Goal: Task Accomplishment & Management: Complete application form

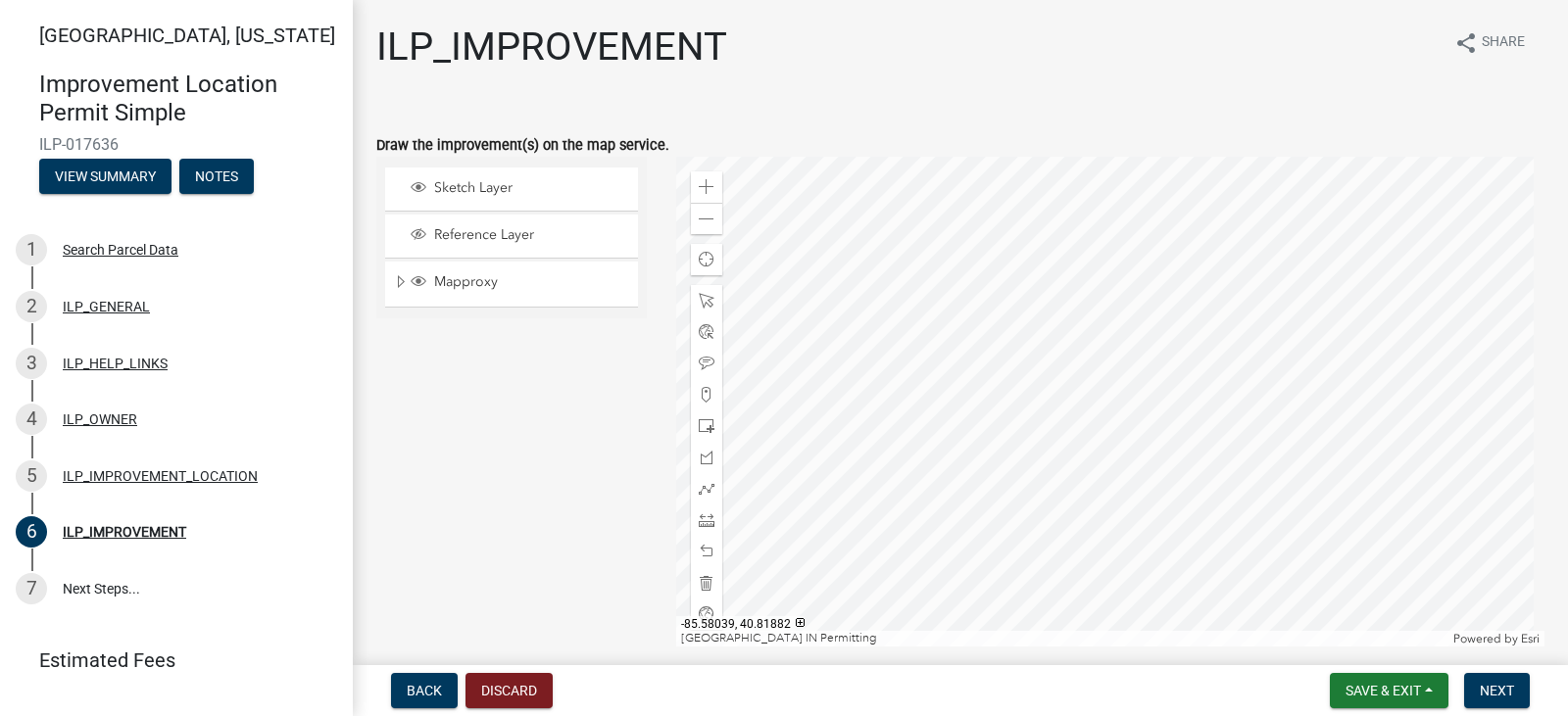
select select "71b507d0-569d-4a0a-b334-f72445909e69"
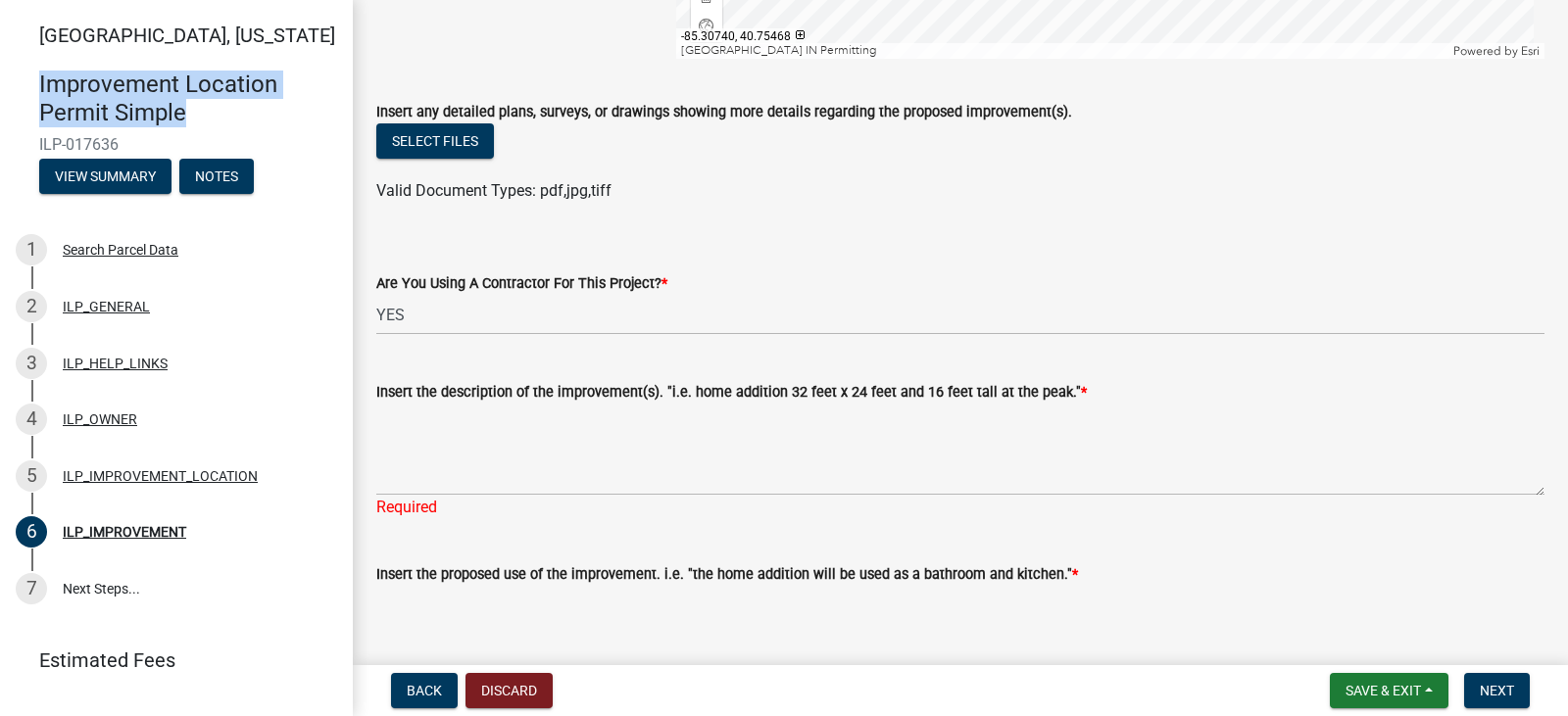
drag, startPoint x: 40, startPoint y: 83, endPoint x: 218, endPoint y: 110, distance: 180.0
click at [218, 110] on h4 "Improvement Location Permit Simple" at bounding box center [188, 99] width 298 height 57
click at [188, 102] on h4 "Improvement Location Permit Simple" at bounding box center [188, 99] width 298 height 57
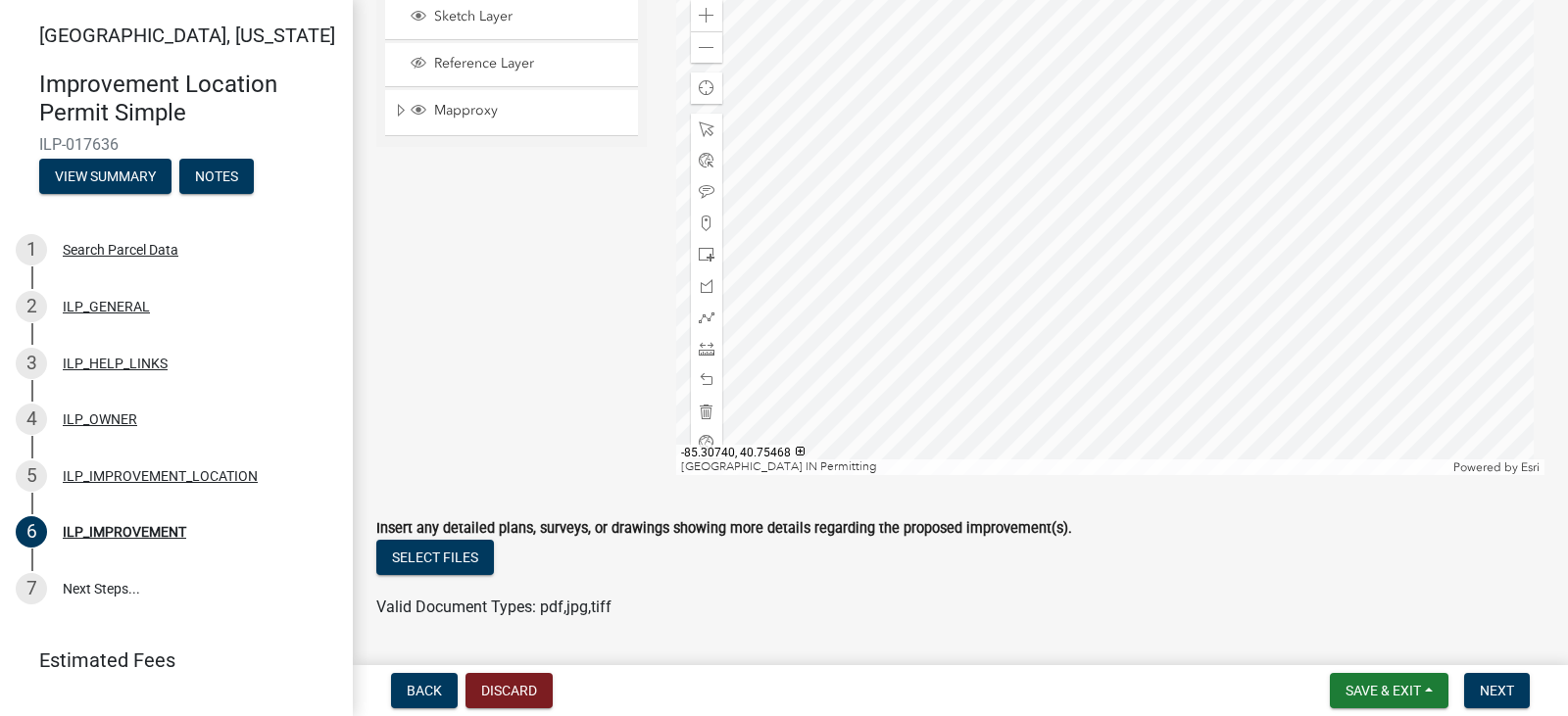
scroll to position [0, 0]
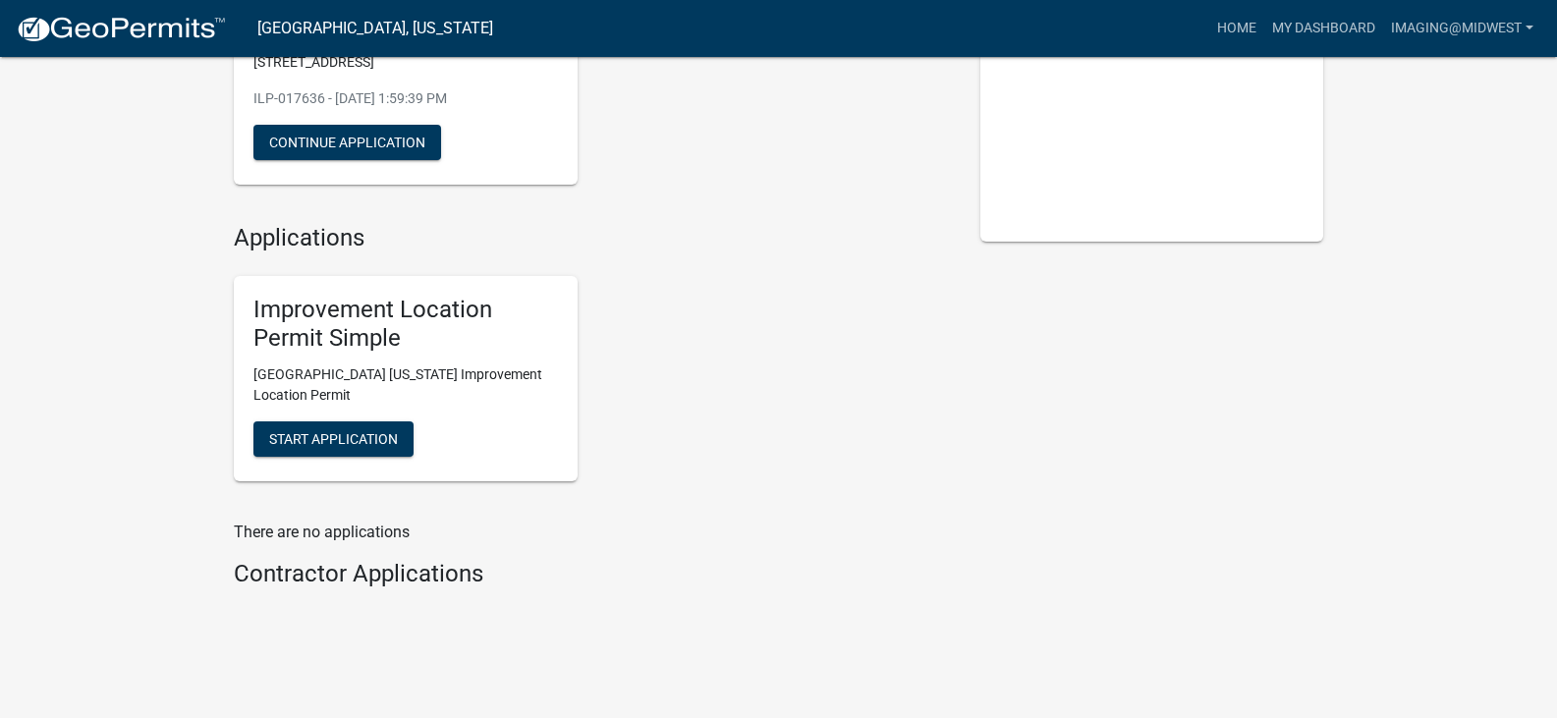
scroll to position [196, 0]
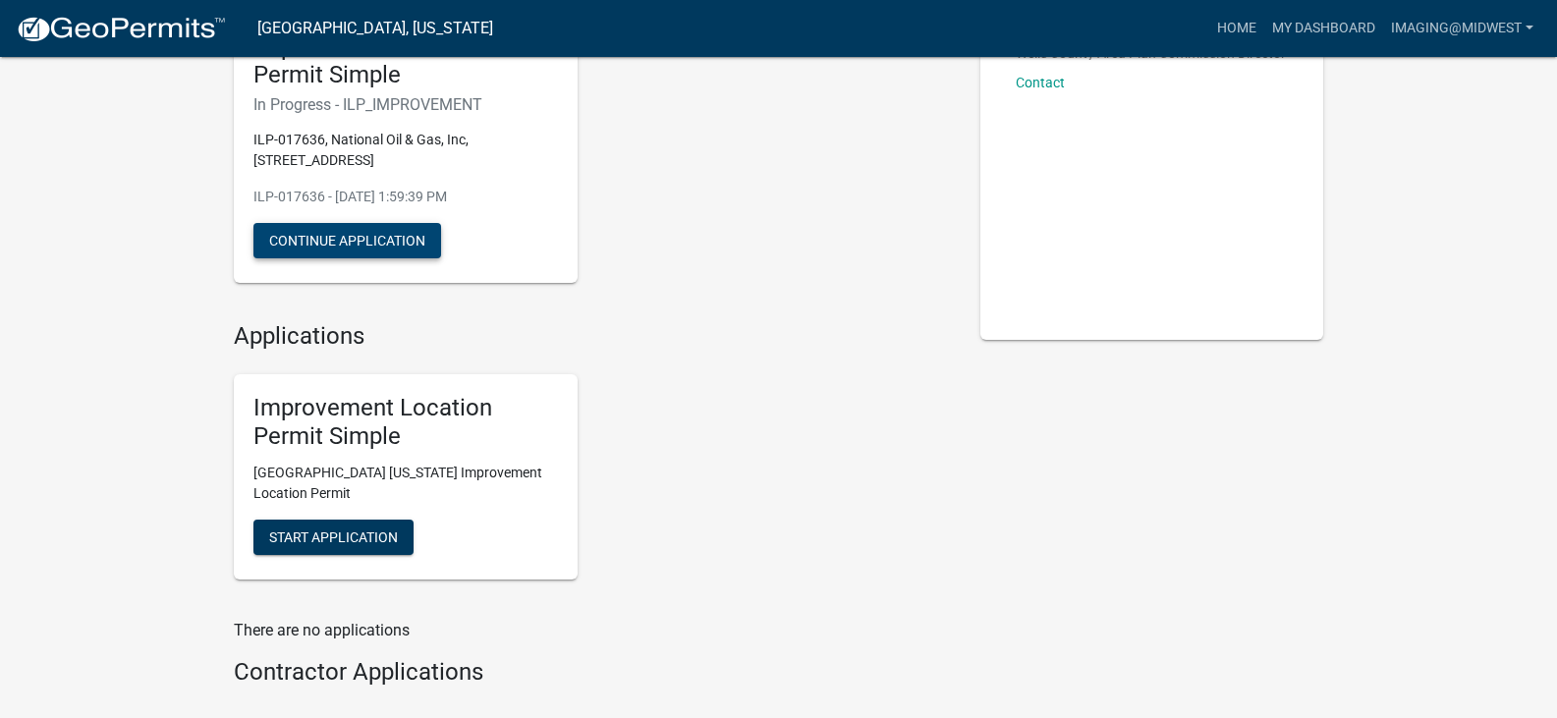
click at [352, 237] on button "Continue Application" at bounding box center [347, 240] width 188 height 35
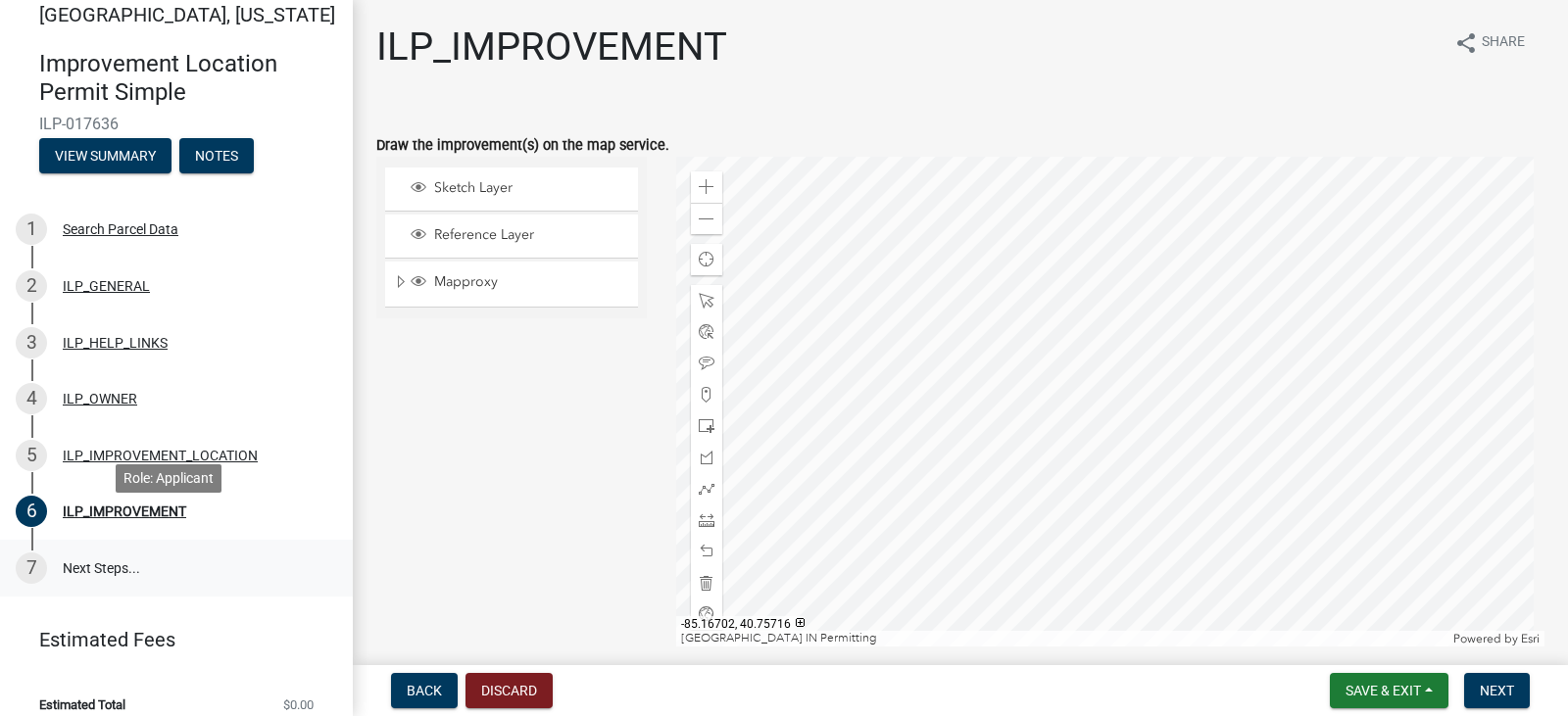
scroll to position [39, 0]
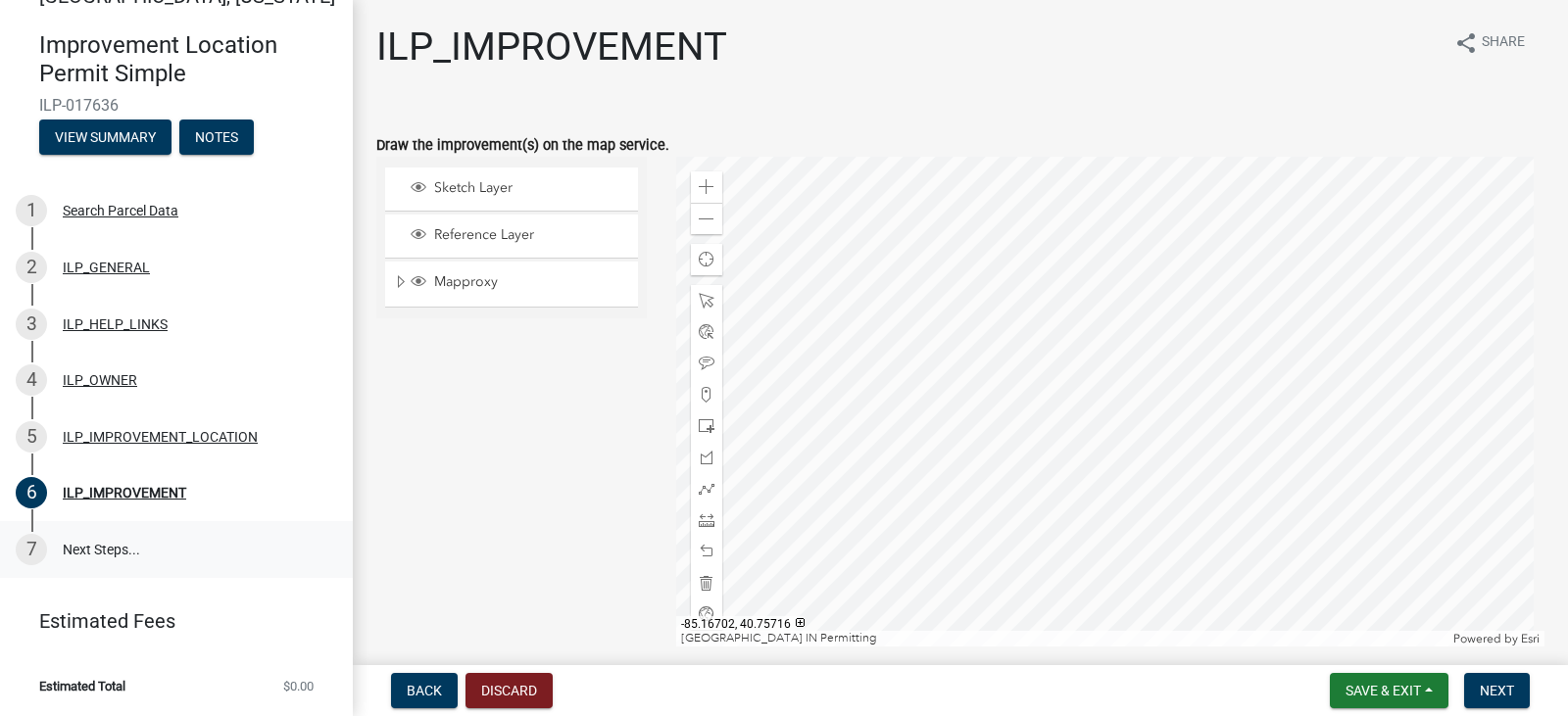
click at [88, 541] on link "7 Next Steps..." at bounding box center [177, 549] width 353 height 57
click at [94, 550] on link "7 Next Steps..." at bounding box center [177, 549] width 353 height 57
click at [1500, 693] on span "Next" at bounding box center [1496, 691] width 34 height 16
click at [1387, 690] on span "Save & Exit" at bounding box center [1383, 691] width 76 height 16
click at [1358, 599] on button "Save" at bounding box center [1370, 592] width 157 height 47
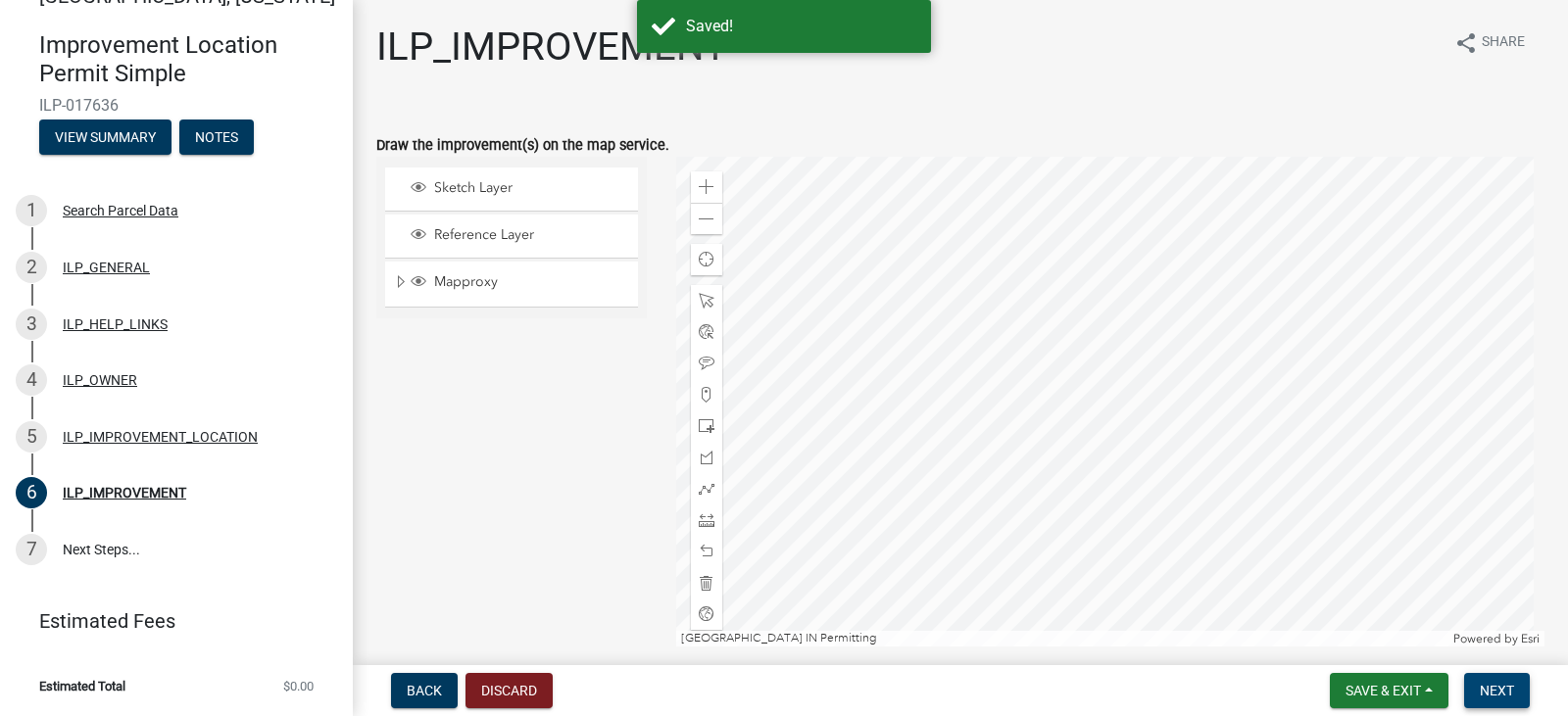
click at [1526, 693] on button "Next" at bounding box center [1496, 690] width 66 height 35
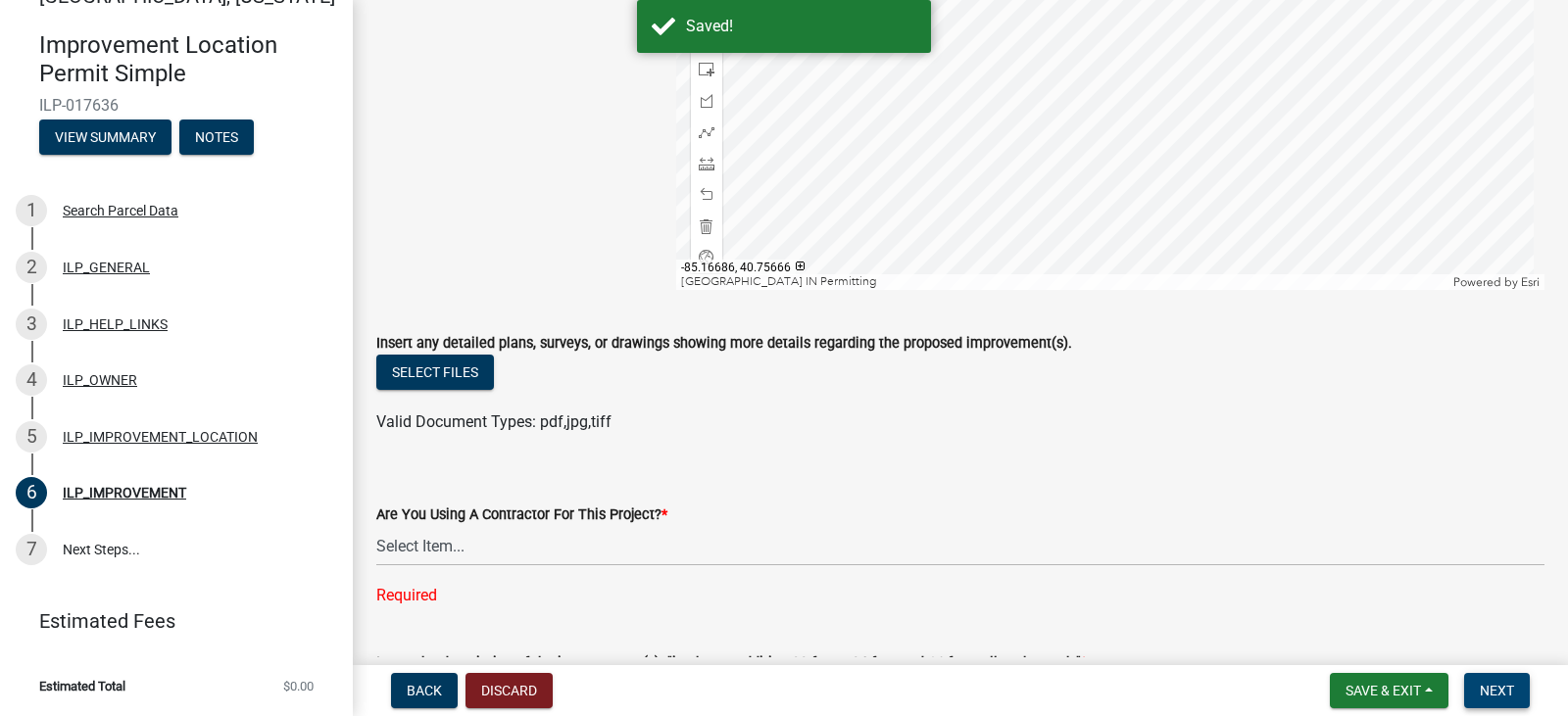
scroll to position [392, 0]
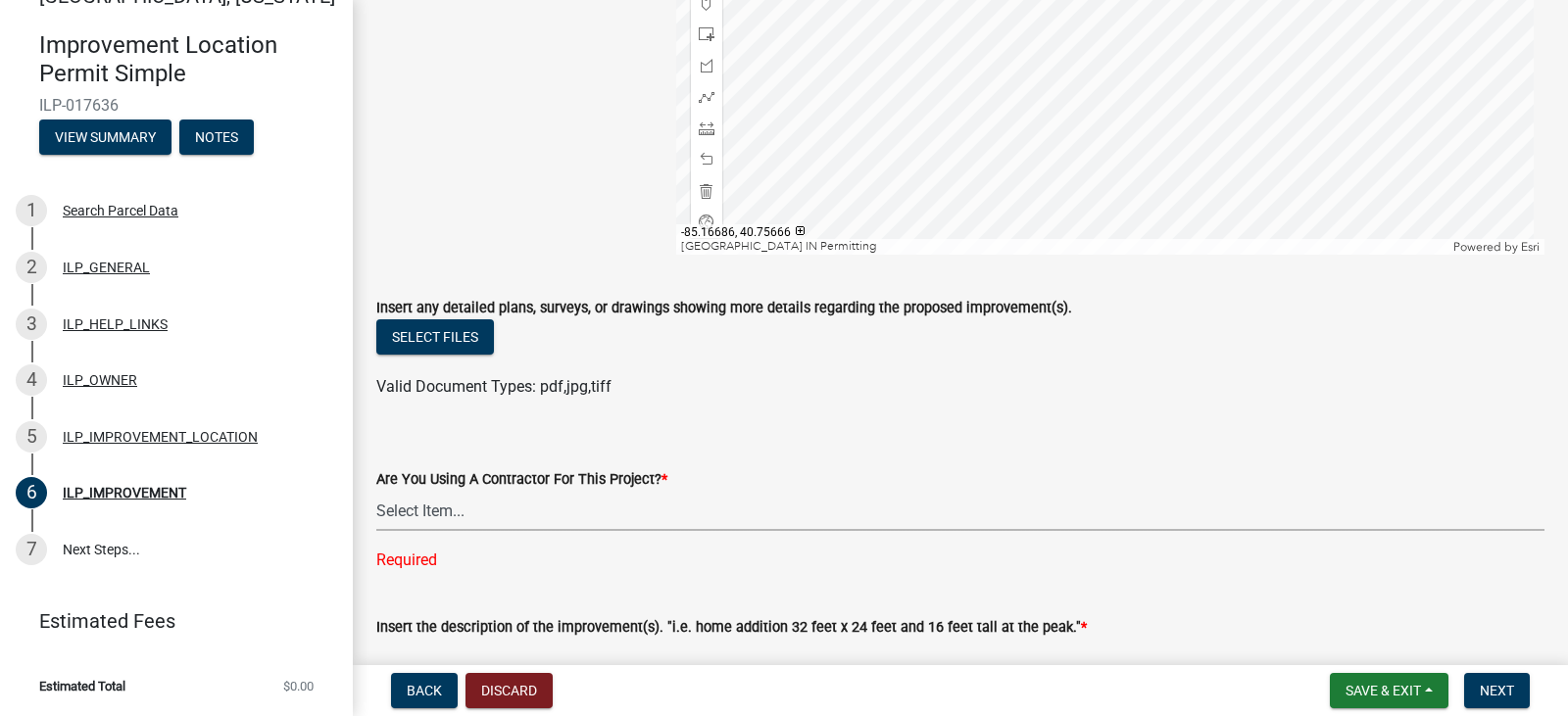
click at [445, 510] on select "Select Item... YES NO" at bounding box center [960, 511] width 1168 height 40
click at [376, 491] on select "Select Item... YES NO" at bounding box center [960, 511] width 1168 height 40
select select "71b507d0-569d-4a0a-b334-f72445909e69"
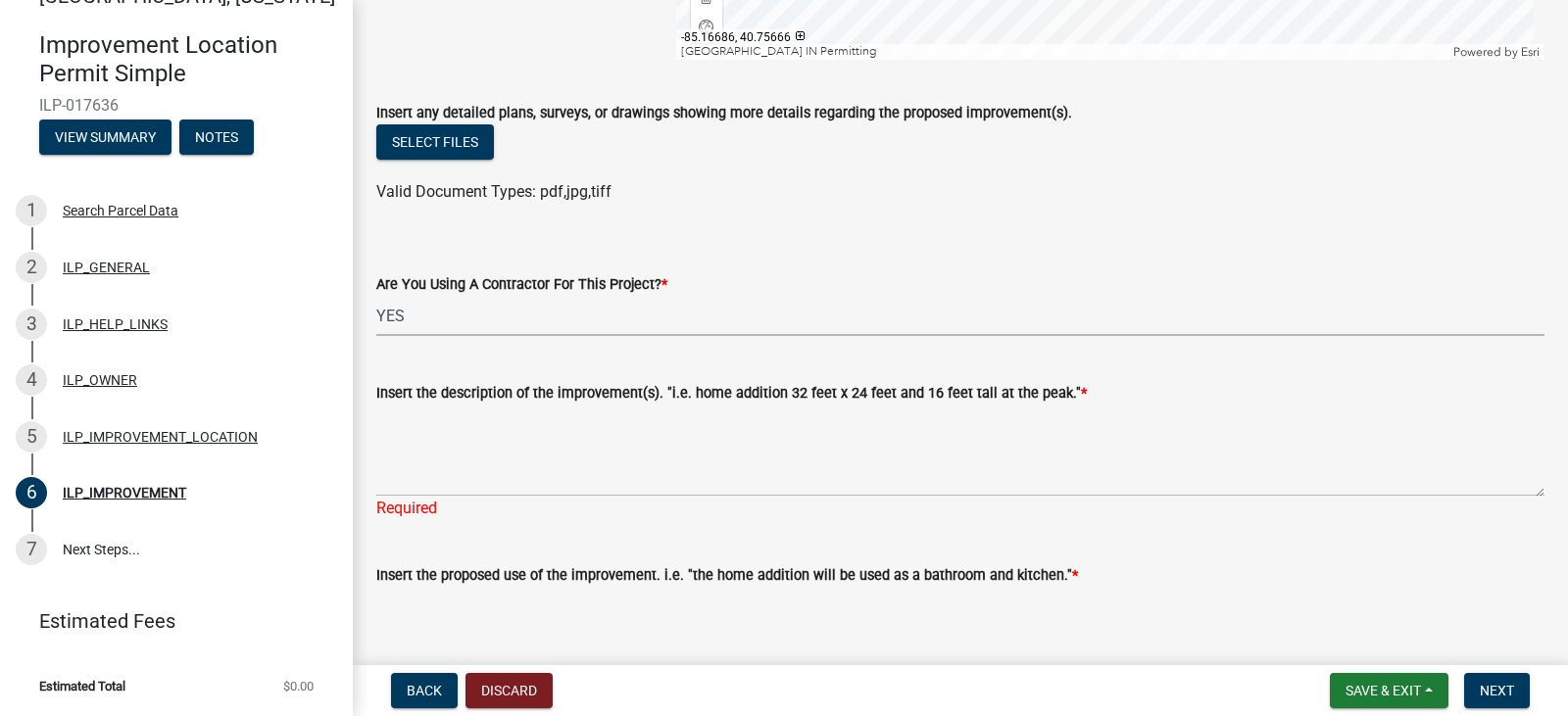
scroll to position [587, 0]
click at [523, 498] on div "Required" at bounding box center [960, 508] width 1168 height 24
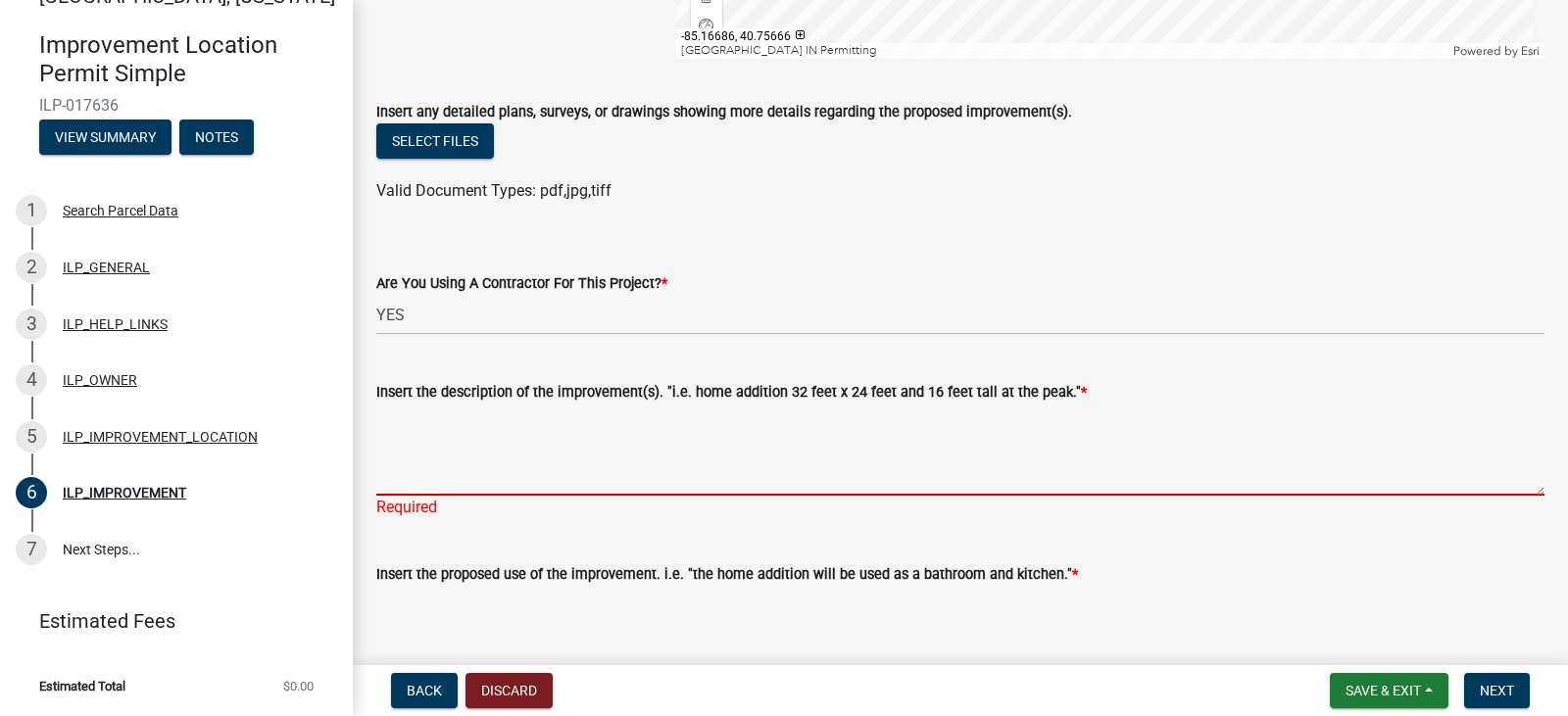
click at [529, 466] on textarea "Insert the description of the improvement(s). "i.e. home addition 32 feet x 24 …" at bounding box center [960, 450] width 1168 height 92
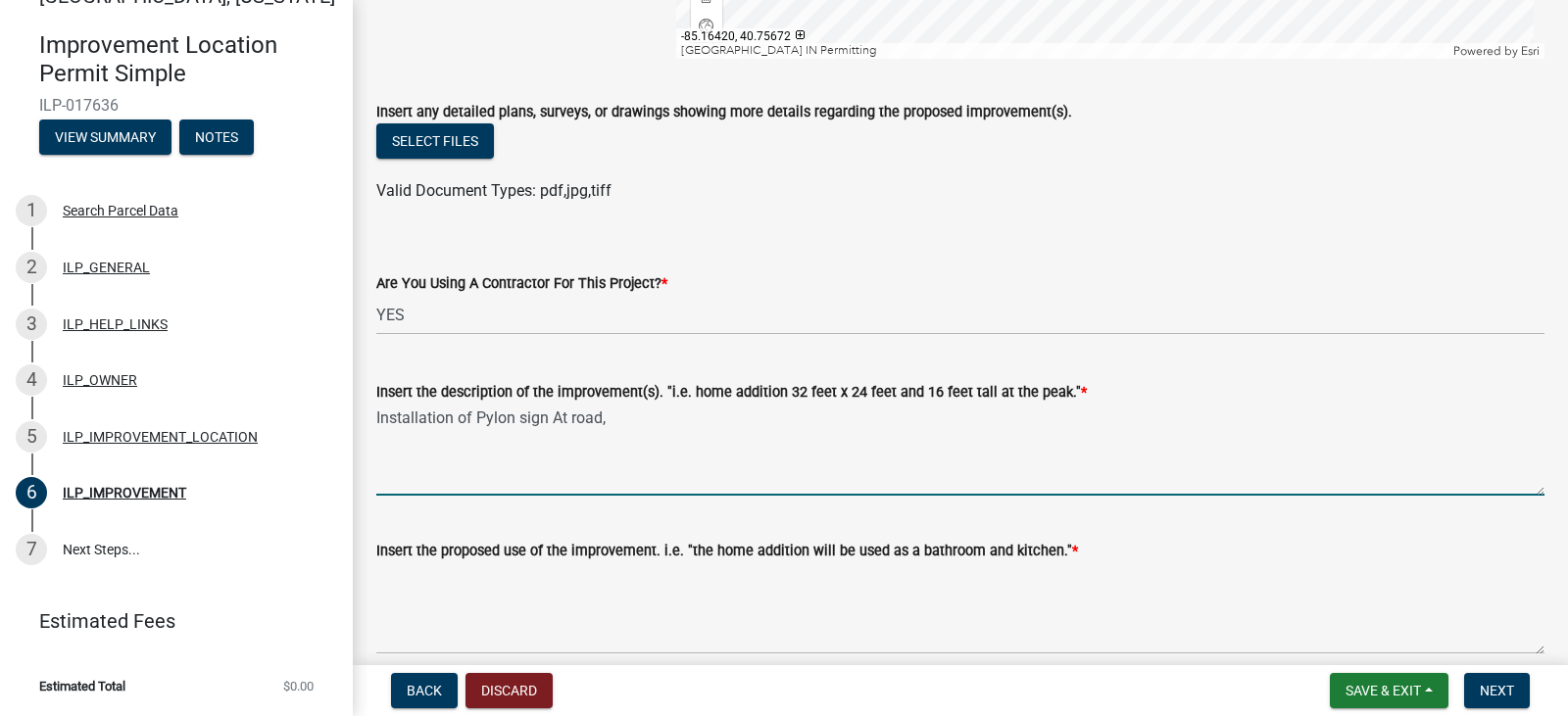
click at [623, 418] on textarea "Installation of Pylon sign At road," at bounding box center [960, 450] width 1168 height 92
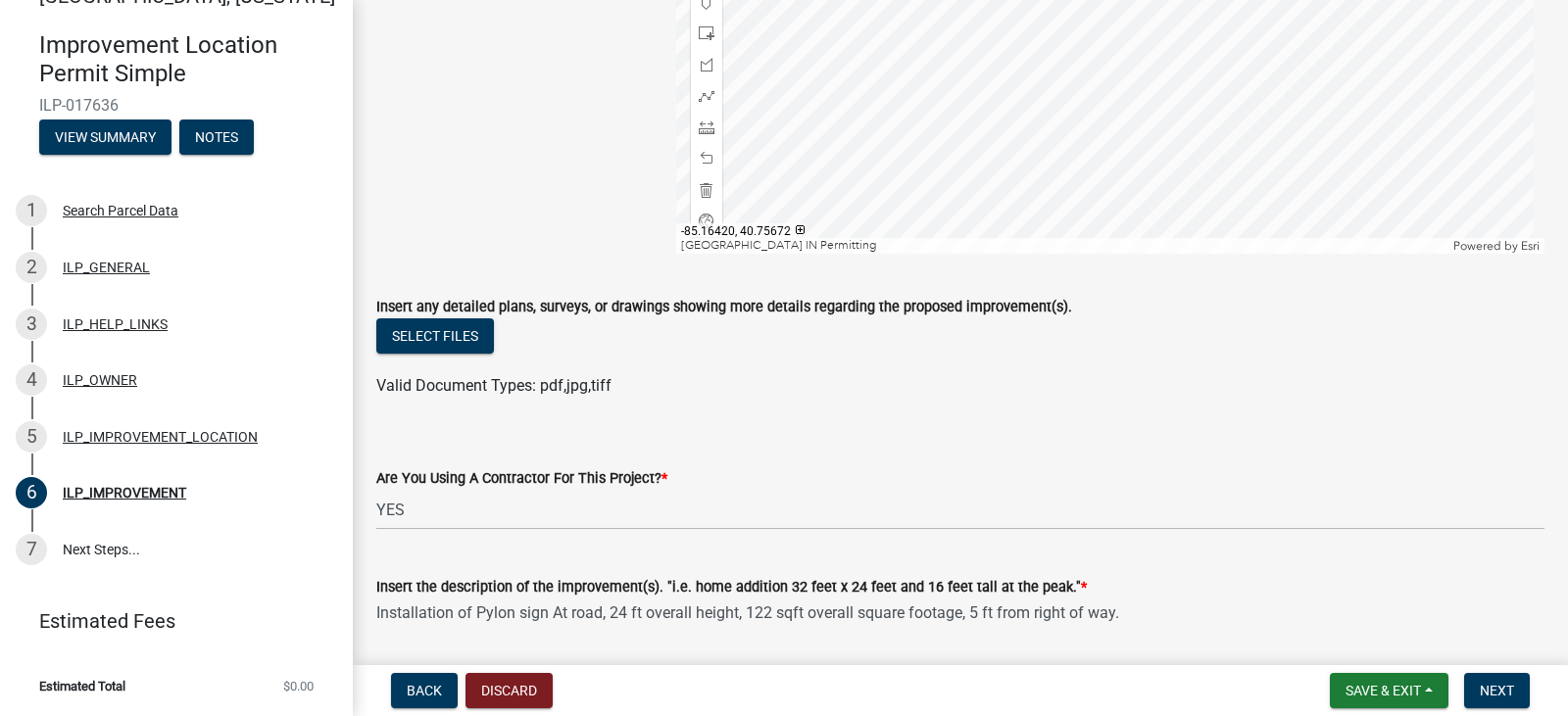
scroll to position [392, 0]
click at [430, 340] on button "Select files" at bounding box center [435, 336] width 118 height 35
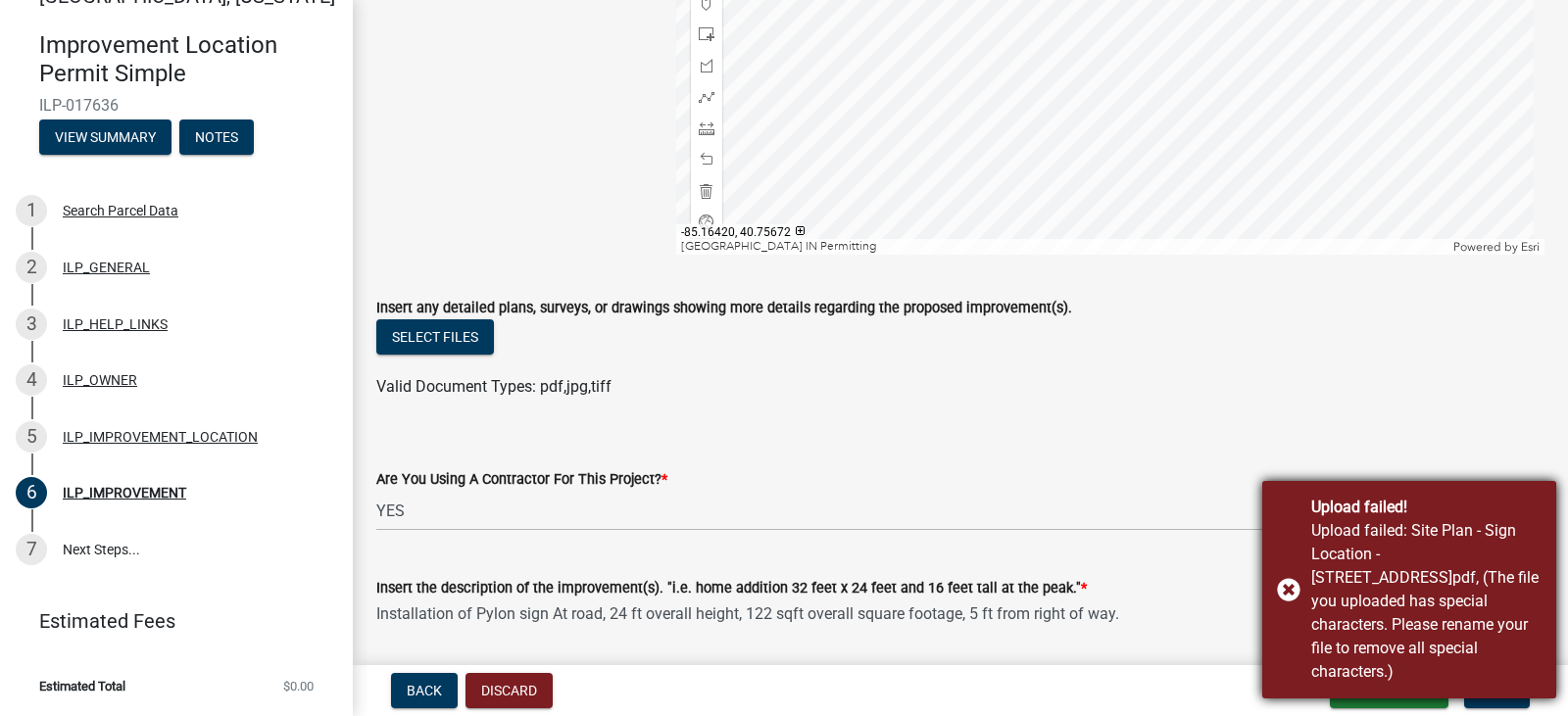
click at [1291, 597] on div "Upload failed! Upload failed: Site Plan - Sign Location - 1009 N Main St. Bluff…" at bounding box center [1408, 589] width 294 height 217
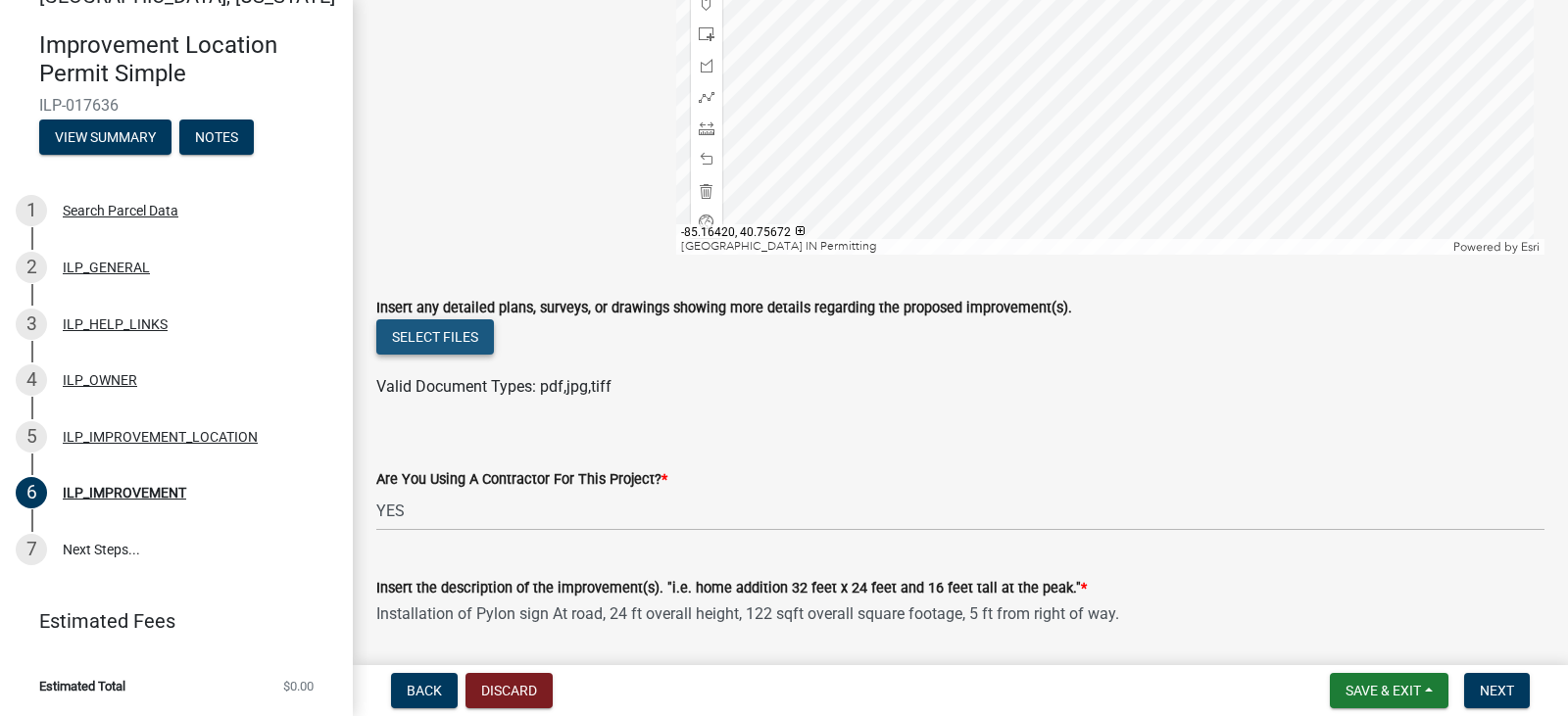
click at [437, 333] on button "Select files" at bounding box center [435, 336] width 118 height 35
click at [443, 337] on button "Select files" at bounding box center [435, 336] width 118 height 35
click at [439, 328] on button "Select files" at bounding box center [435, 336] width 118 height 35
click at [454, 331] on button "Select files" at bounding box center [435, 336] width 118 height 35
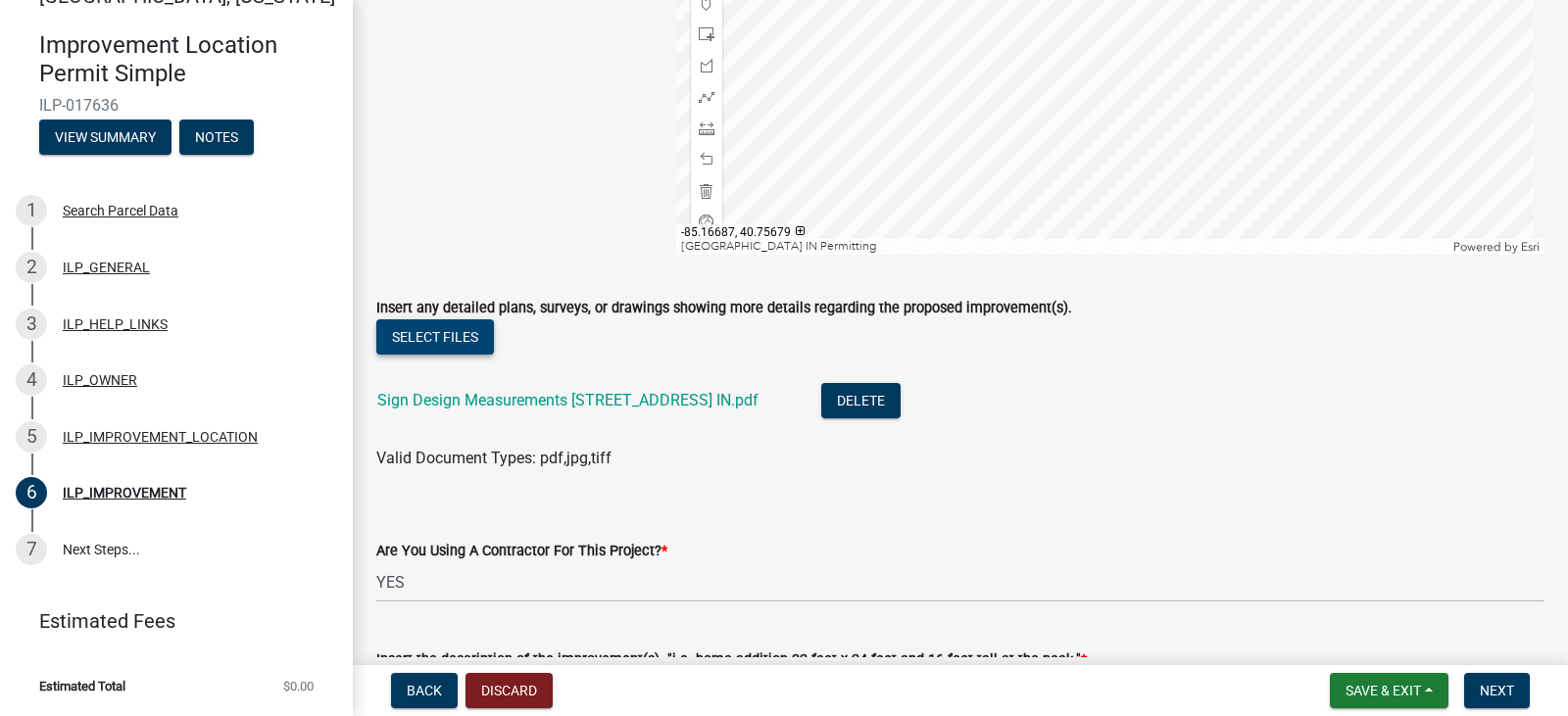
click at [439, 337] on button "Select files" at bounding box center [435, 336] width 118 height 35
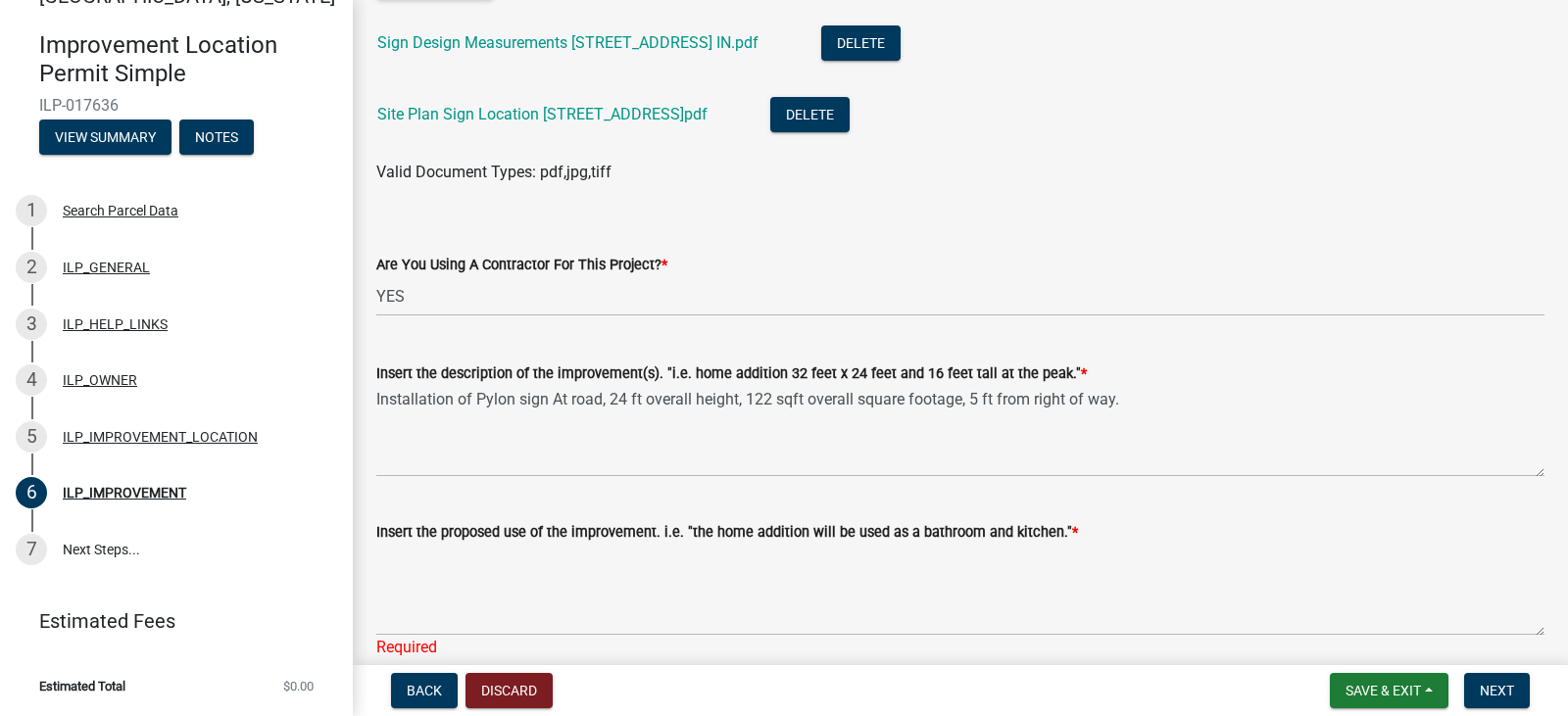
scroll to position [882, 0]
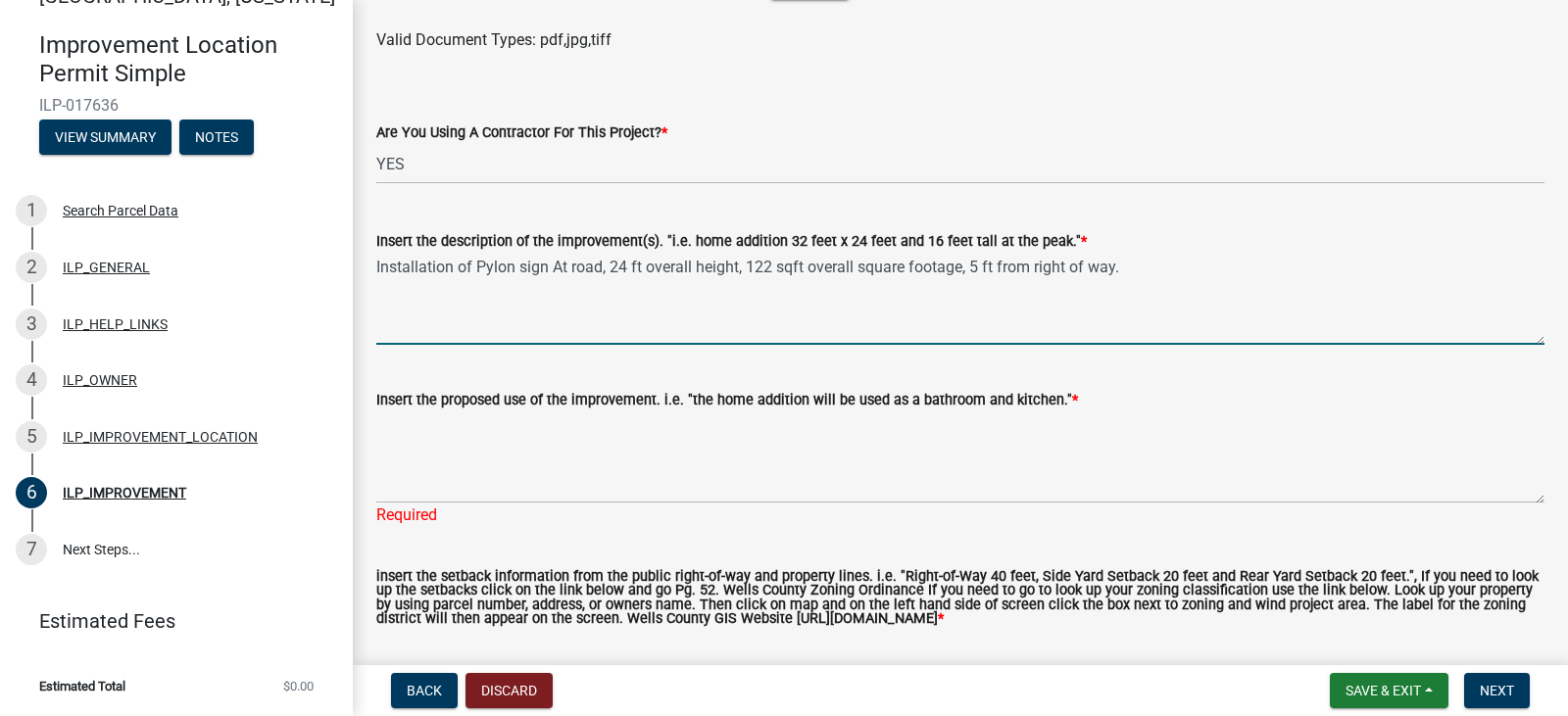
click at [601, 267] on textarea "Installation of Pylon sign At road, 24 ft overall height, 122 sqft overall squa…" at bounding box center [960, 298] width 1168 height 92
click at [968, 263] on textarea "Installation of Pylon sign At road. 24 ft overall height, 122 sqft overall squa…" at bounding box center [960, 298] width 1168 height 92
drag, startPoint x: 975, startPoint y: 266, endPoint x: 1068, endPoint y: 276, distance: 93.5
click at [976, 266] on textarea "Installation of Pylon sign At road. 24 ft overall height, 122 sqft overall squa…" at bounding box center [960, 298] width 1168 height 92
type textarea "Installation of Pylon sign At road. 24 ft overall height, 122 sqft overall squa…"
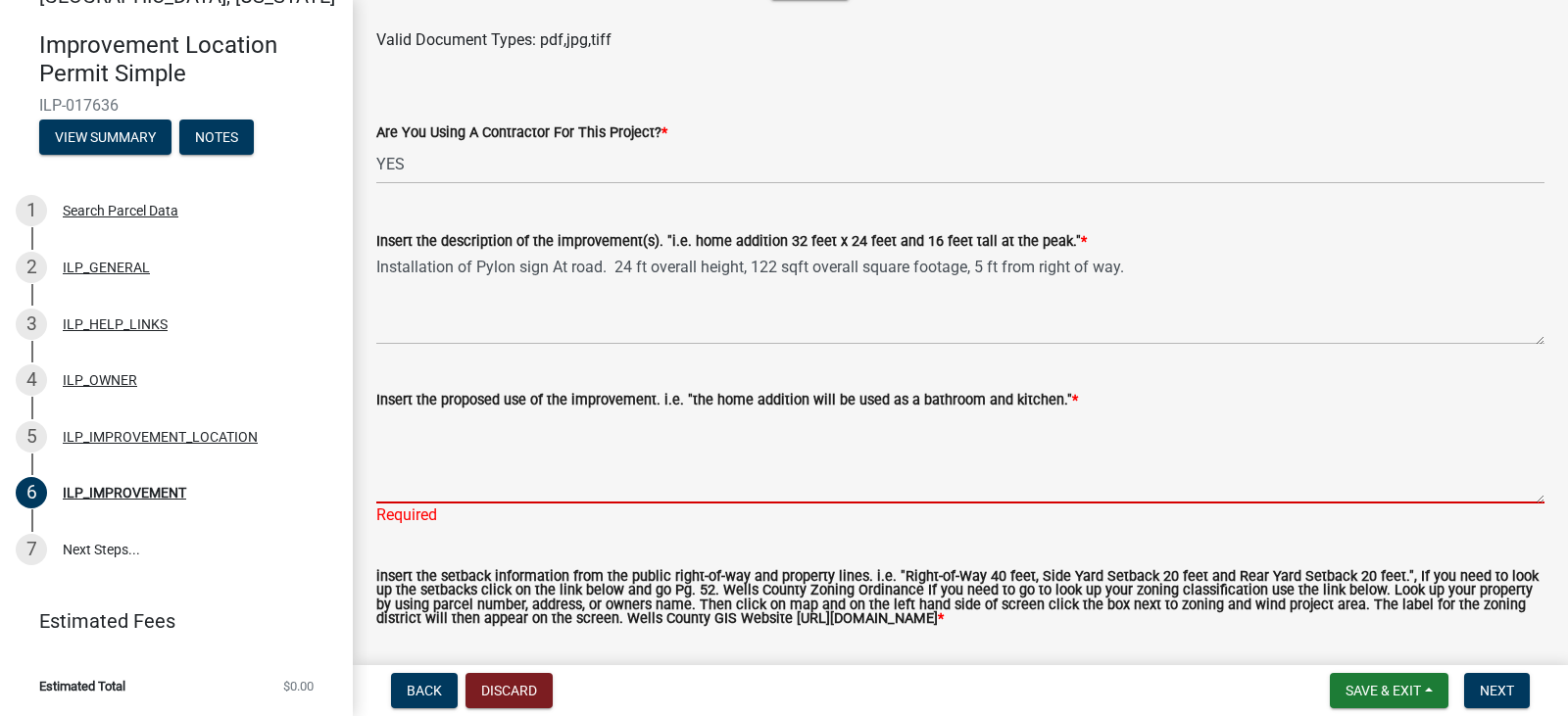
click at [859, 481] on textarea "Insert the proposed use of the improvement. i.e. "the home addition will be use…" at bounding box center [960, 458] width 1168 height 92
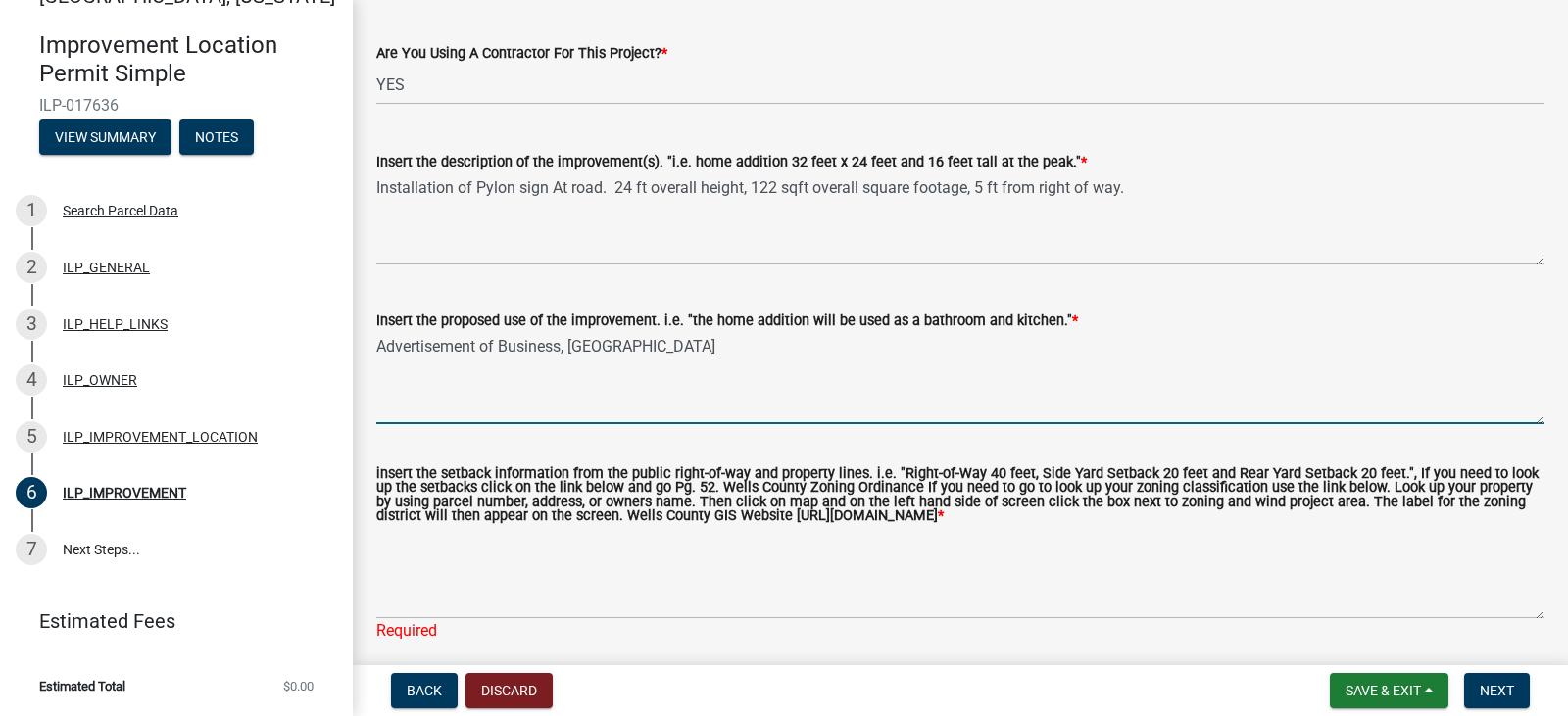
scroll to position [1054, 0]
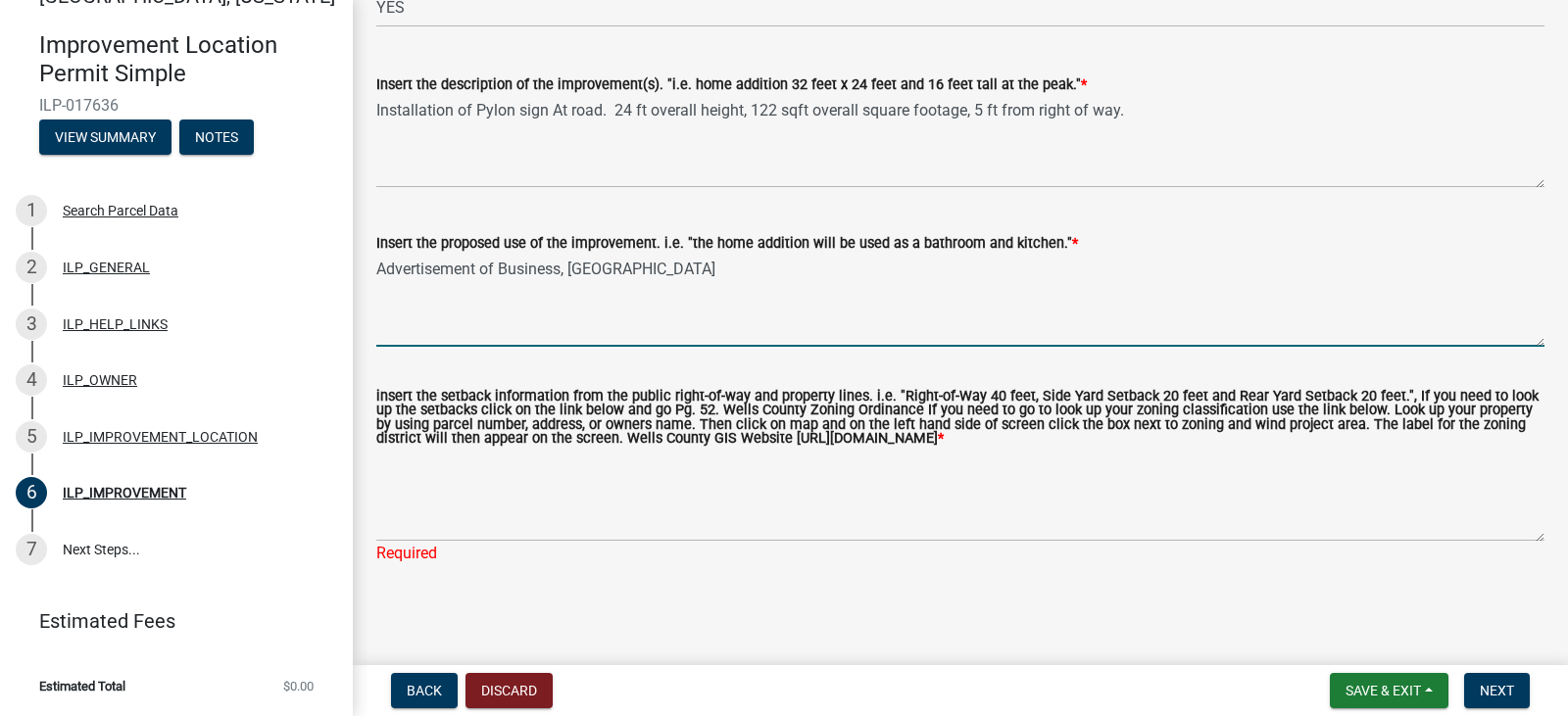
type textarea "Advertisement of Business, Sunoco Gas Station"
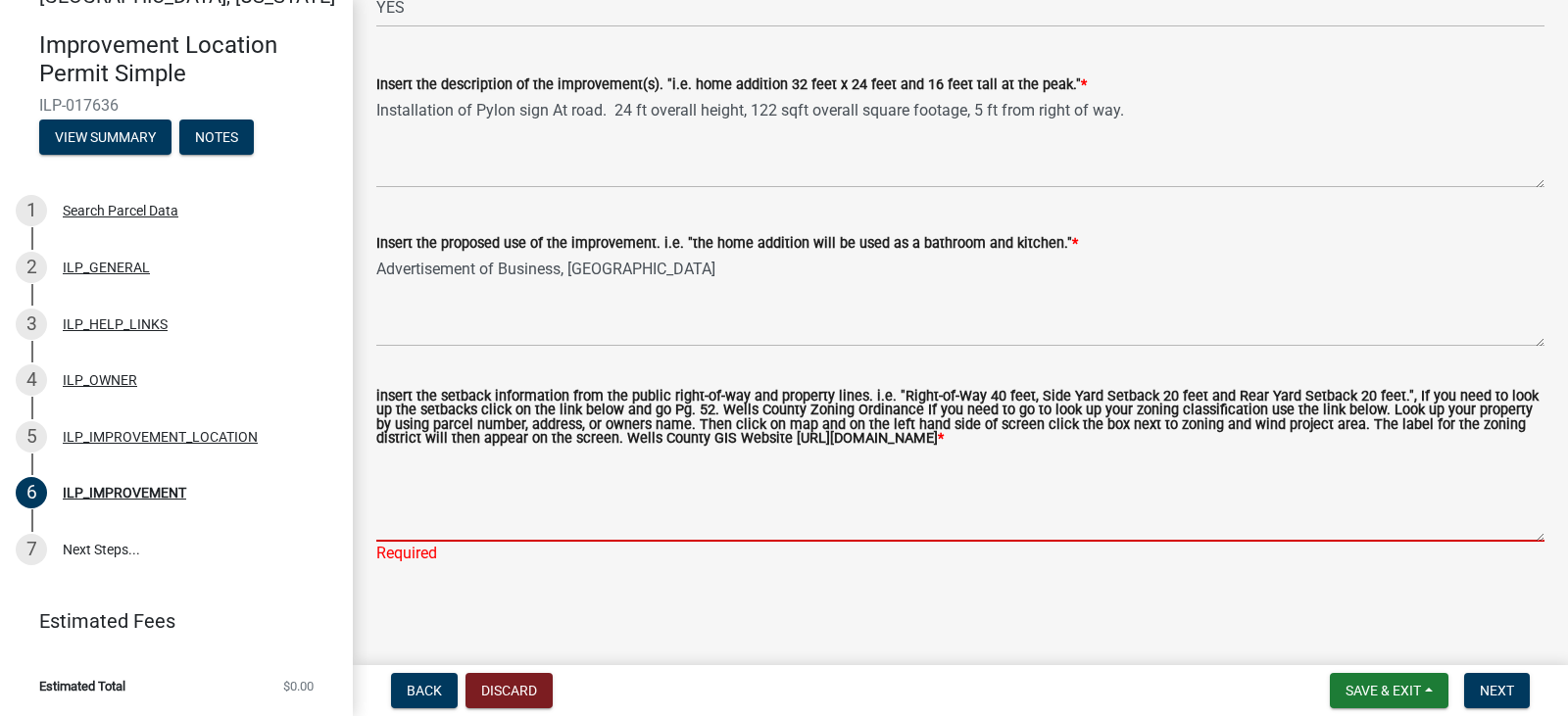
click at [539, 520] on textarea "insert the setback information from the public right-of-way and property lines.…" at bounding box center [960, 496] width 1168 height 92
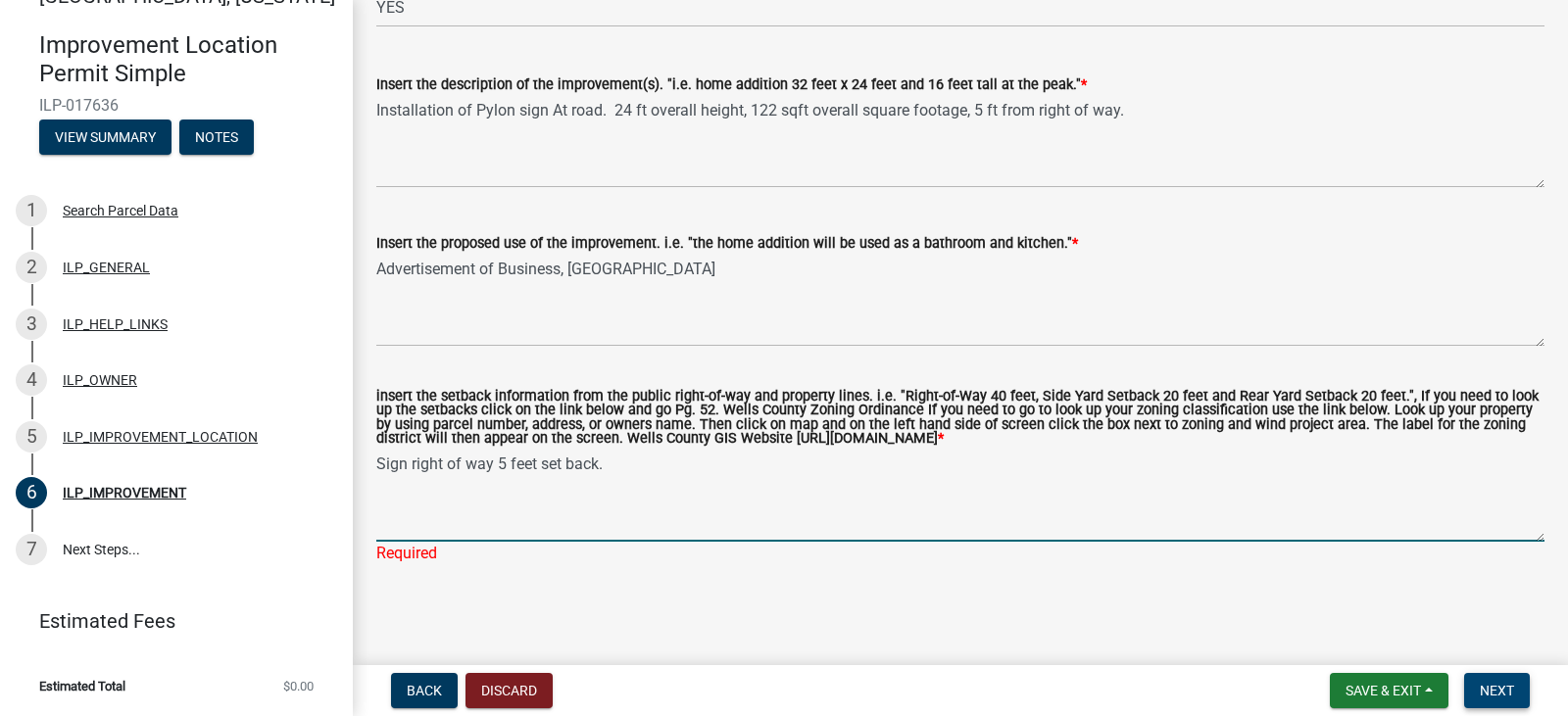
type textarea "Sign right of way 5 feet set back."
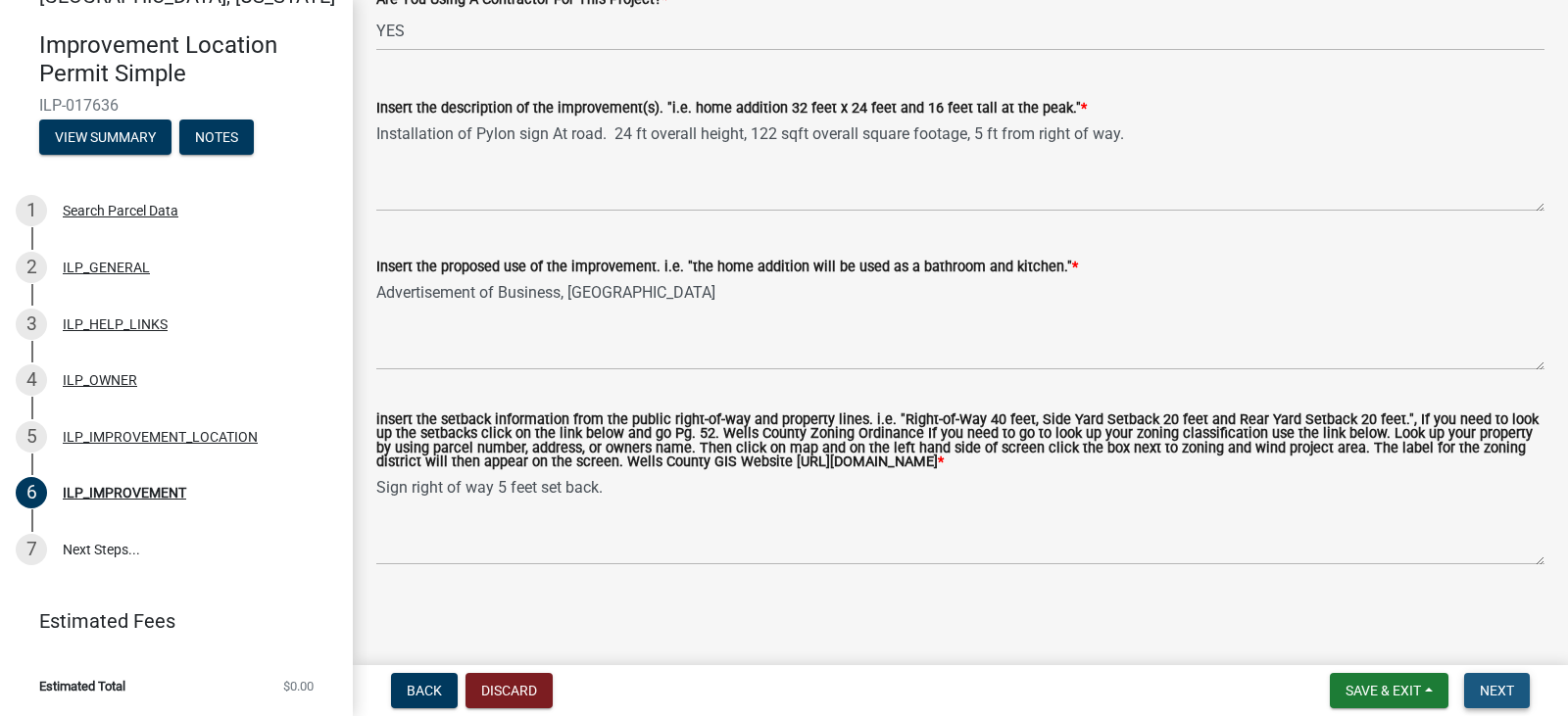
click at [1504, 689] on span "Next" at bounding box center [1496, 691] width 34 height 16
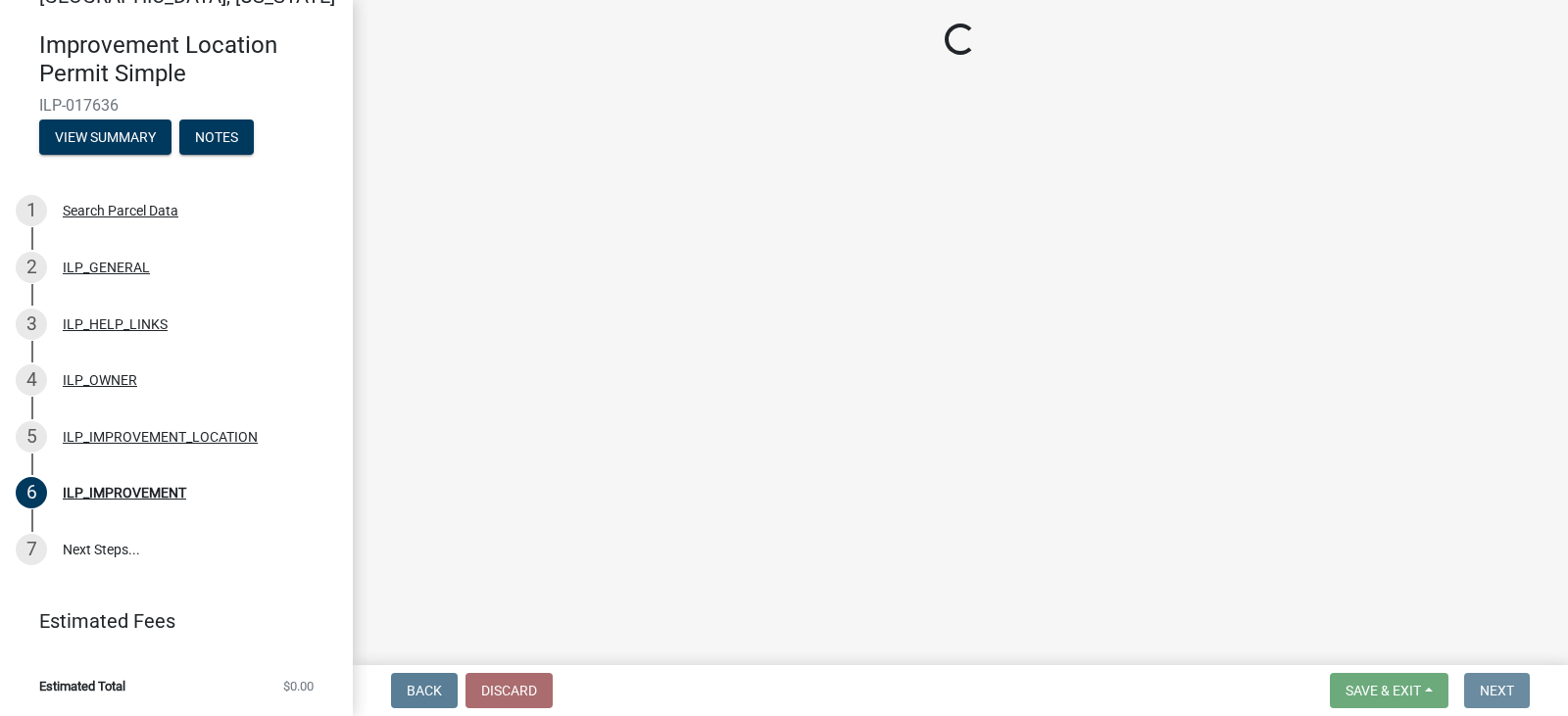
scroll to position [0, 0]
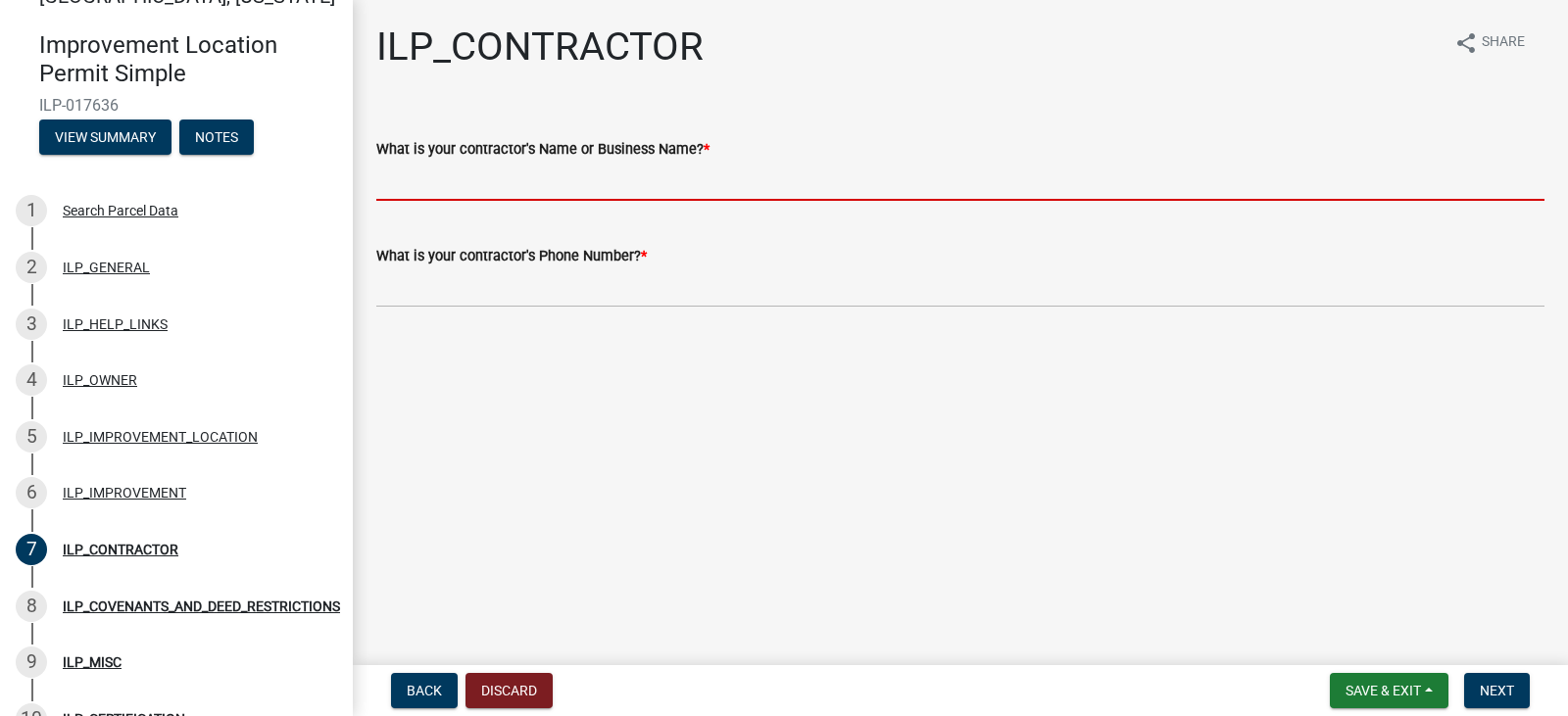
click at [543, 184] on input "What is your contractor's Name or Business Name? *" at bounding box center [960, 180] width 1168 height 40
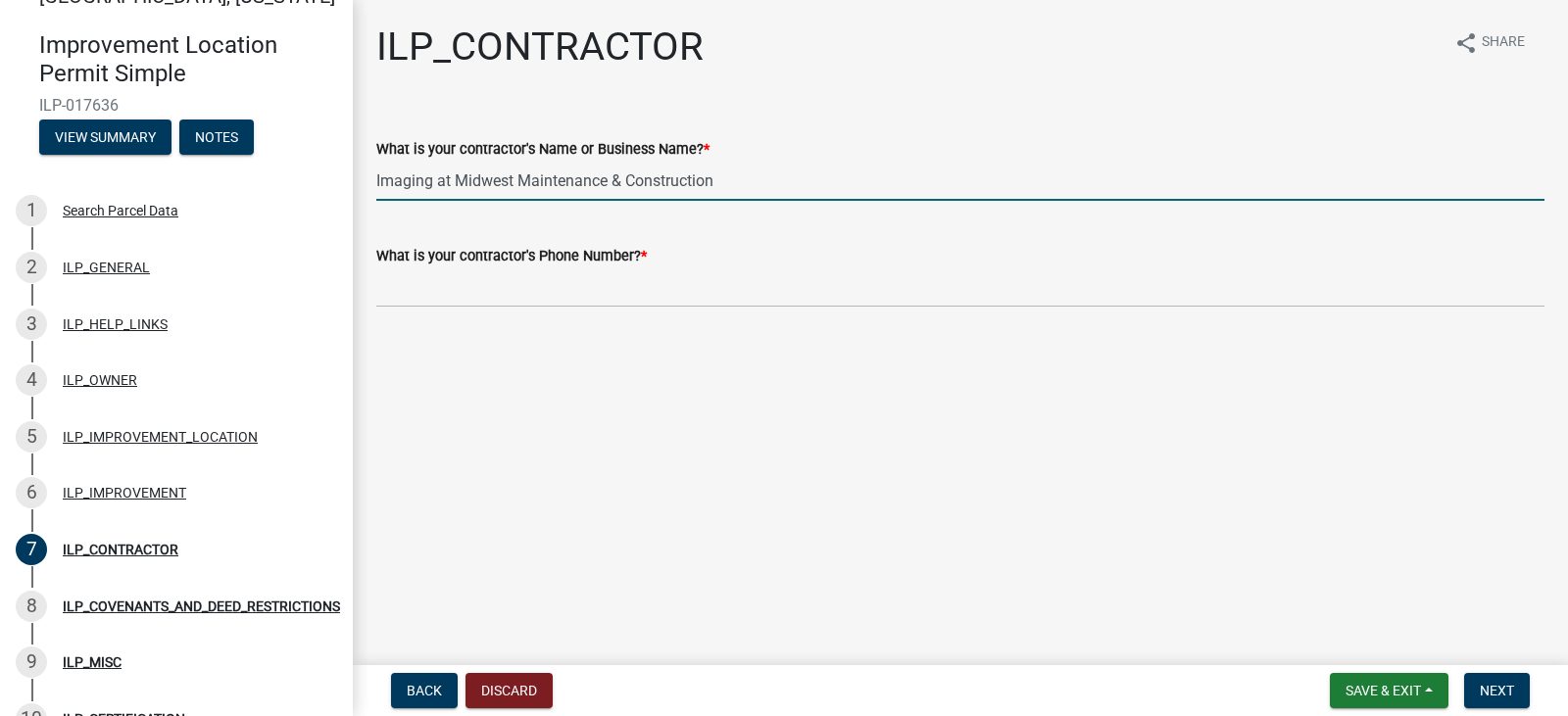
type input "Imaging at Midwest Maintenance & Construction"
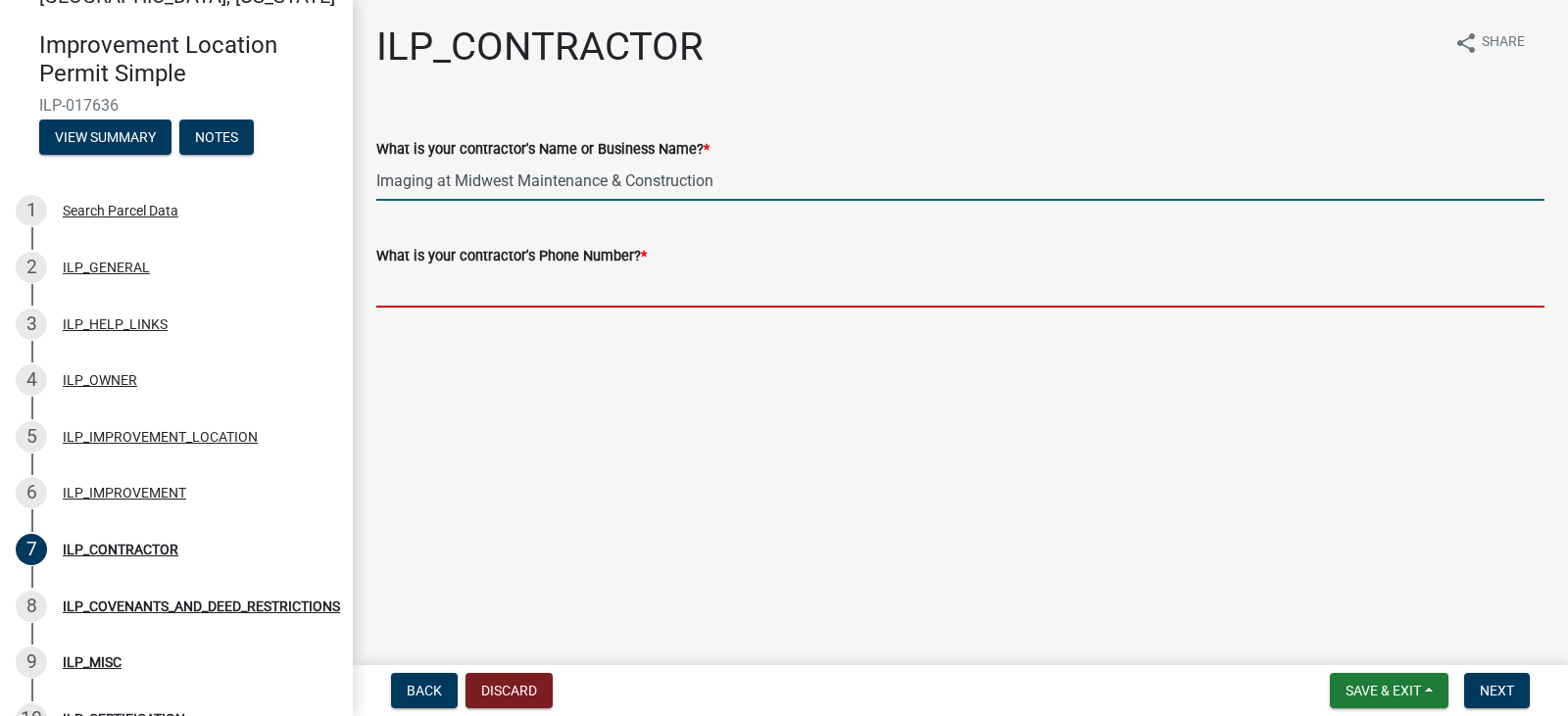
click at [536, 288] on input "What is your contractor's Phone Number? *" at bounding box center [960, 287] width 1168 height 40
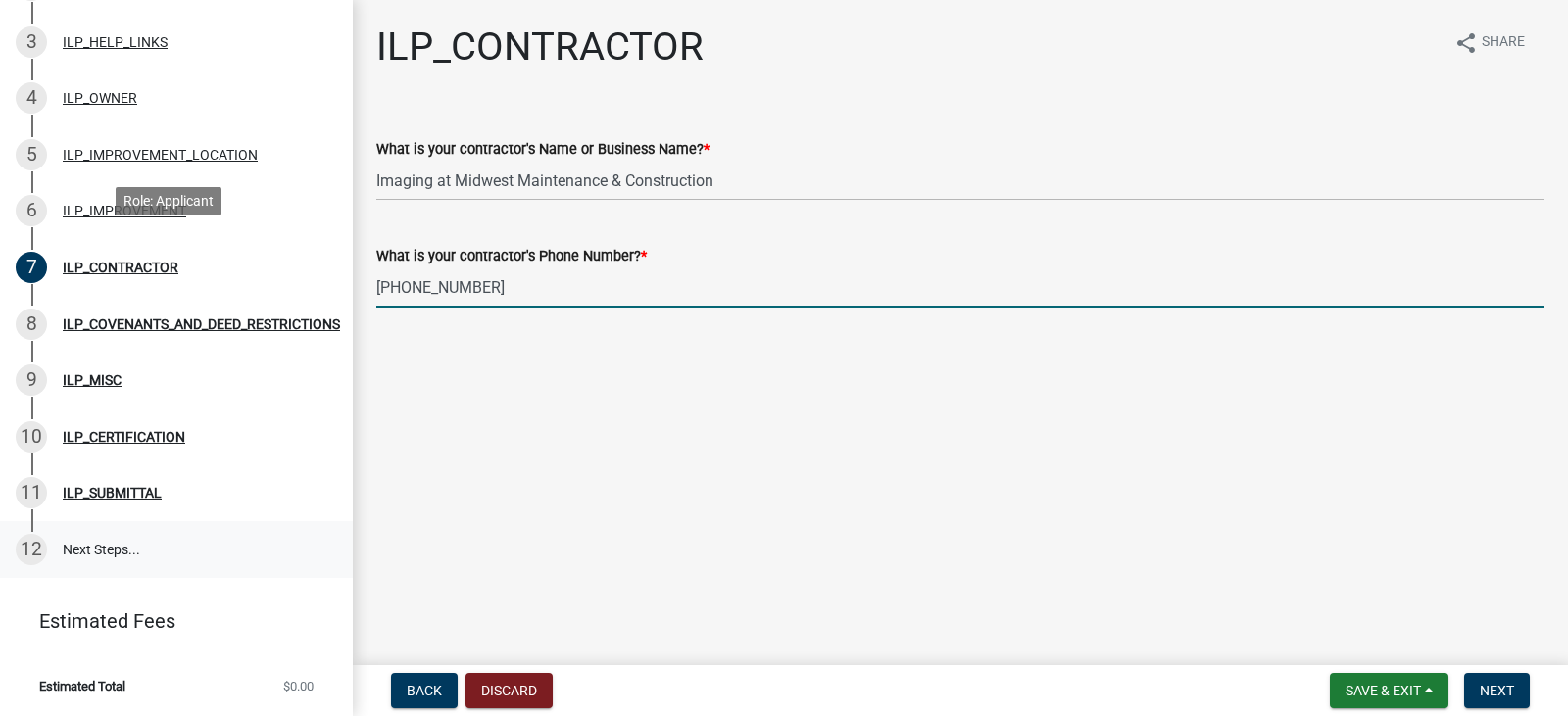
scroll to position [333, 0]
type input "317-885-9911"
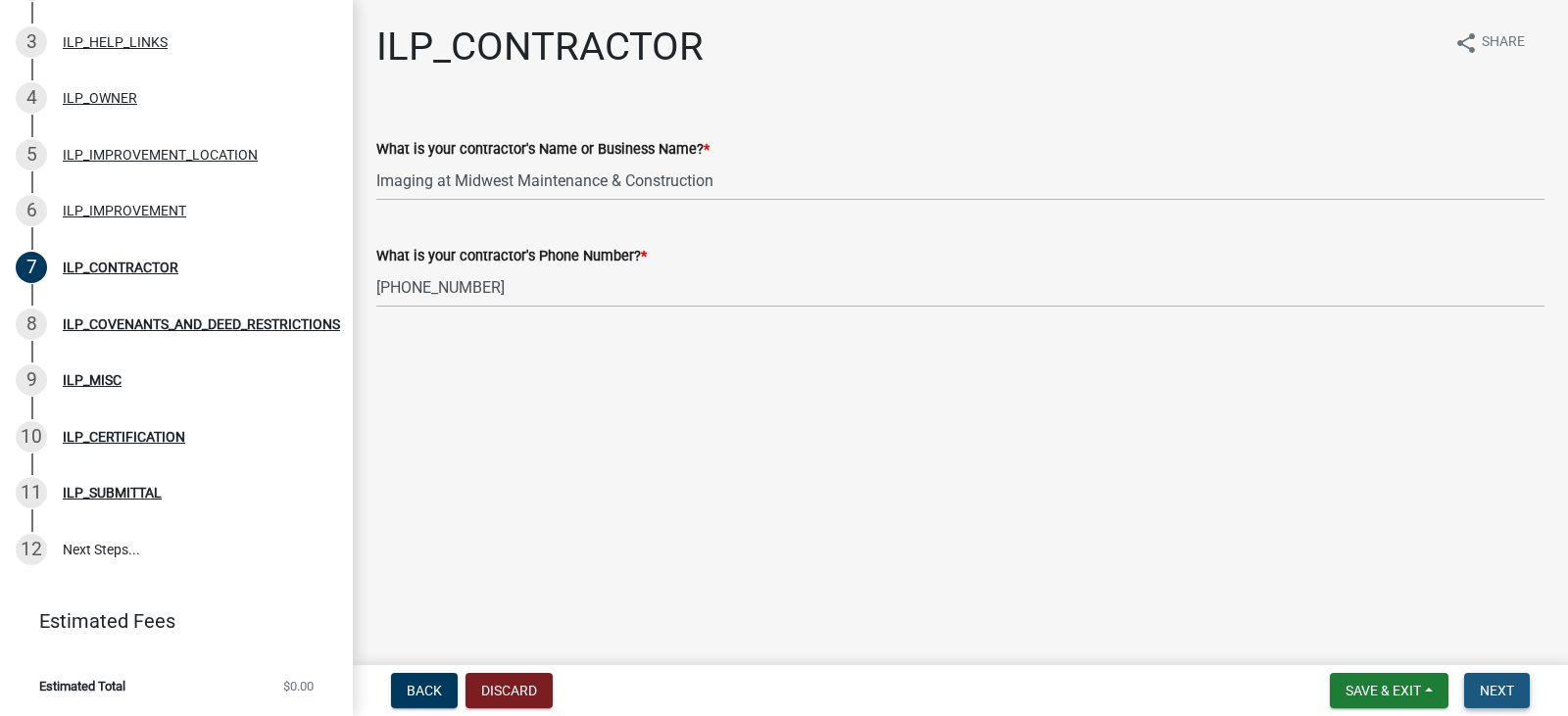
click at [1495, 698] on span "Next" at bounding box center [1496, 691] width 34 height 16
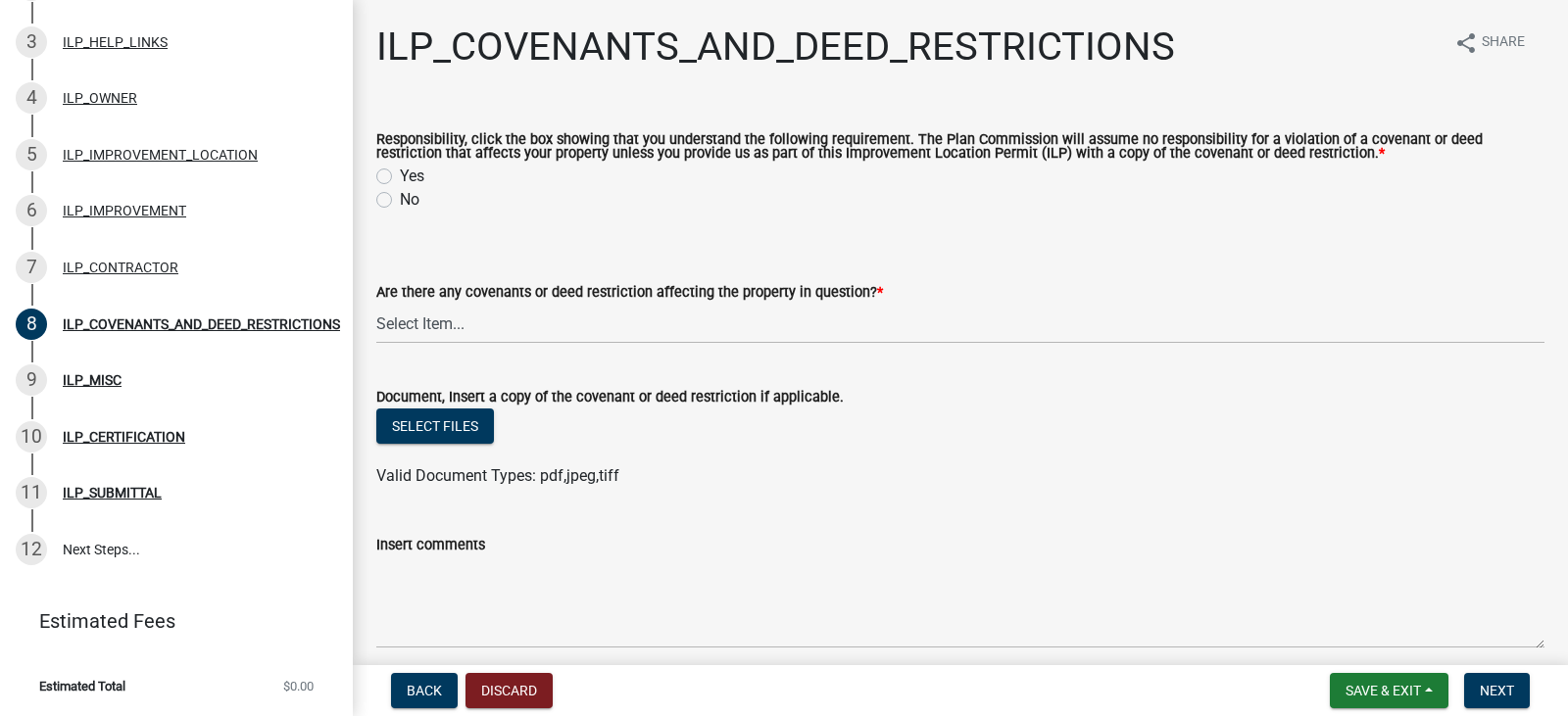
click at [400, 179] on label "Yes" at bounding box center [412, 177] width 25 height 24
click at [400, 178] on input "Yes" at bounding box center [406, 171] width 13 height 13
radio input "true"
click at [553, 332] on select "Select Item... YES NO" at bounding box center [960, 323] width 1168 height 40
click at [376, 304] on select "Select Item... YES NO" at bounding box center [960, 323] width 1168 height 40
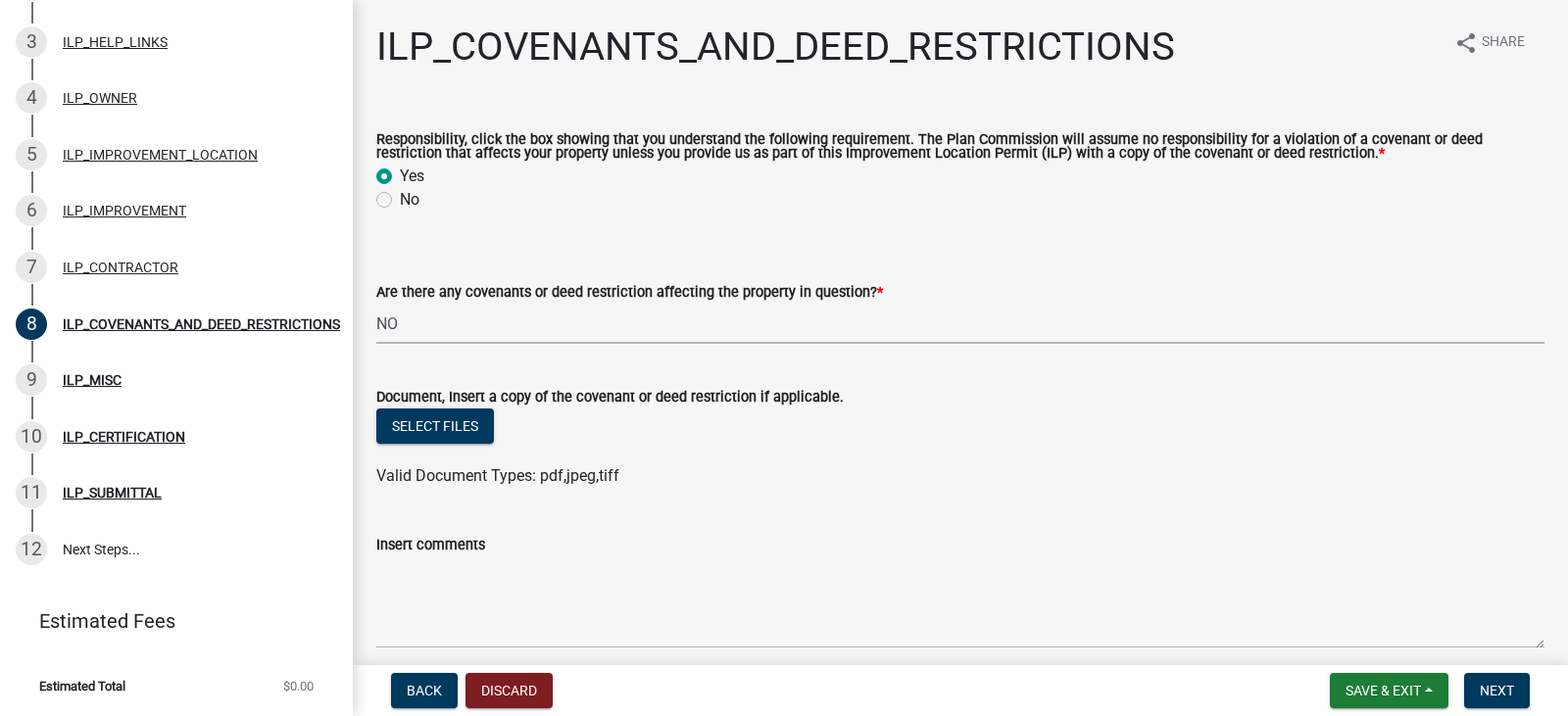
select select "8e2002f1-ace1-422c-92a0-aa7ffd64ff05"
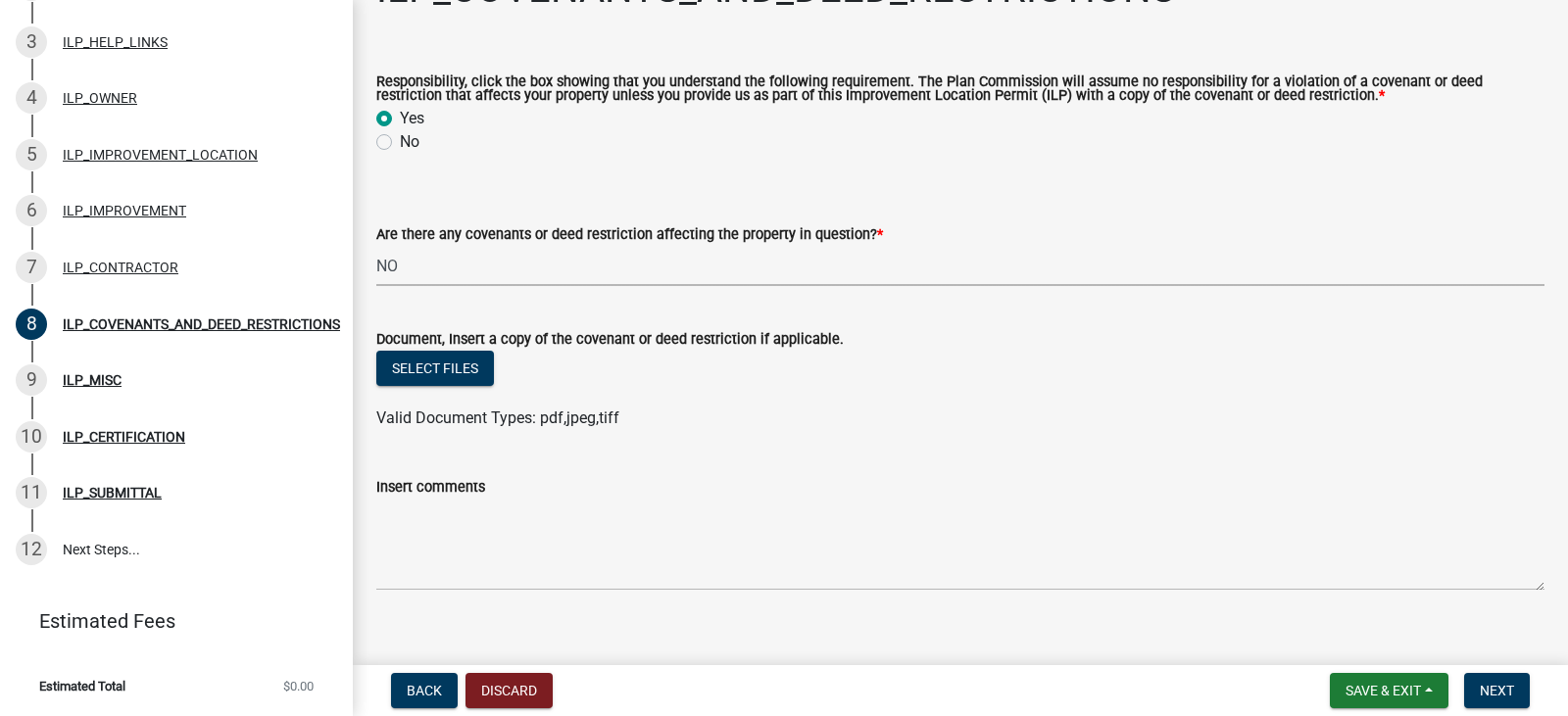
scroll to position [84, 0]
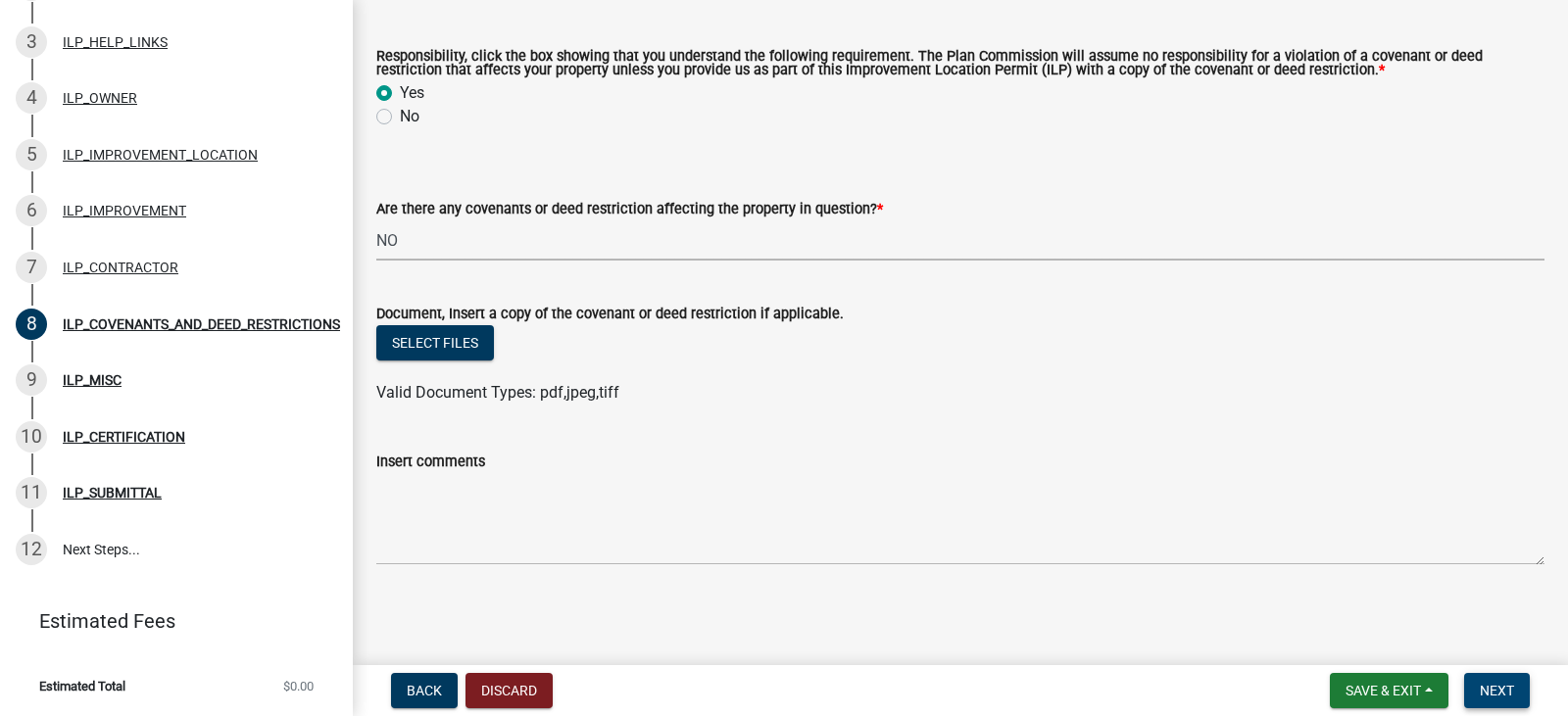
click at [1503, 690] on span "Next" at bounding box center [1496, 691] width 34 height 16
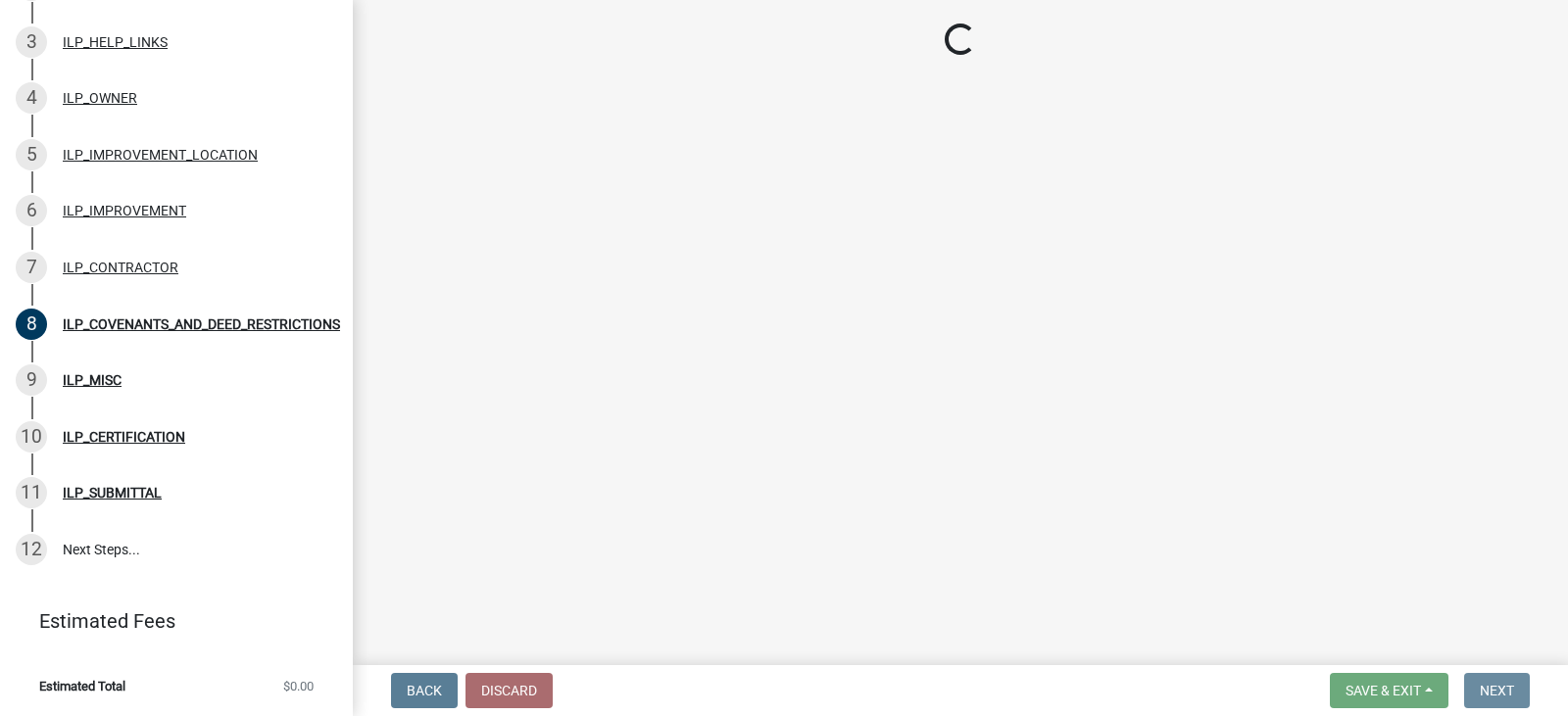
scroll to position [0, 0]
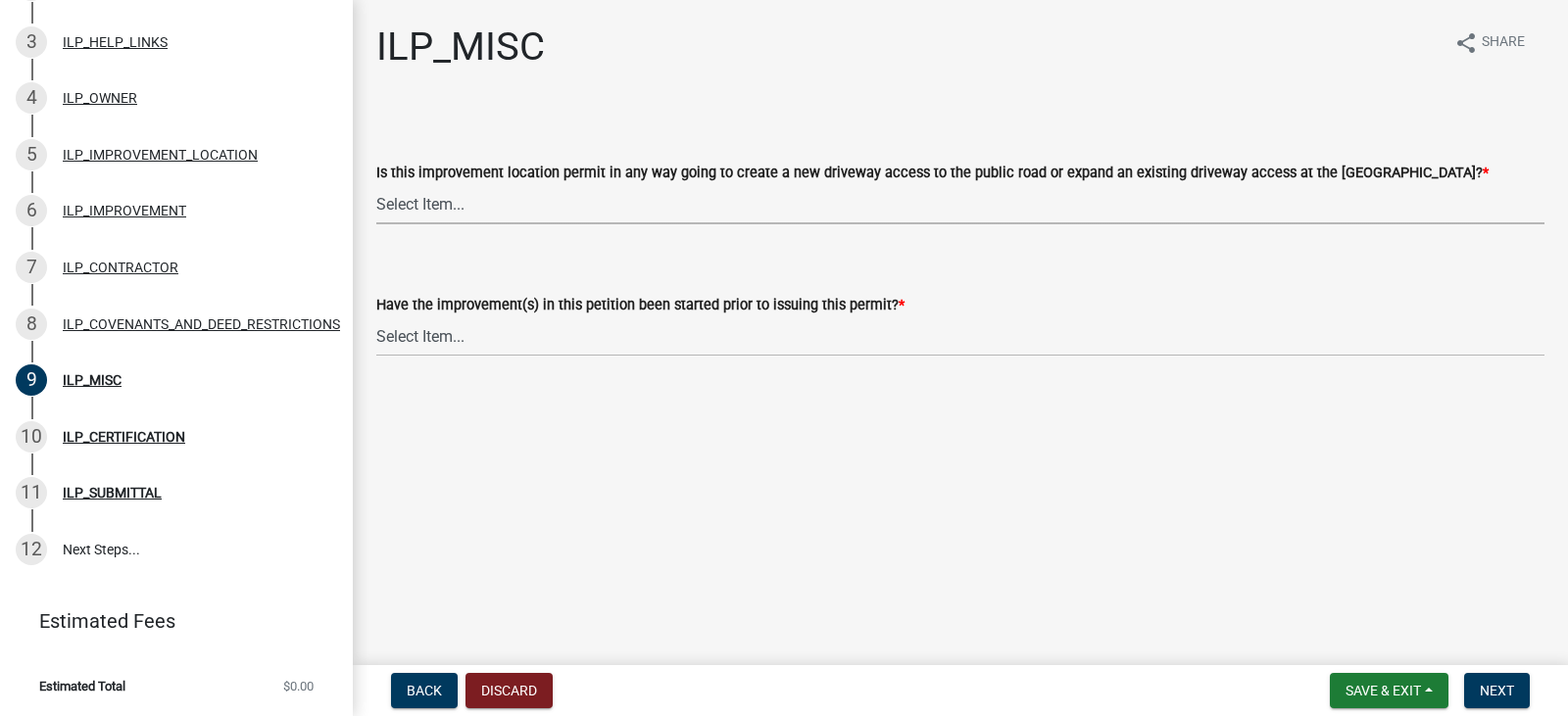
click at [879, 189] on select "Select Item... YES NO" at bounding box center [960, 204] width 1168 height 40
click at [376, 184] on select "Select Item... YES NO" at bounding box center [960, 204] width 1168 height 40
select select "efdfc372-da28-48aa-82f0-d86e80c7002d"
click at [789, 342] on select "Select Item... YES NO" at bounding box center [960, 336] width 1168 height 40
click at [376, 316] on select "Select Item... YES NO" at bounding box center [960, 336] width 1168 height 40
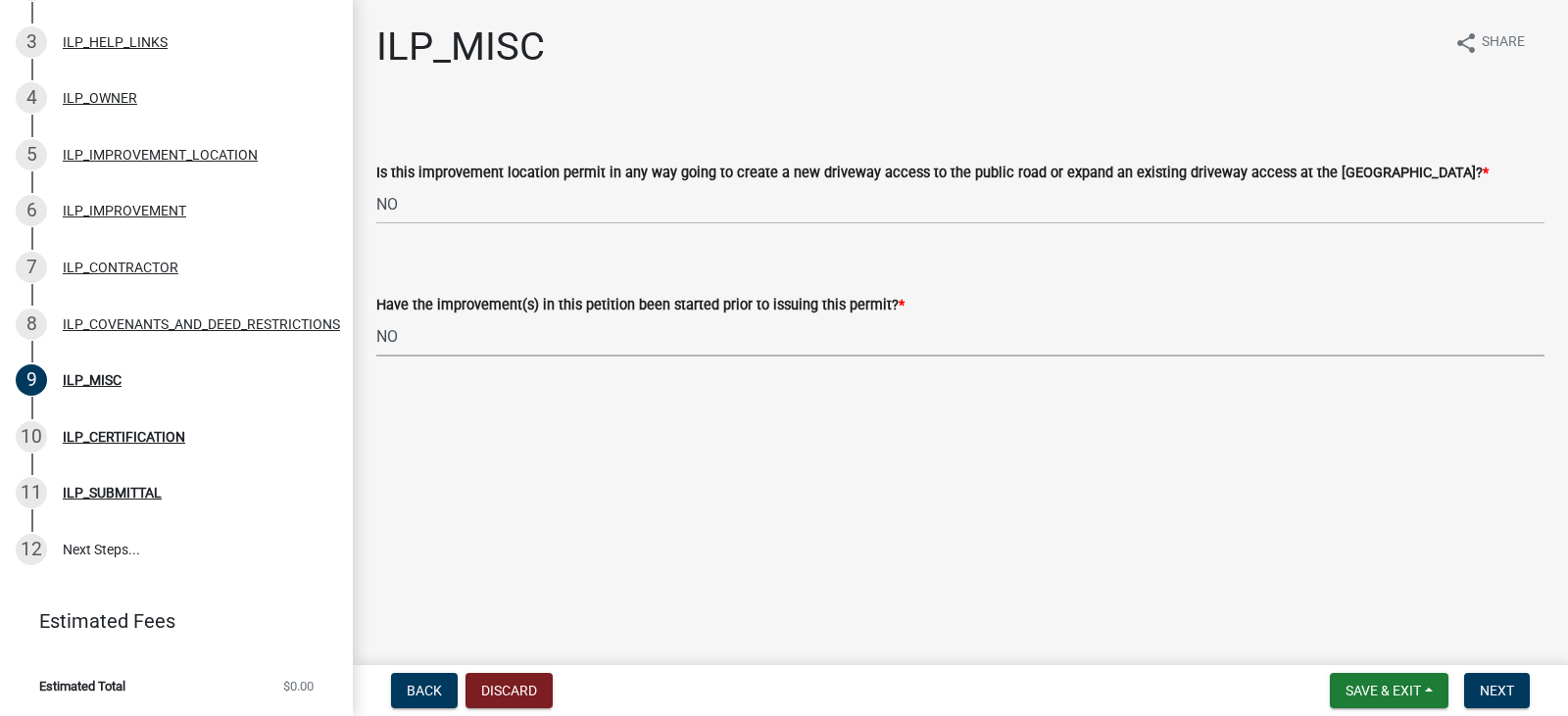
select select "87690217-1c5d-4f3f-89a3-85c12ce3295a"
click at [1499, 692] on span "Next" at bounding box center [1496, 691] width 34 height 16
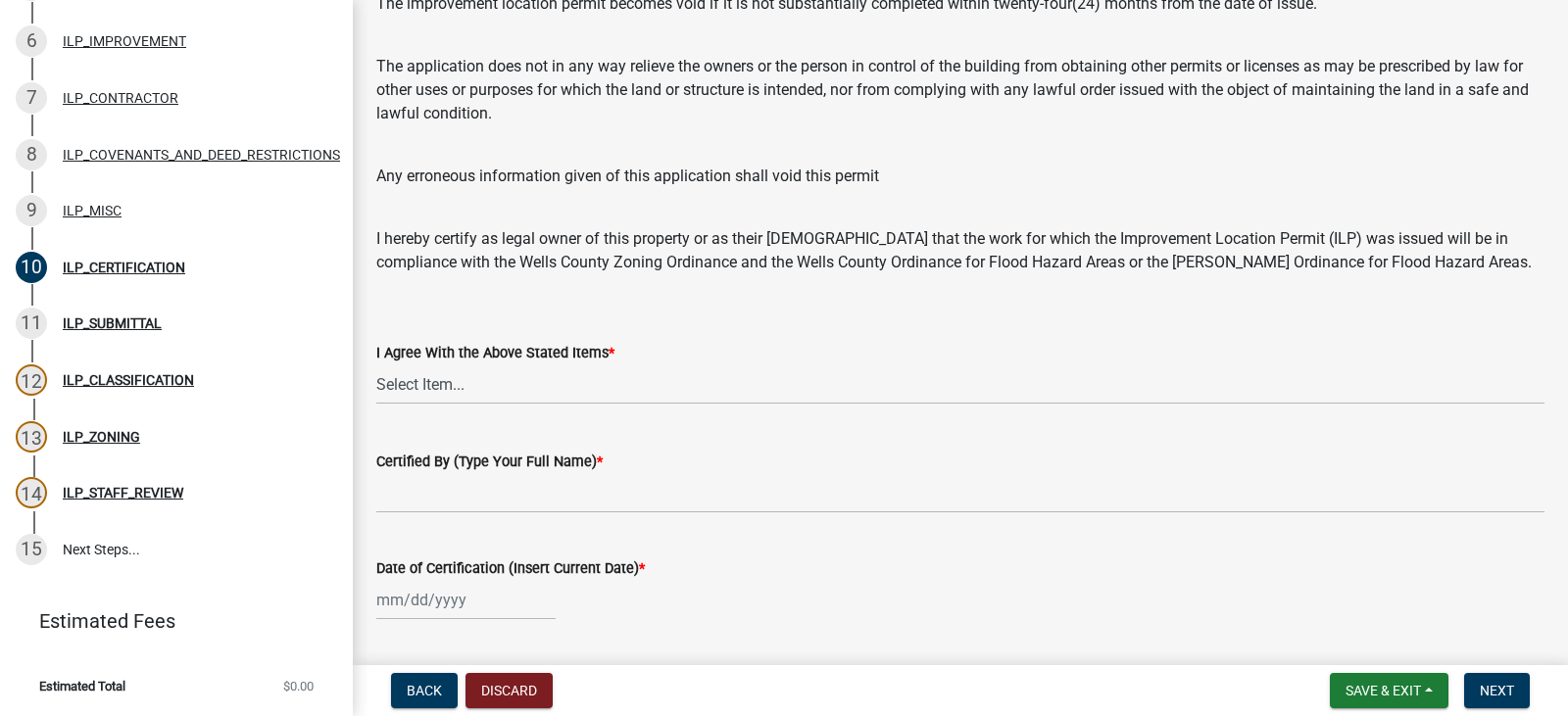
scroll to position [359, 0]
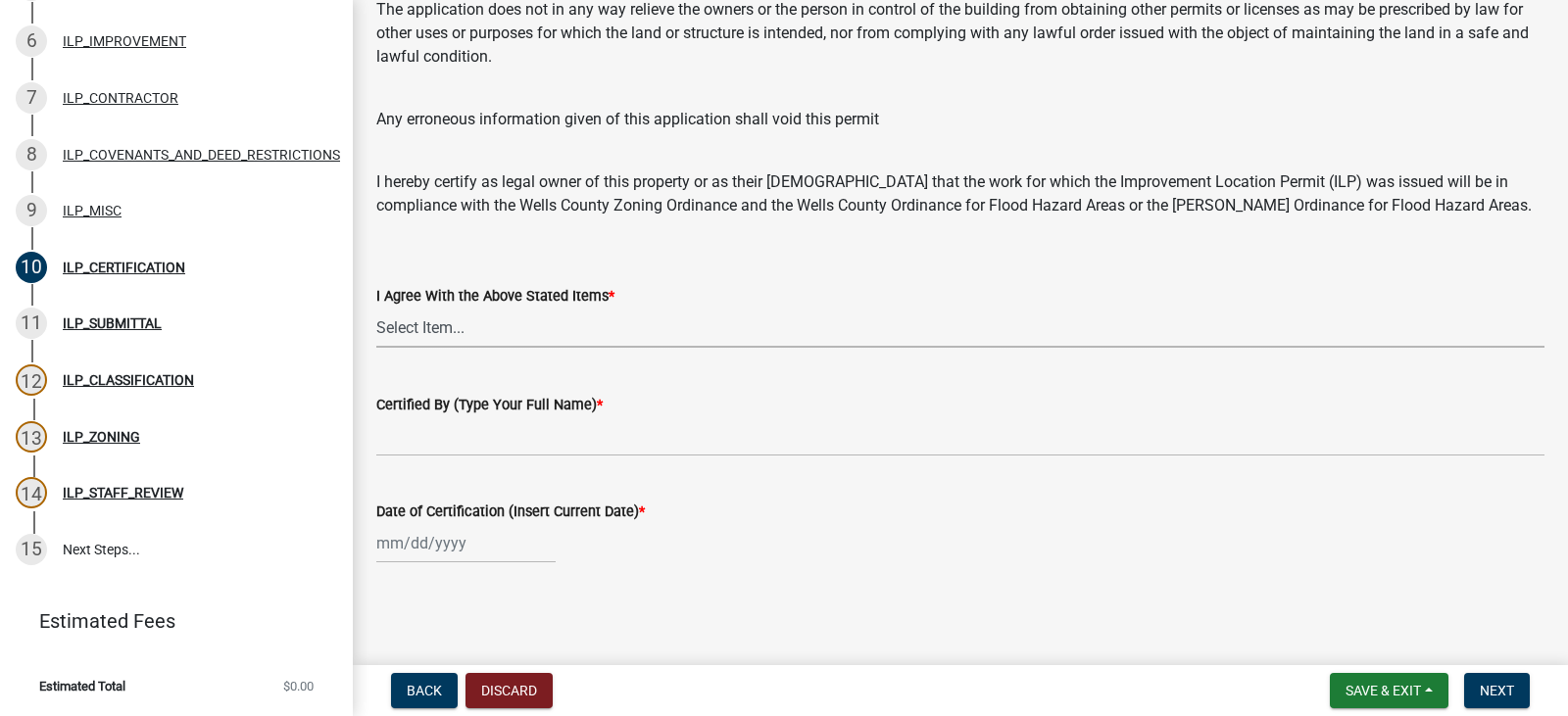
click at [638, 337] on select "Select Item... Yes" at bounding box center [960, 327] width 1168 height 40
click at [376, 307] on select "Select Item... Yes" at bounding box center [960, 327] width 1168 height 40
select select "bd96893d-fc5a-4886-96bc-c23f48f60341"
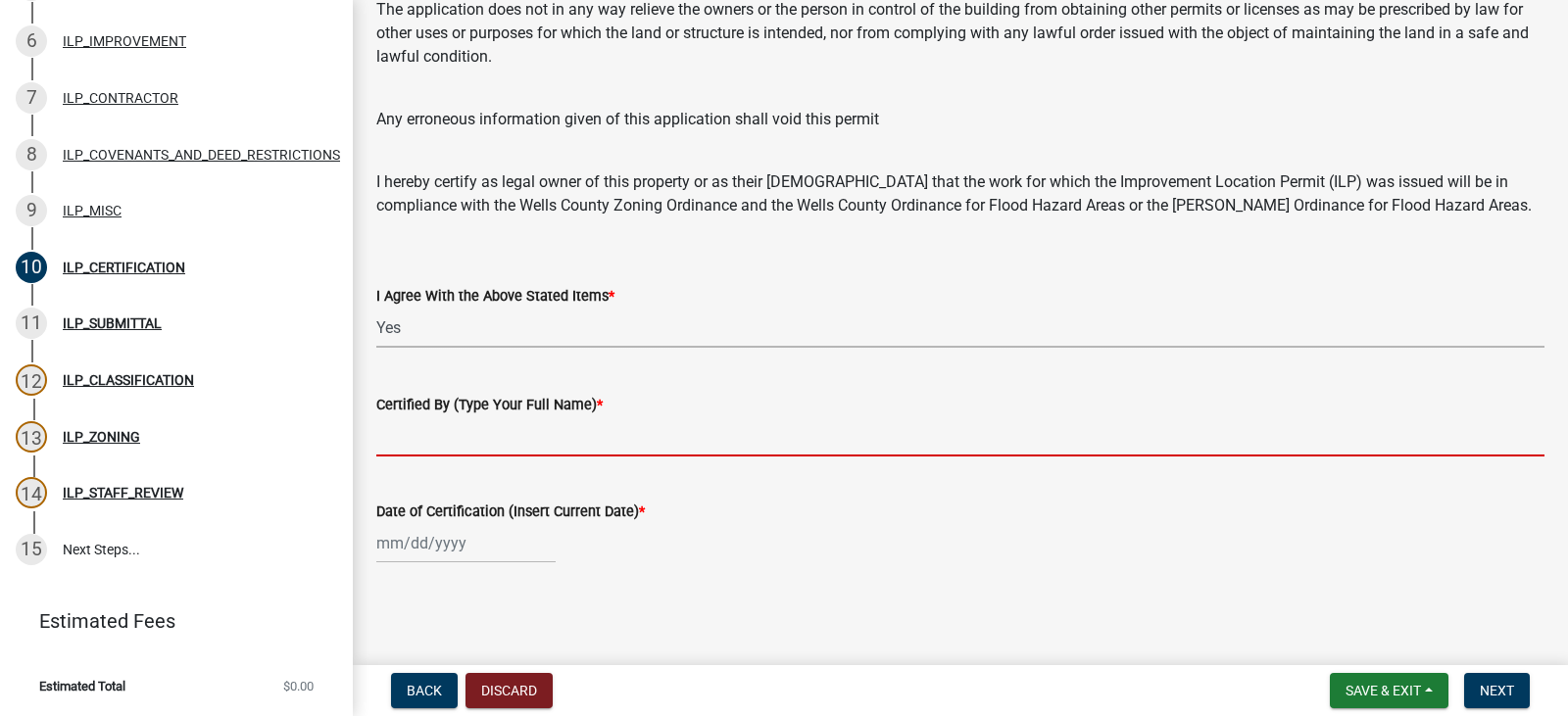
click at [591, 442] on input "Certified By (Type Your Full Name) *" at bounding box center [960, 436] width 1168 height 40
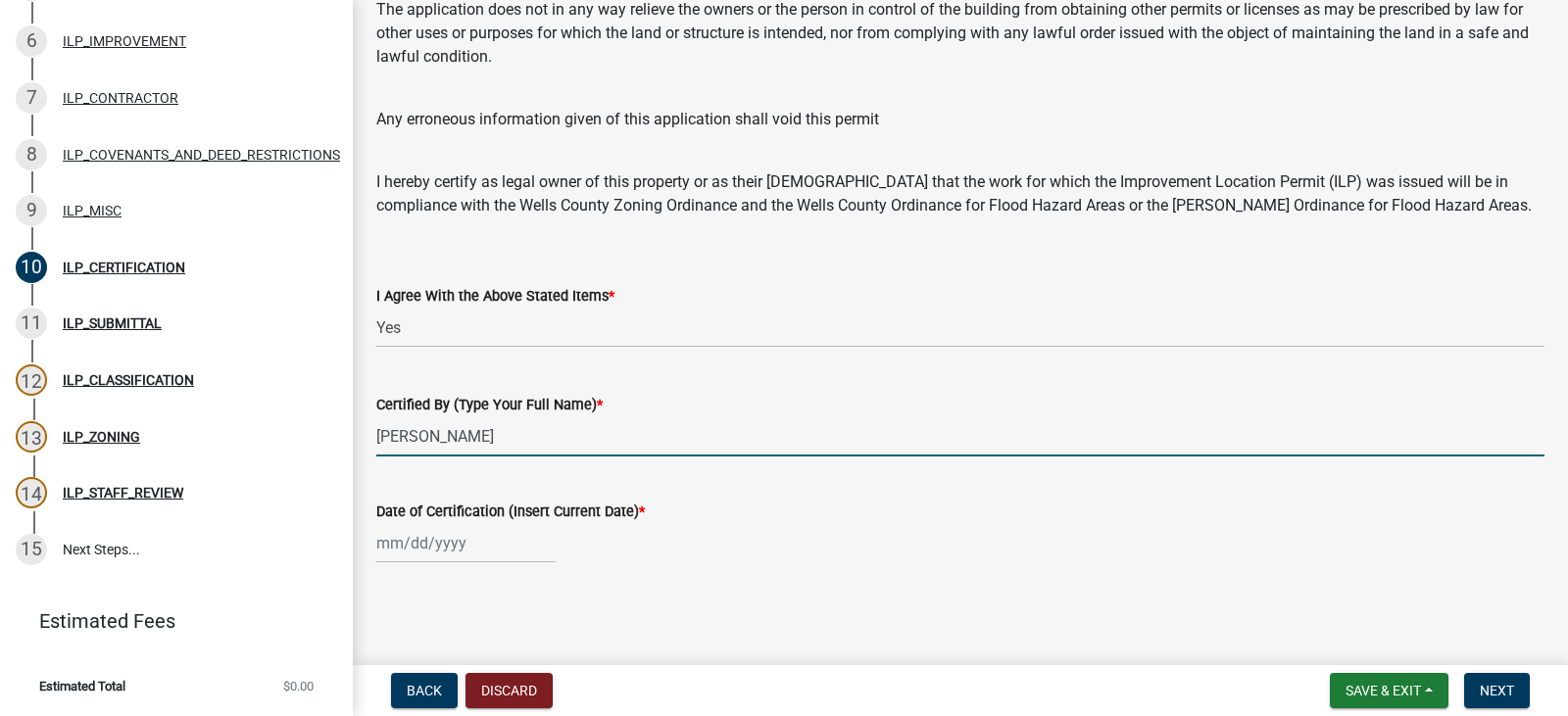
type input "Michael Cheek"
select select "8"
select select "2025"
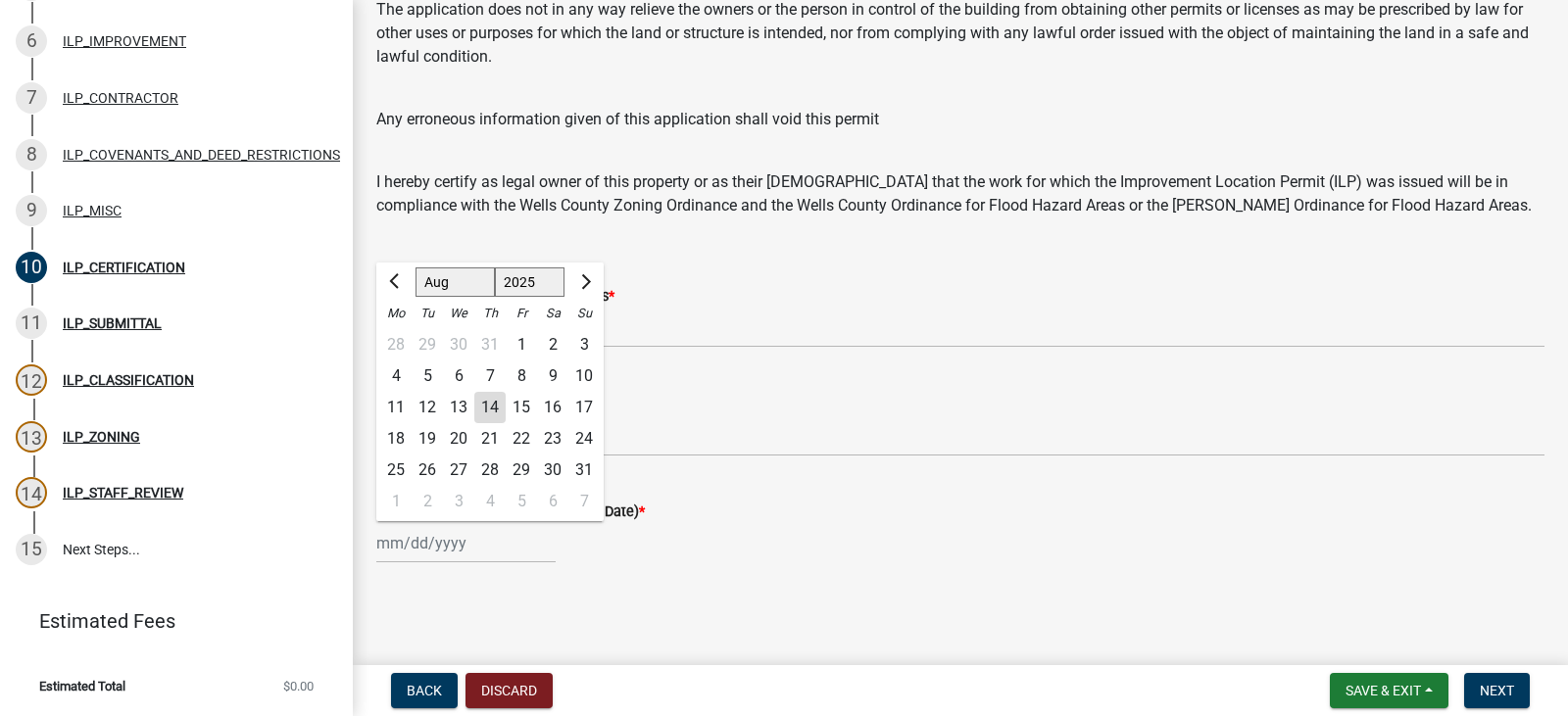
click at [492, 401] on div "14" at bounding box center [489, 407] width 31 height 31
type input "08/14/2025"
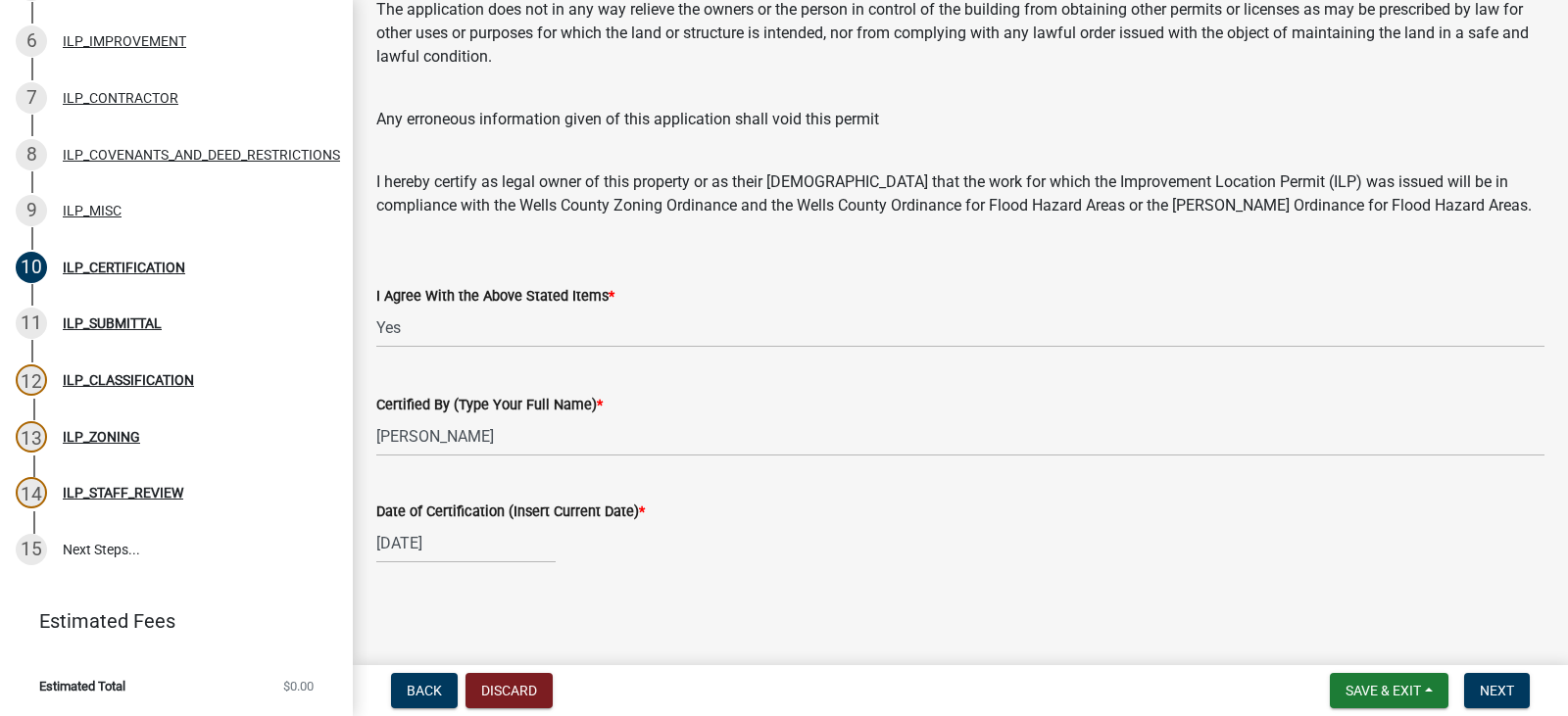
click at [1031, 571] on wm-data-entity-input "Date of Certification (Insert Current Date) * 08/14/2025" at bounding box center [960, 526] width 1168 height 109
click at [1499, 690] on span "Next" at bounding box center [1496, 691] width 34 height 16
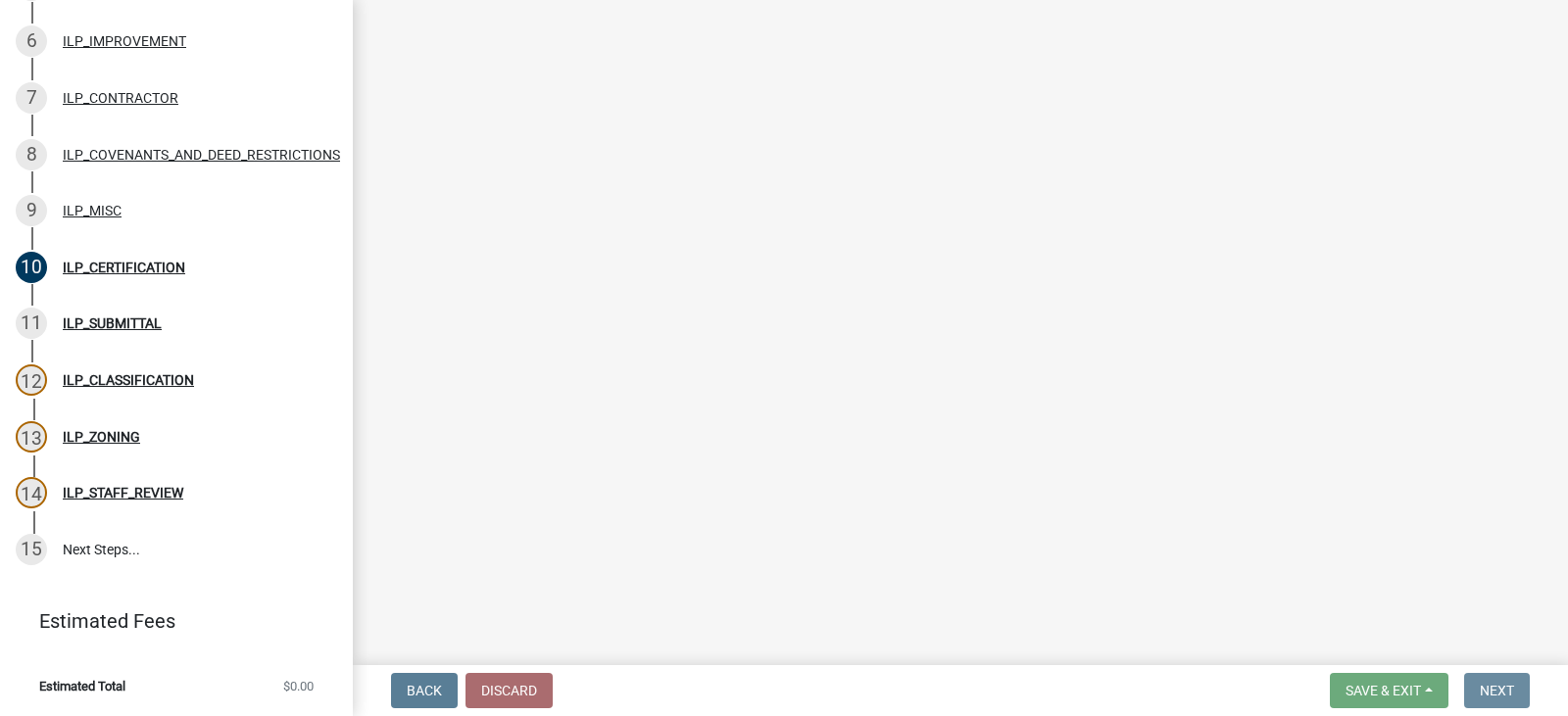
scroll to position [0, 0]
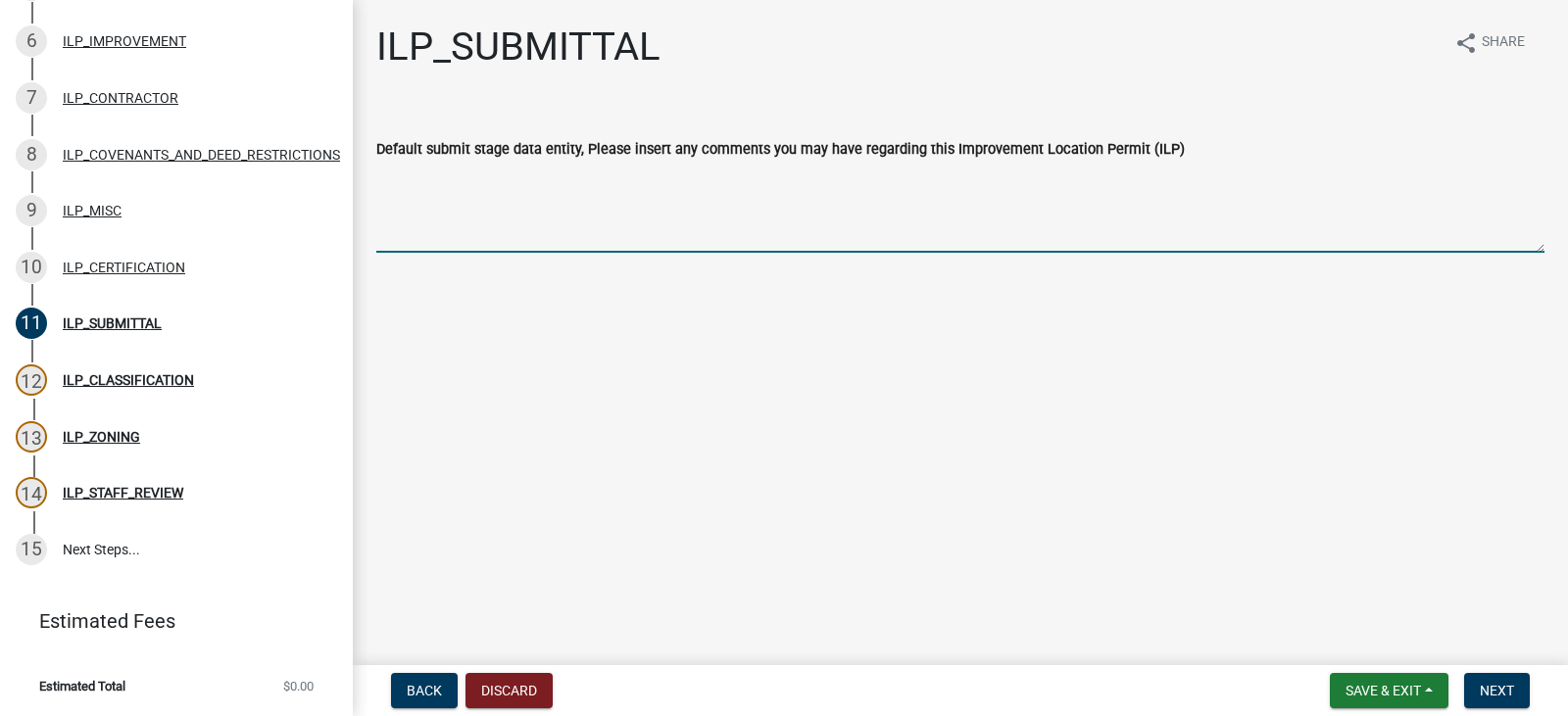
click at [855, 224] on textarea "Default submit stage data entity, Please insert any comments you may have regar…" at bounding box center [960, 206] width 1168 height 92
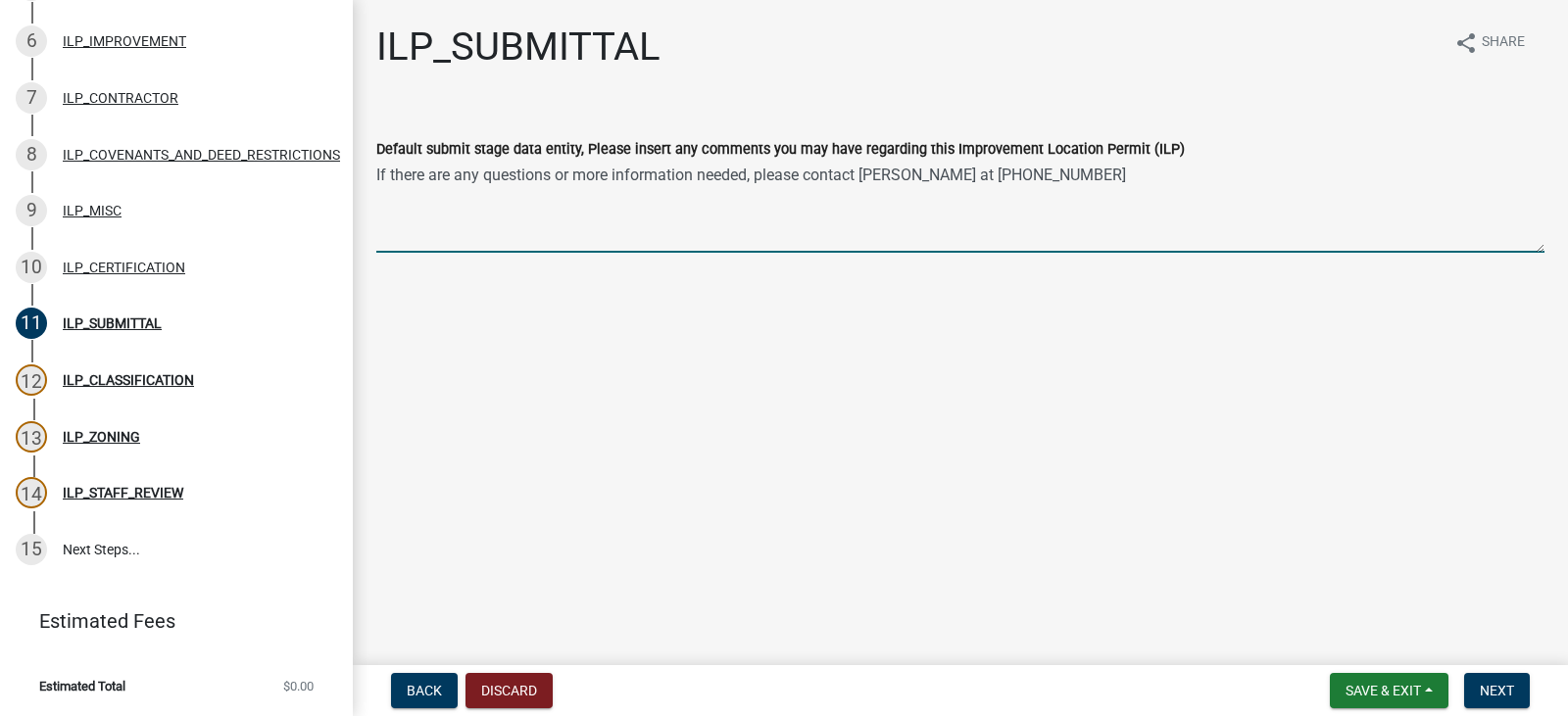
type textarea "If there are any questions or more information needed, please contact Michael C…"
click at [1163, 388] on main "ILP_SUBMITTAL share Share Default submit stage data entity, Please insert any c…" at bounding box center [961, 328] width 1215 height 657
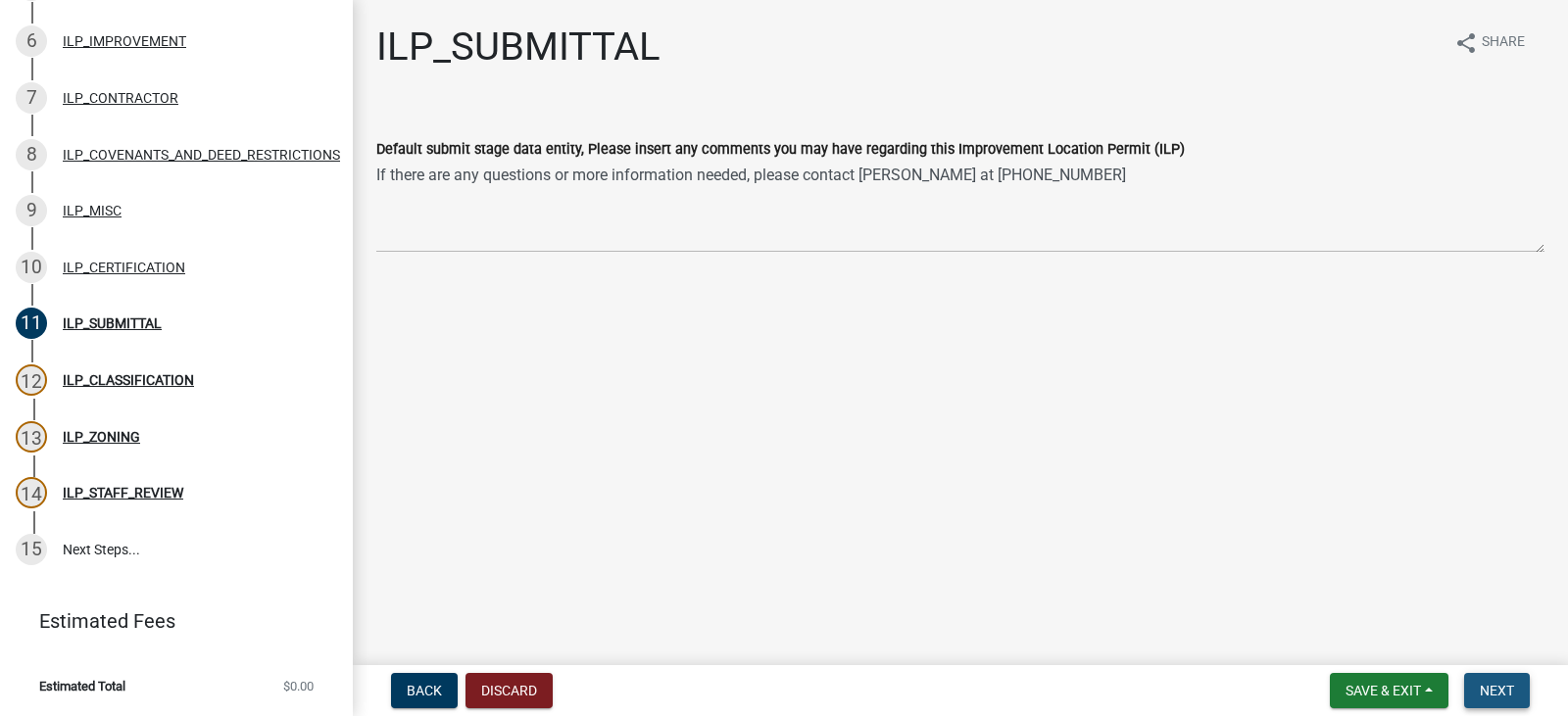
click at [1500, 699] on button "Next" at bounding box center [1496, 690] width 66 height 35
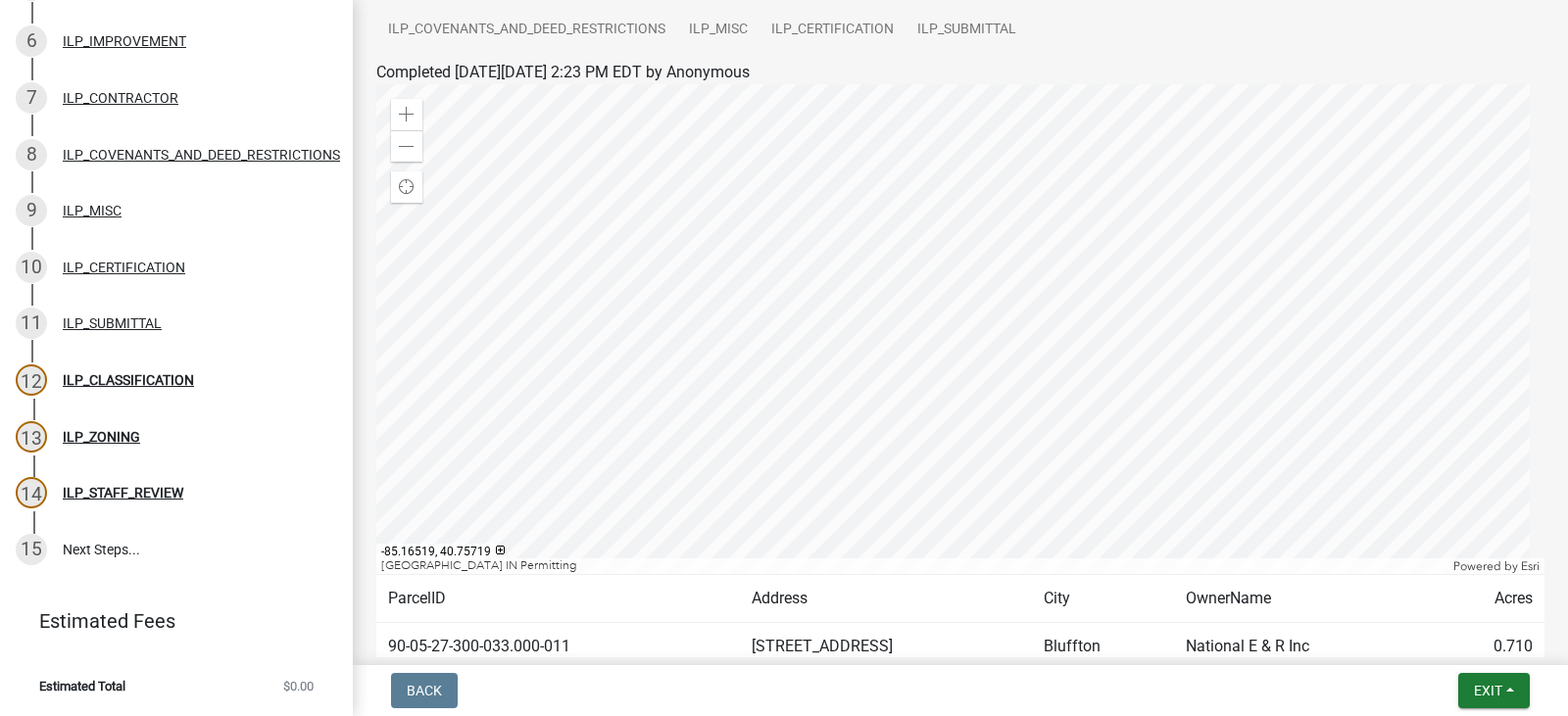
scroll to position [340, 0]
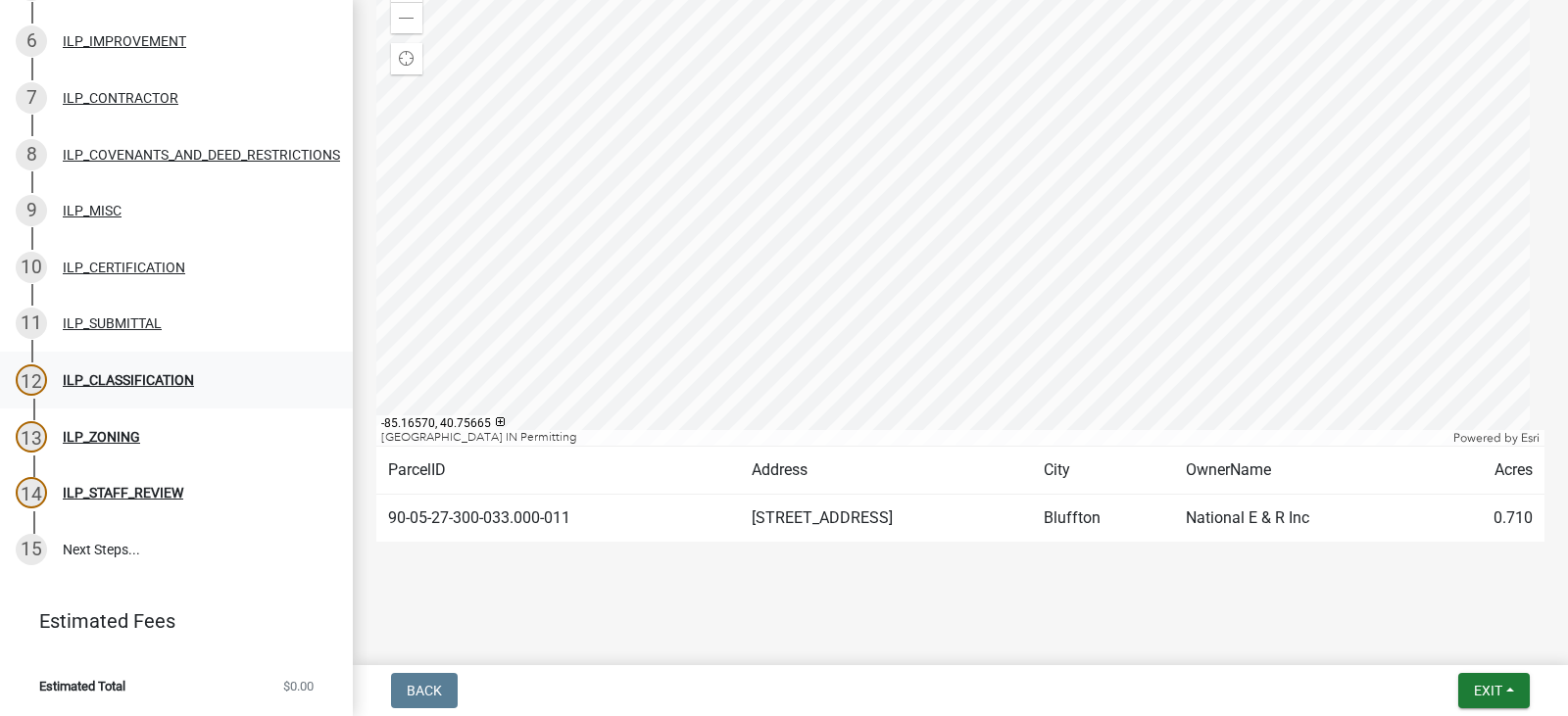
click at [123, 373] on div "ILP_CLASSIFICATION" at bounding box center [129, 380] width 132 height 14
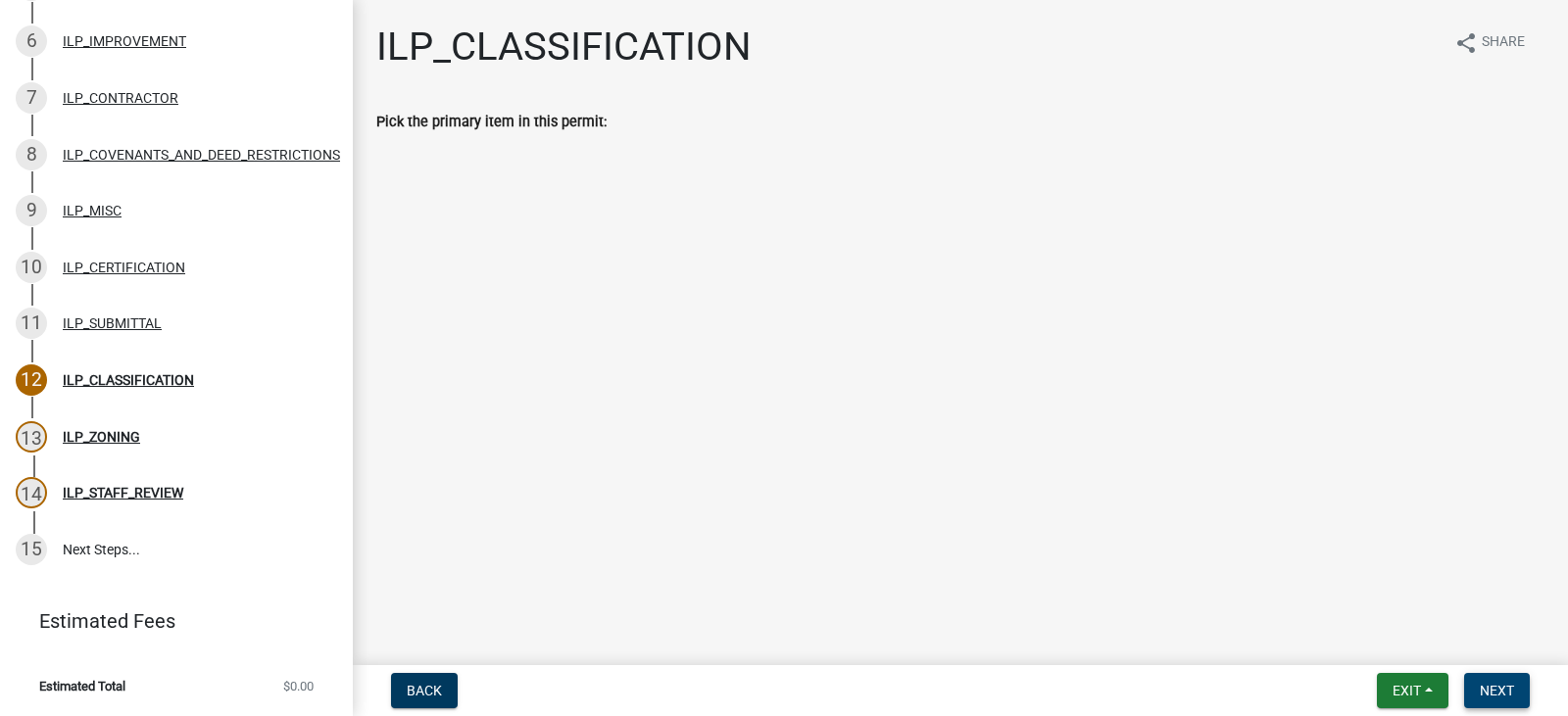
click at [1476, 696] on button "Next" at bounding box center [1496, 690] width 66 height 35
click at [1496, 697] on span "Next" at bounding box center [1496, 691] width 34 height 16
click at [877, 429] on main "ILP_CLASSIFICATION share Share Pick the primary item in this permit:" at bounding box center [961, 328] width 1215 height 657
click at [133, 421] on div "13 ILP_ZONING" at bounding box center [169, 436] width 305 height 31
click at [119, 430] on div "ILP_ZONING" at bounding box center [102, 437] width 78 height 14
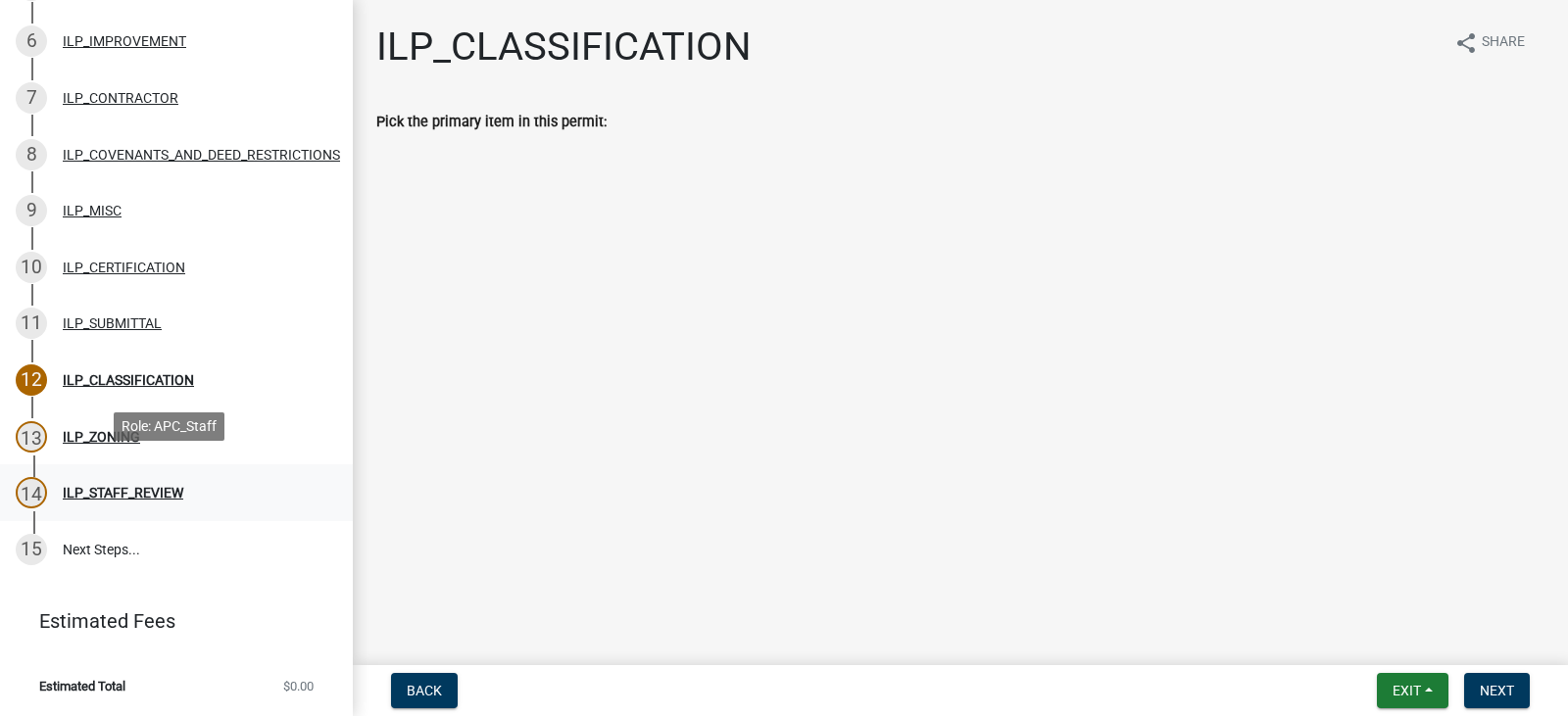
click at [131, 486] on div "ILP_STAFF_REVIEW" at bounding box center [123, 493] width 121 height 14
click at [35, 535] on div "15" at bounding box center [31, 548] width 31 height 31
click at [37, 313] on div "11" at bounding box center [31, 322] width 31 height 31
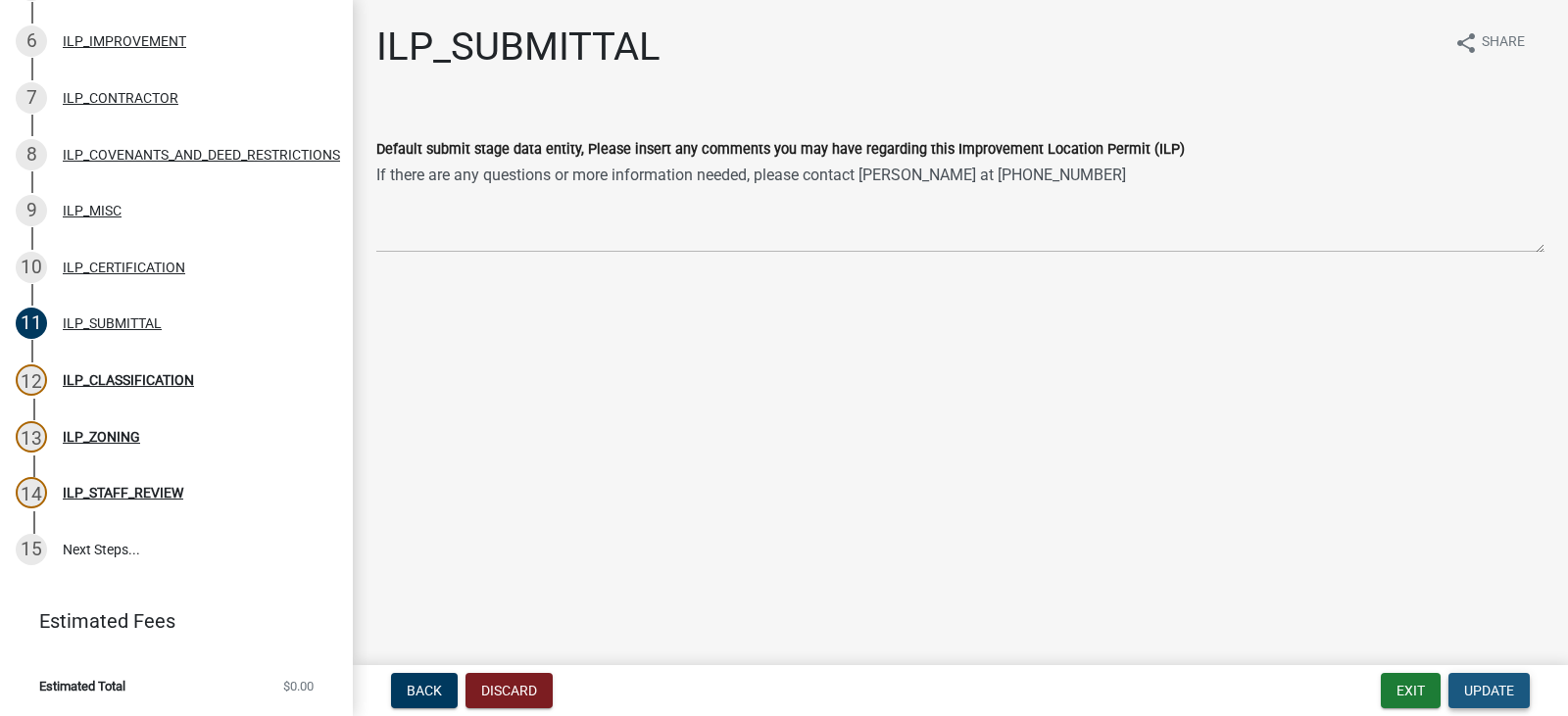
click at [1492, 703] on button "Update" at bounding box center [1489, 690] width 82 height 35
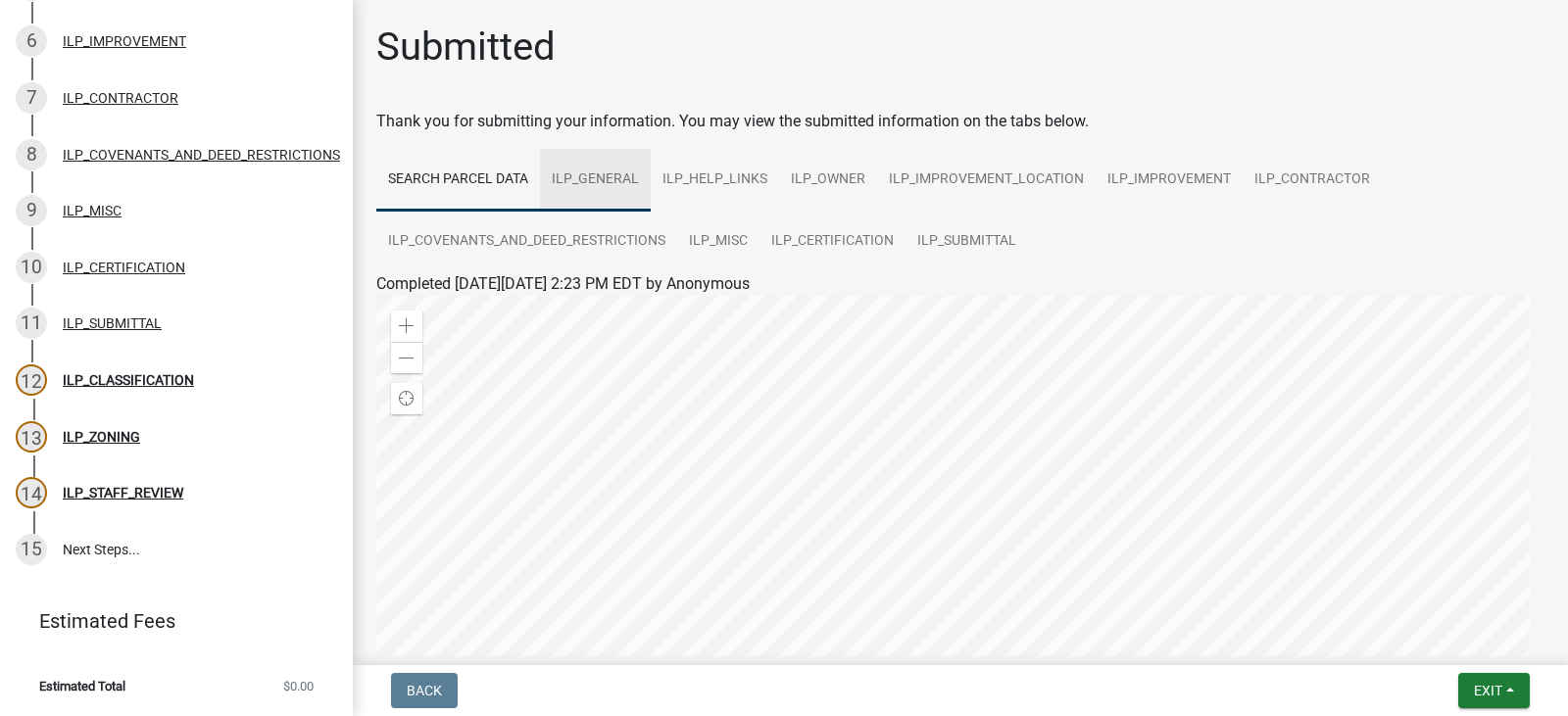
click at [574, 179] on link "ILP_GENERAL" at bounding box center [594, 179] width 111 height 63
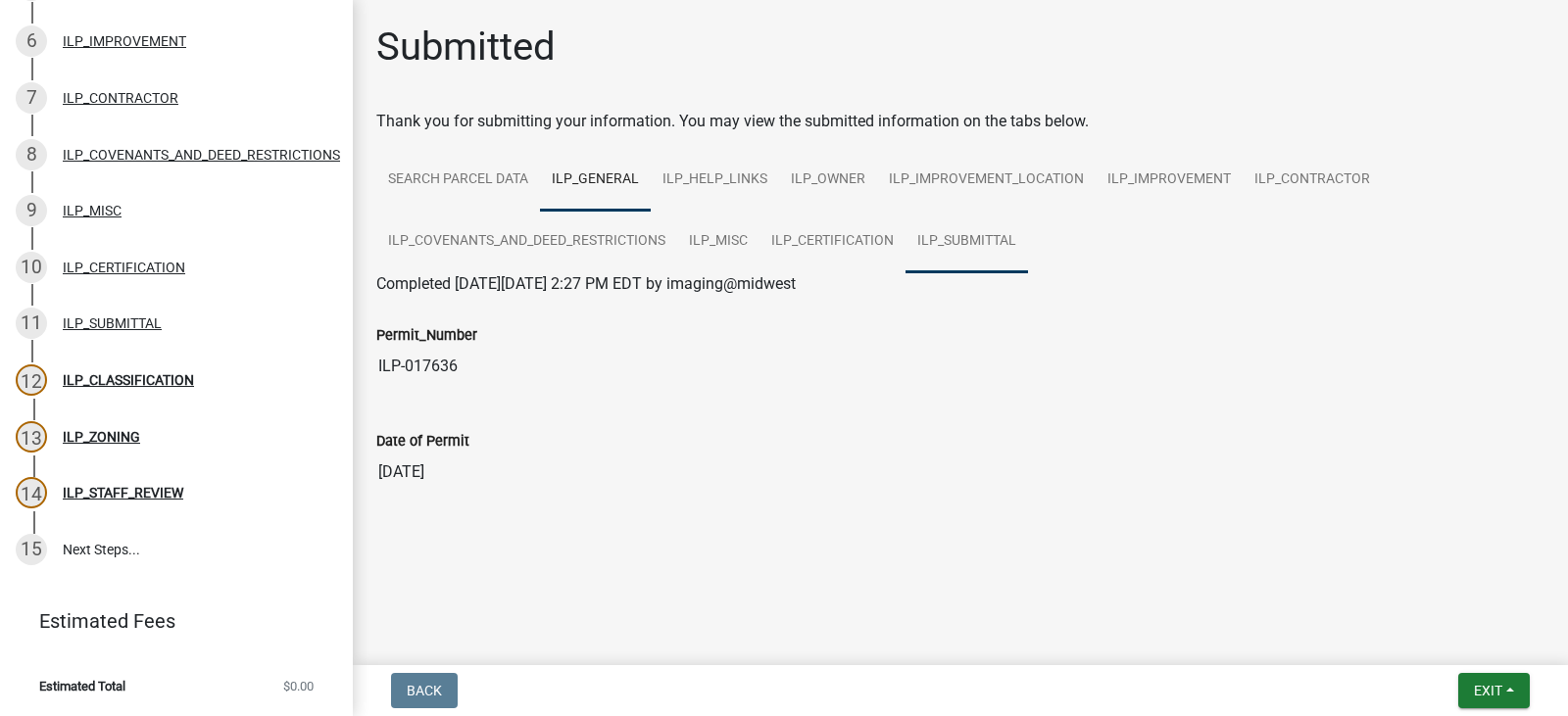
click at [955, 236] on link "ILP_SUBMITTAL" at bounding box center [967, 241] width 123 height 63
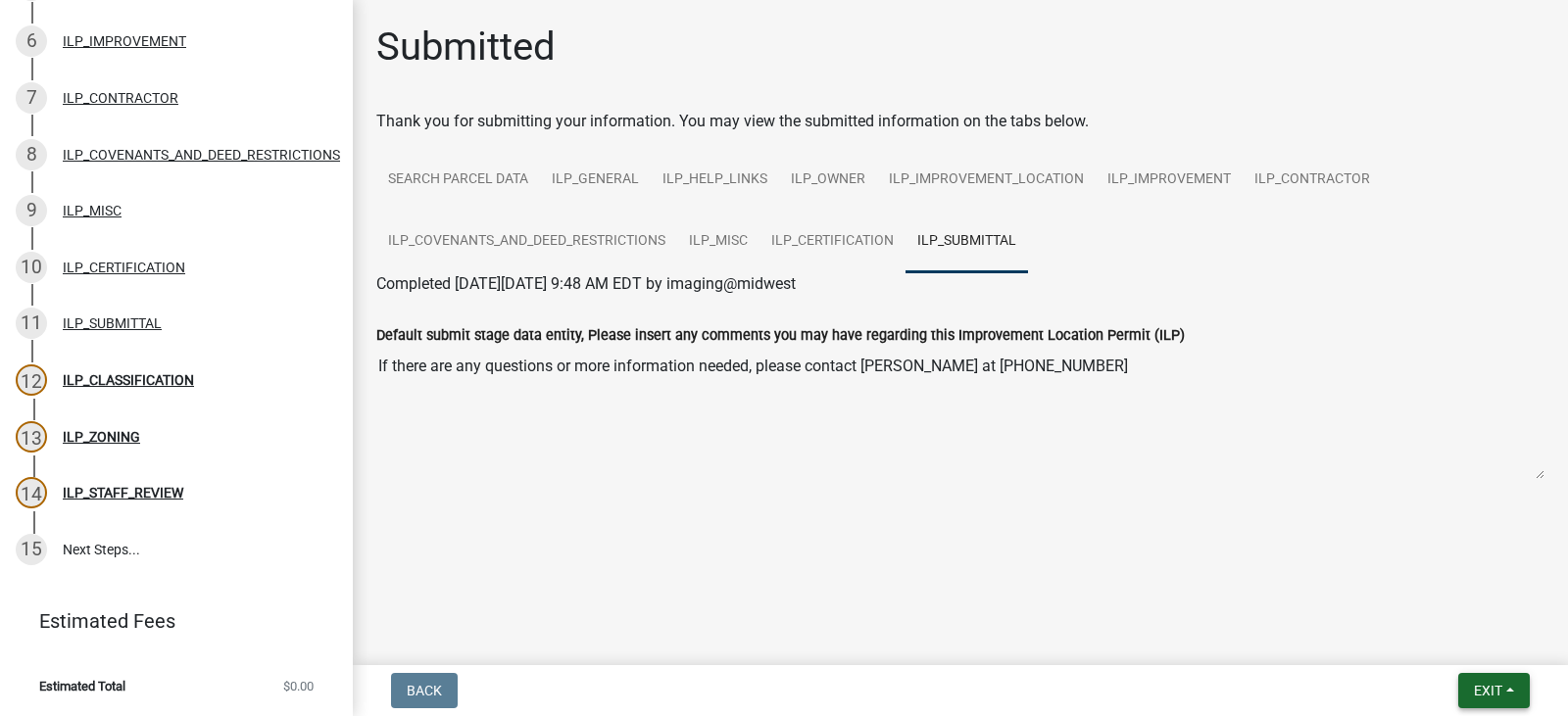
click at [1504, 686] on button "Exit" at bounding box center [1494, 690] width 72 height 35
click at [1441, 636] on button "Save & Exit" at bounding box center [1450, 639] width 157 height 47
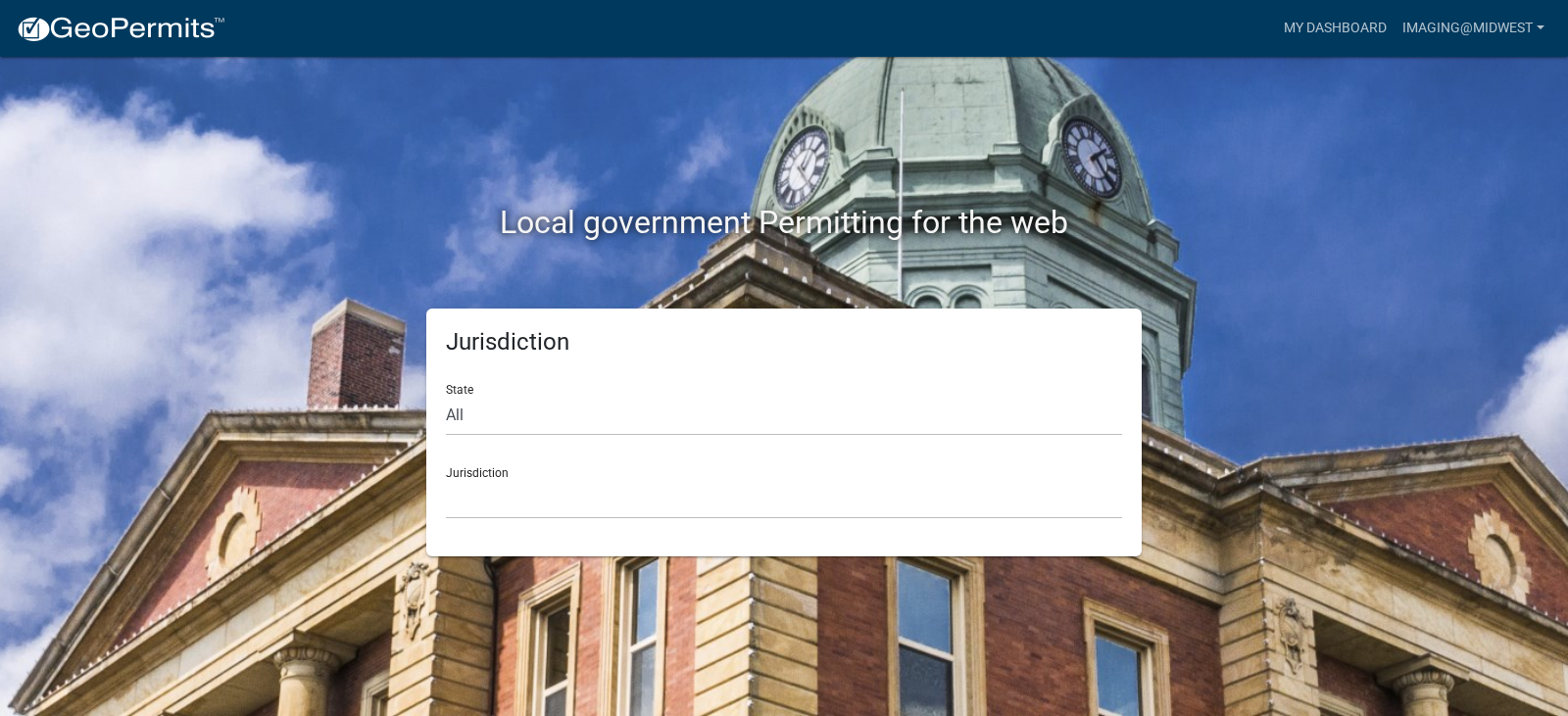
click at [516, 344] on h5 "Jurisdiction" at bounding box center [784, 342] width 676 height 28
drag, startPoint x: 452, startPoint y: 345, endPoint x: 602, endPoint y: 345, distance: 150.0
click at [602, 345] on h5 "Jurisdiction" at bounding box center [784, 342] width 676 height 28
click at [500, 346] on h5 "Jurisdiction" at bounding box center [784, 342] width 676 height 28
click at [502, 341] on h5 "Jurisdiction" at bounding box center [784, 342] width 676 height 28
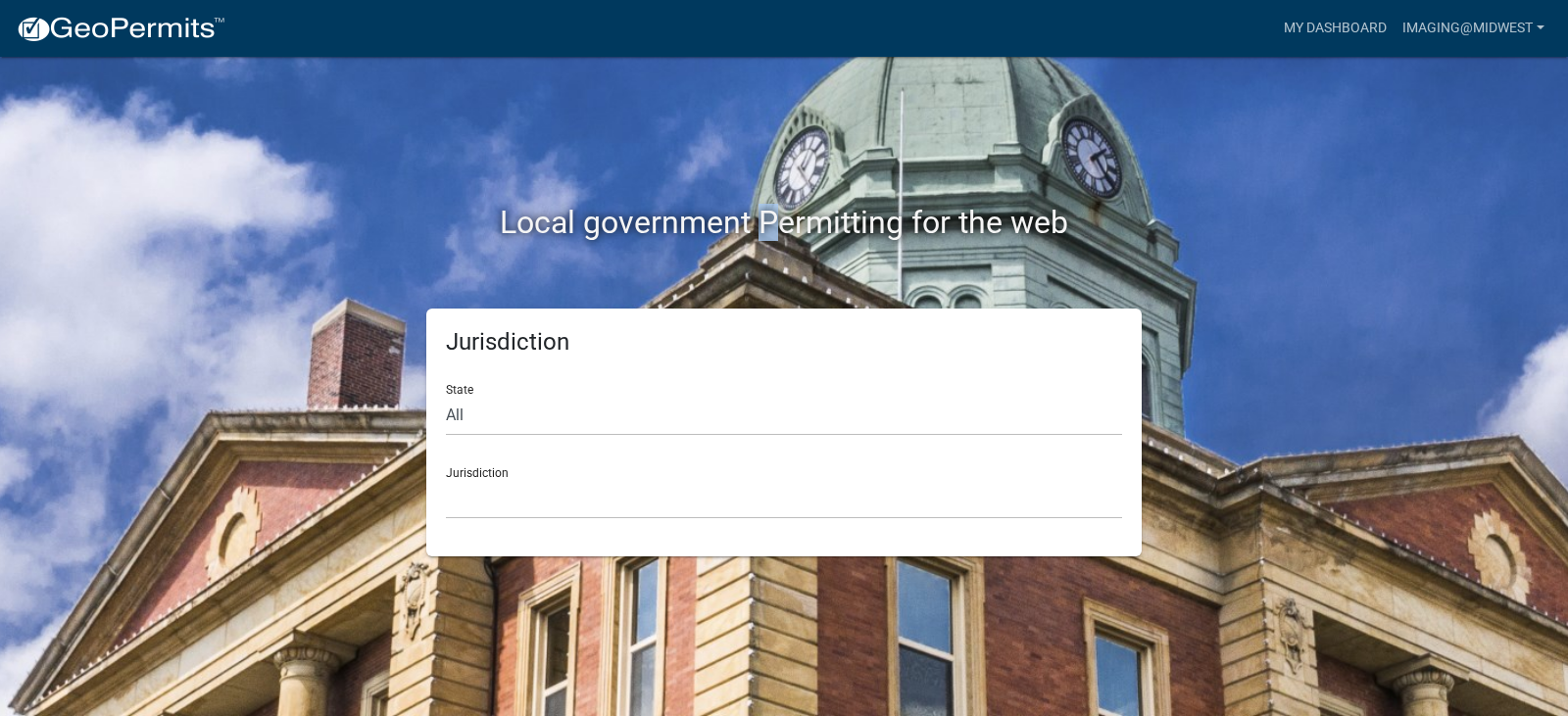
drag, startPoint x: 759, startPoint y: 217, endPoint x: 776, endPoint y: 217, distance: 17.0
click at [776, 217] on h2 "Local government Permitting for the web" at bounding box center [784, 221] width 1087 height 37
click at [766, 216] on h2 "Local government Permitting for the web" at bounding box center [784, 221] width 1087 height 37
click at [528, 408] on select "All Colorado Georgia Indiana Iowa Kansas Minnesota Ohio South Carolina Wisconsin" at bounding box center [784, 416] width 676 height 40
select select "Indiana"
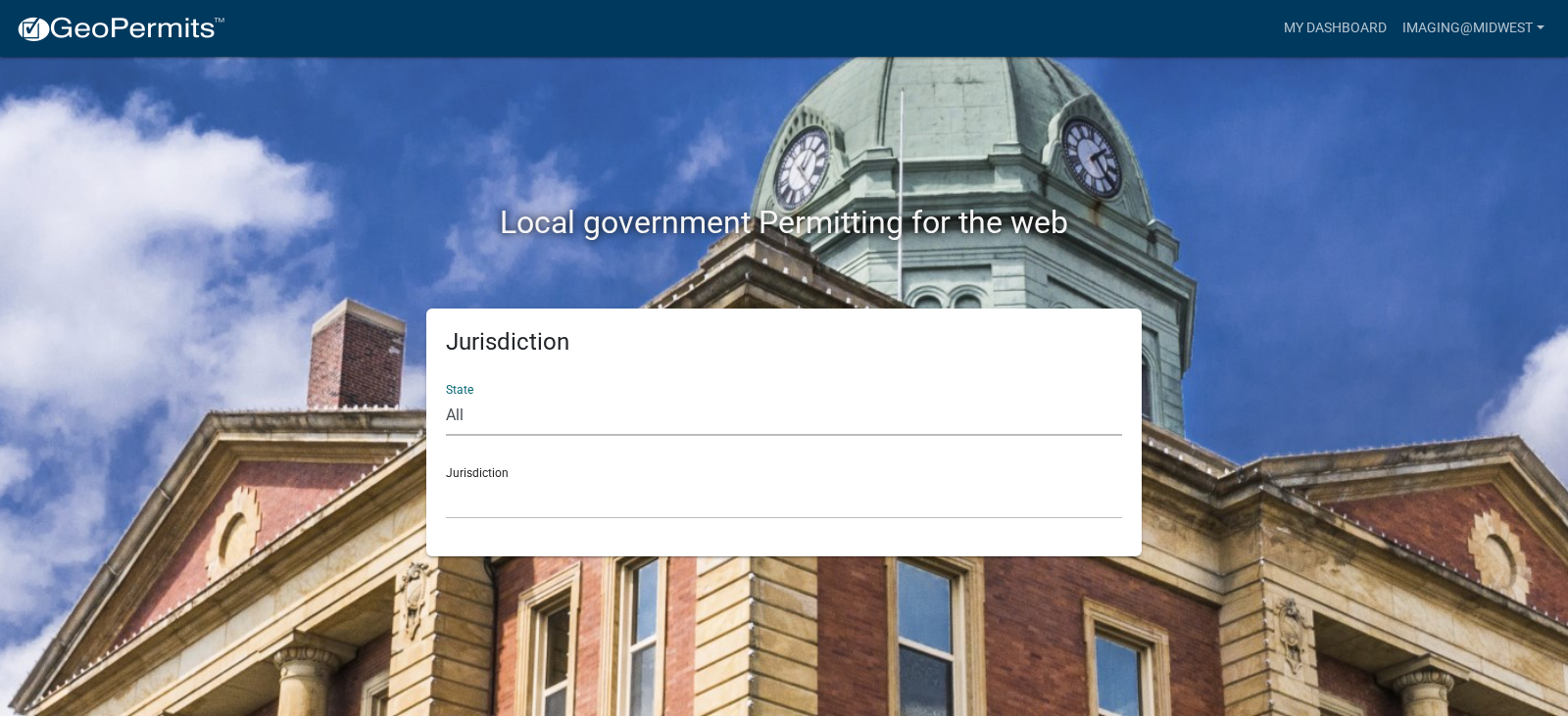
click at [446, 396] on select "All Colorado Georgia Indiana Iowa Kansas Minnesota Ohio South Carolina Wisconsin" at bounding box center [784, 416] width 676 height 40
click at [567, 499] on select "City of Charlestown, Indiana City of Jeffersonville, Indiana City of Logansport…" at bounding box center [784, 499] width 676 height 40
click at [603, 408] on select "All Colorado Georgia Indiana Iowa Kansas Minnesota Ohio South Carolina Wisconsin" at bounding box center [784, 416] width 676 height 40
select select "Indiana"
click at [446, 396] on select "All Colorado Georgia Indiana Iowa Kansas Minnesota Ohio South Carolina Wisconsin" at bounding box center [784, 416] width 676 height 40
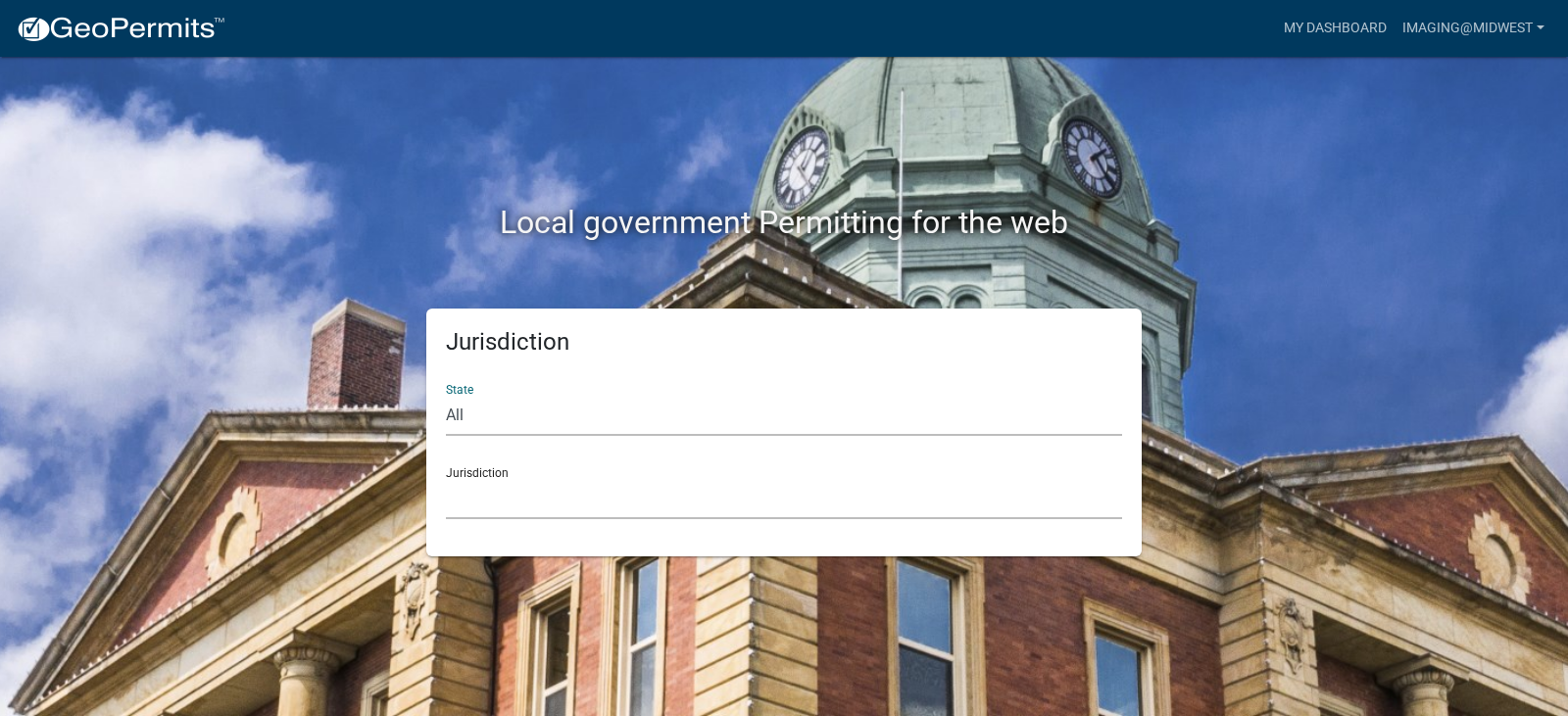
click at [568, 501] on select "City of Charlestown, Indiana City of Jeffersonville, Indiana City of Logansport…" at bounding box center [784, 499] width 676 height 40
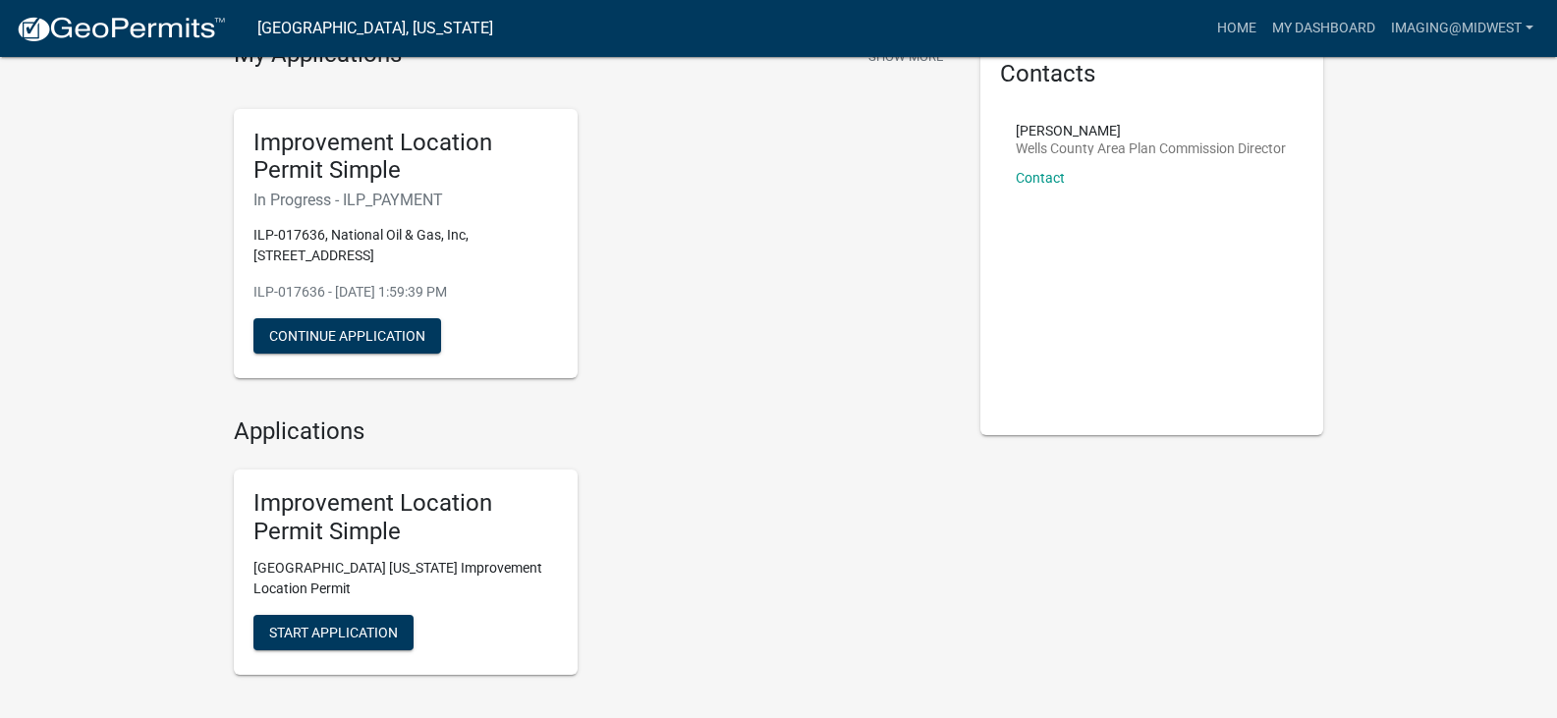
scroll to position [98, 0]
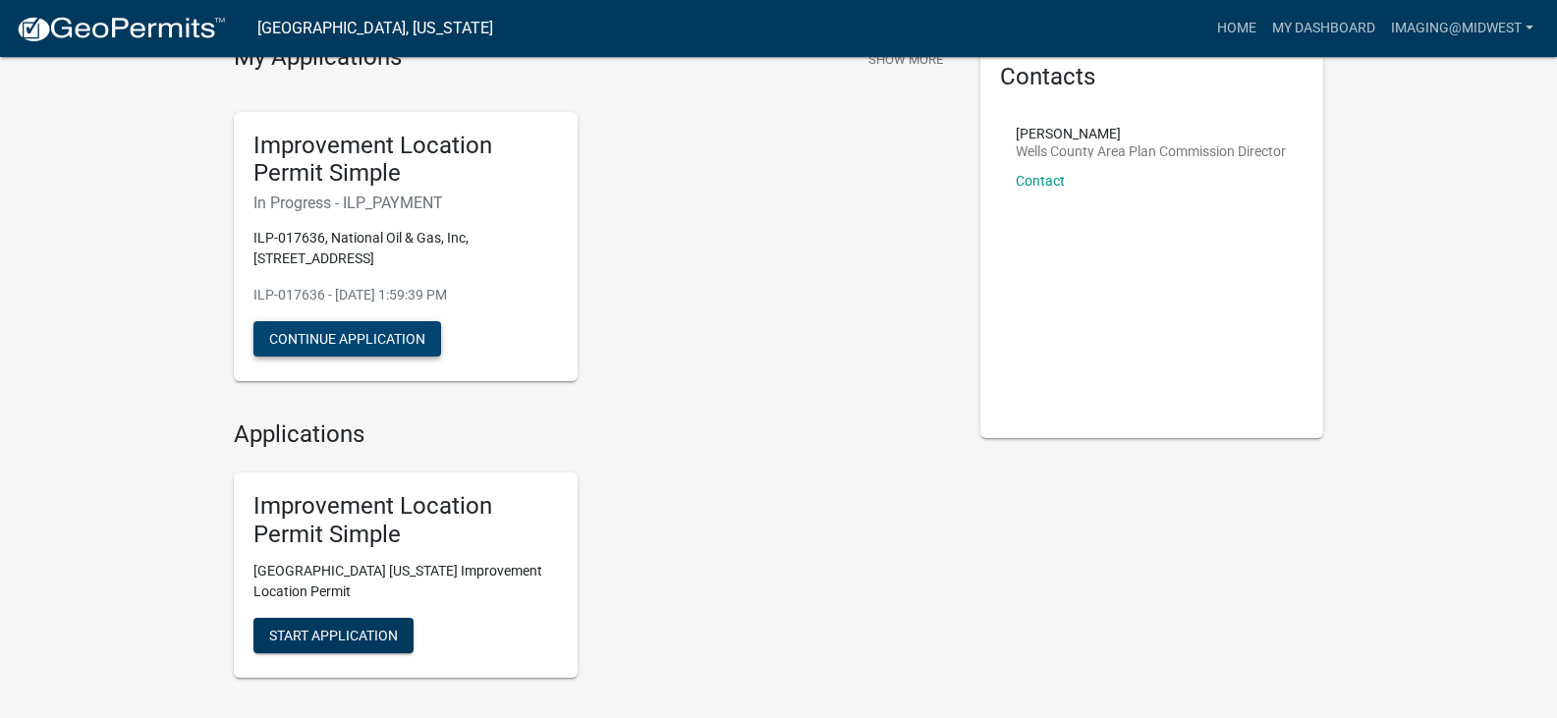
click at [335, 330] on button "Continue Application" at bounding box center [347, 338] width 188 height 35
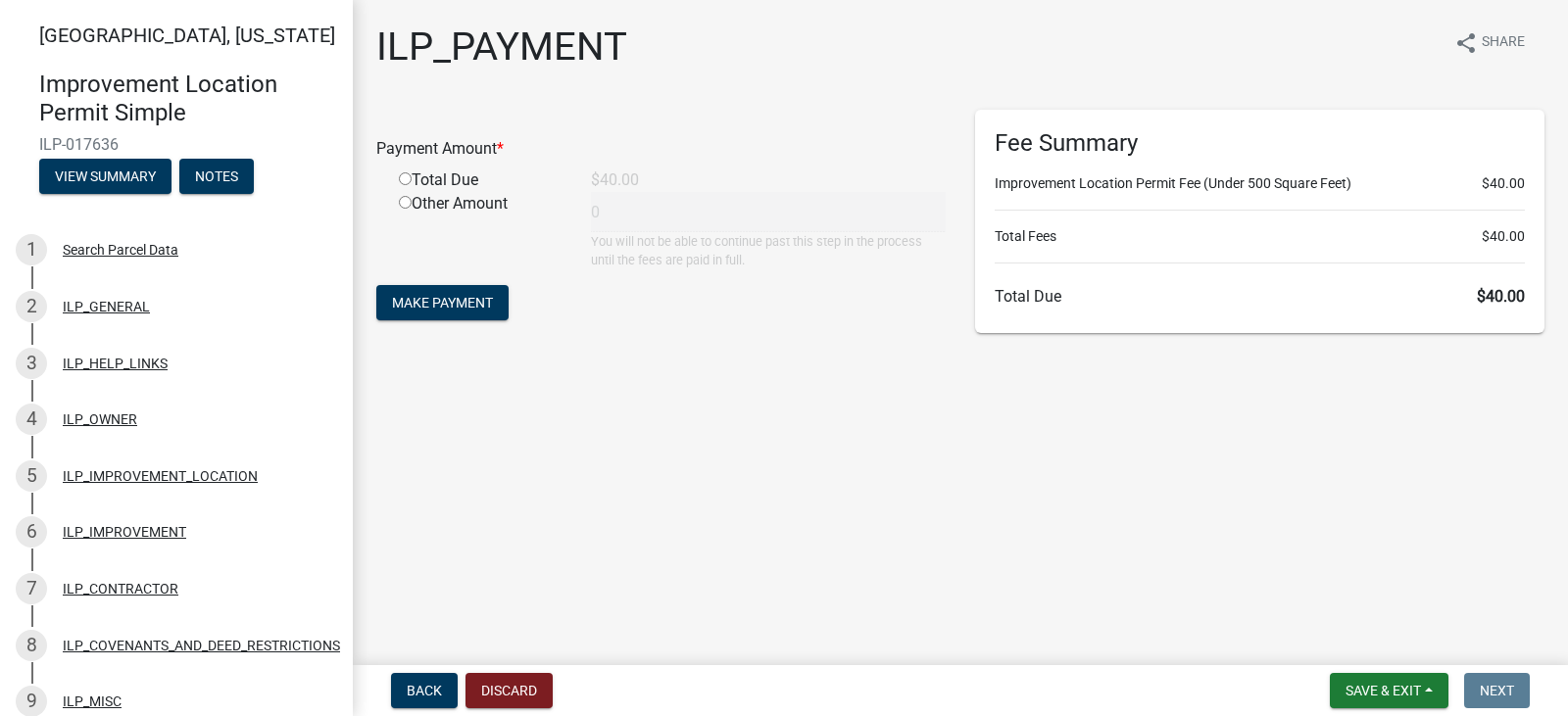
click at [404, 174] on input "radio" at bounding box center [405, 179] width 13 height 13
radio input "true"
type input "40"
click at [1174, 234] on li "Total Fees $40.00" at bounding box center [1259, 236] width 530 height 21
click at [446, 307] on span "Make Payment" at bounding box center [442, 303] width 101 height 16
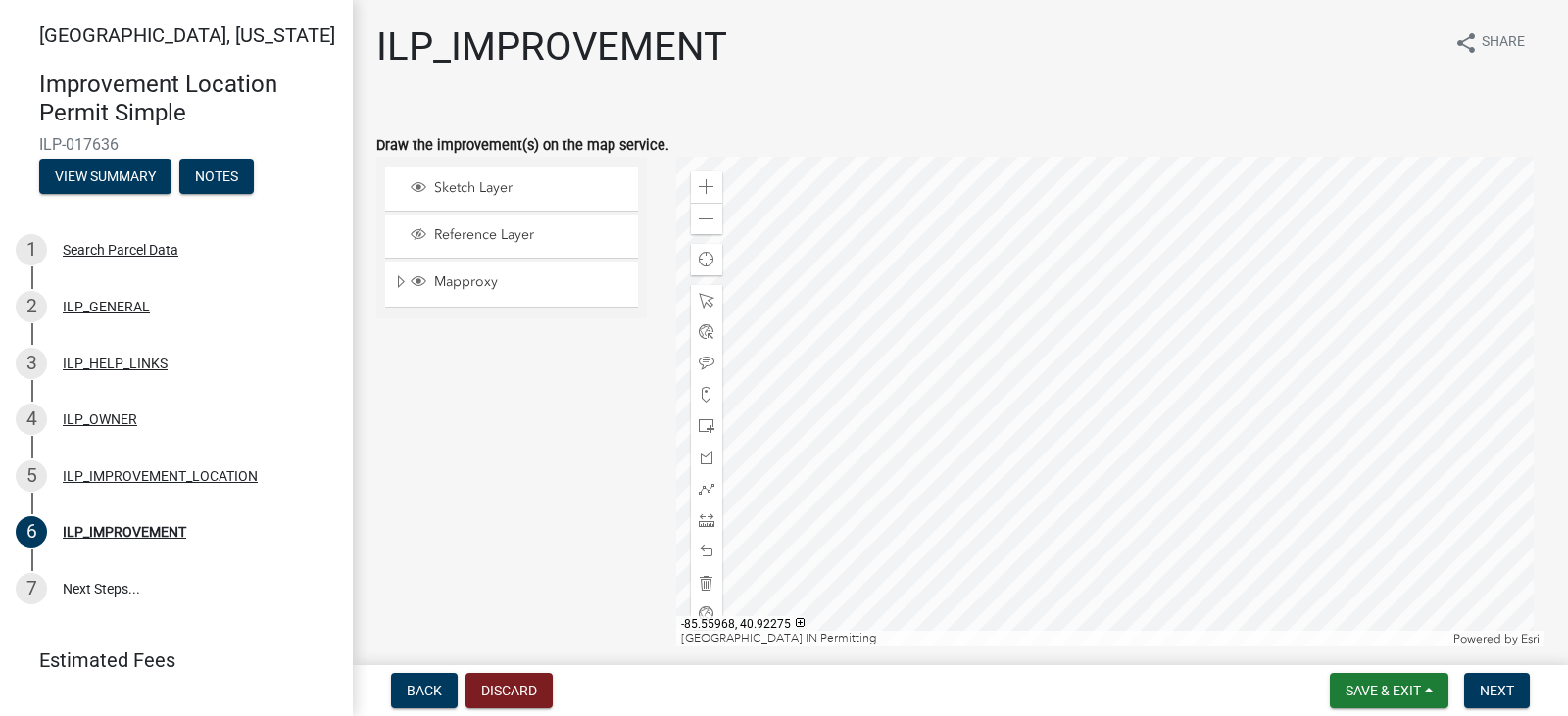
select select "71b507d0-569d-4a0a-b334-f72445909e69"
